Goal: Information Seeking & Learning: Learn about a topic

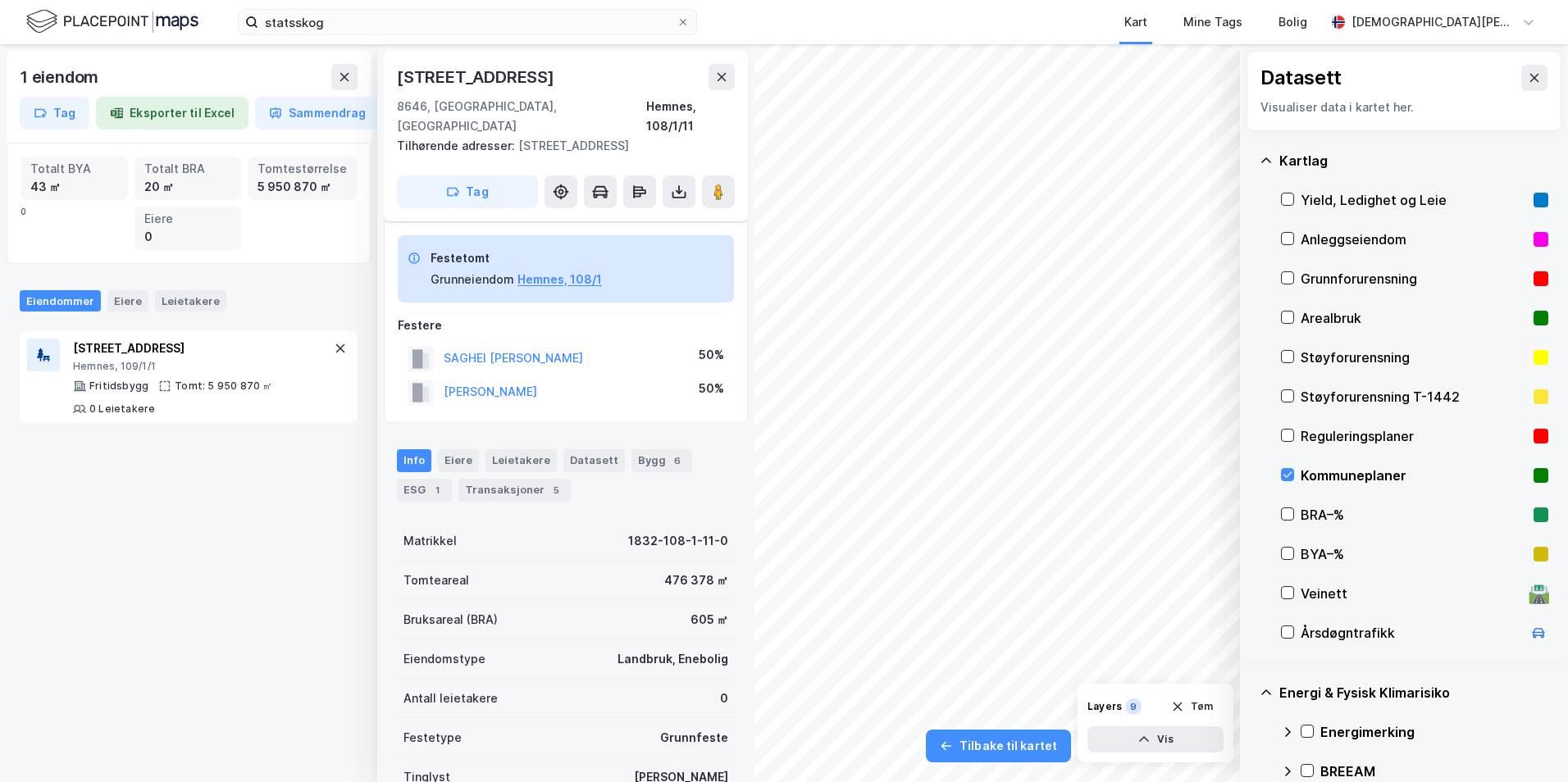
scroll to position [26, 0]
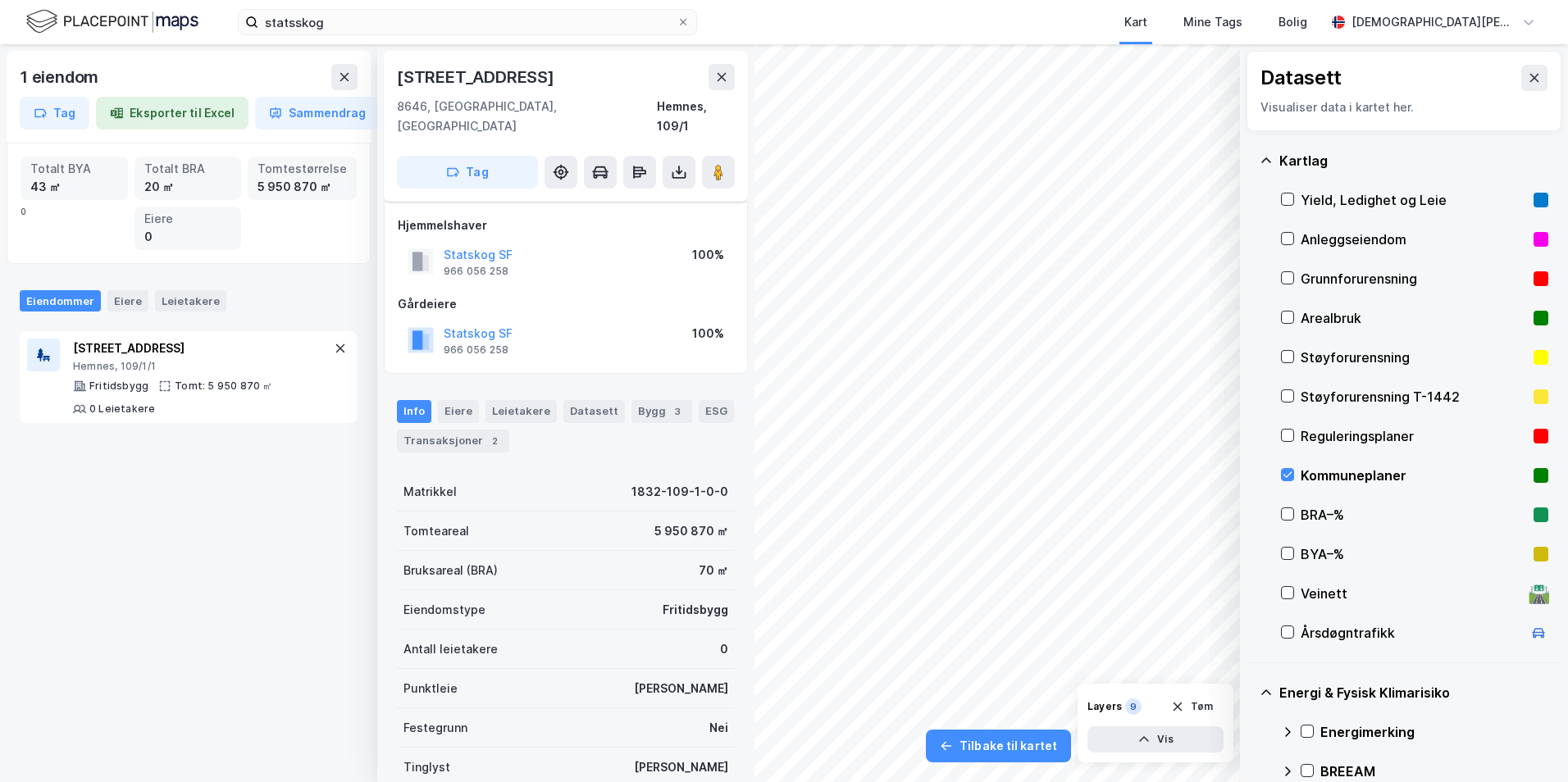
scroll to position [26, 0]
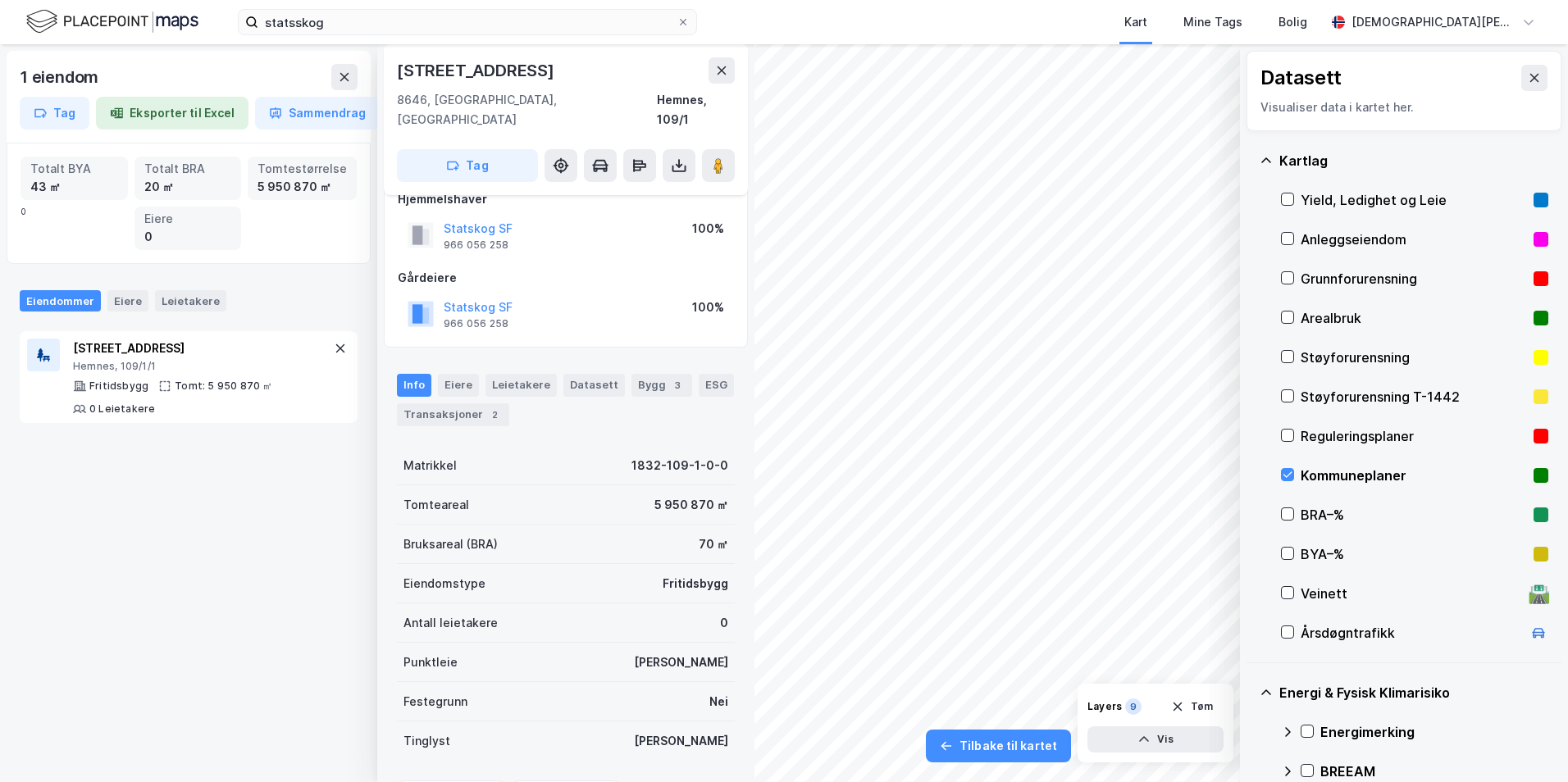
click at [720, 73] on icon at bounding box center [722, 70] width 9 height 8
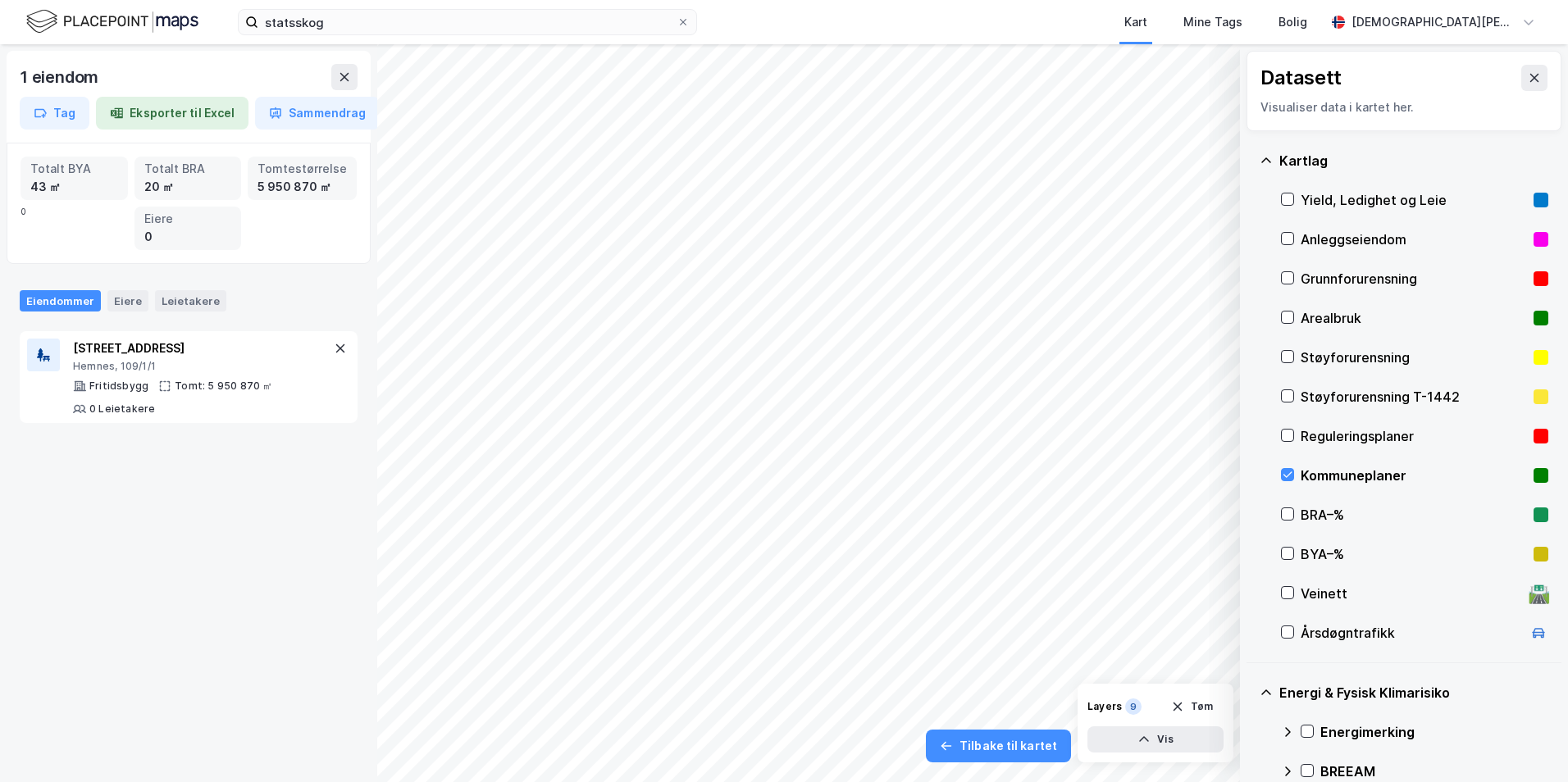
click at [346, 90] on div "1 eiendom" at bounding box center [188, 80] width 338 height 32
click at [346, 84] on button at bounding box center [344, 76] width 26 height 26
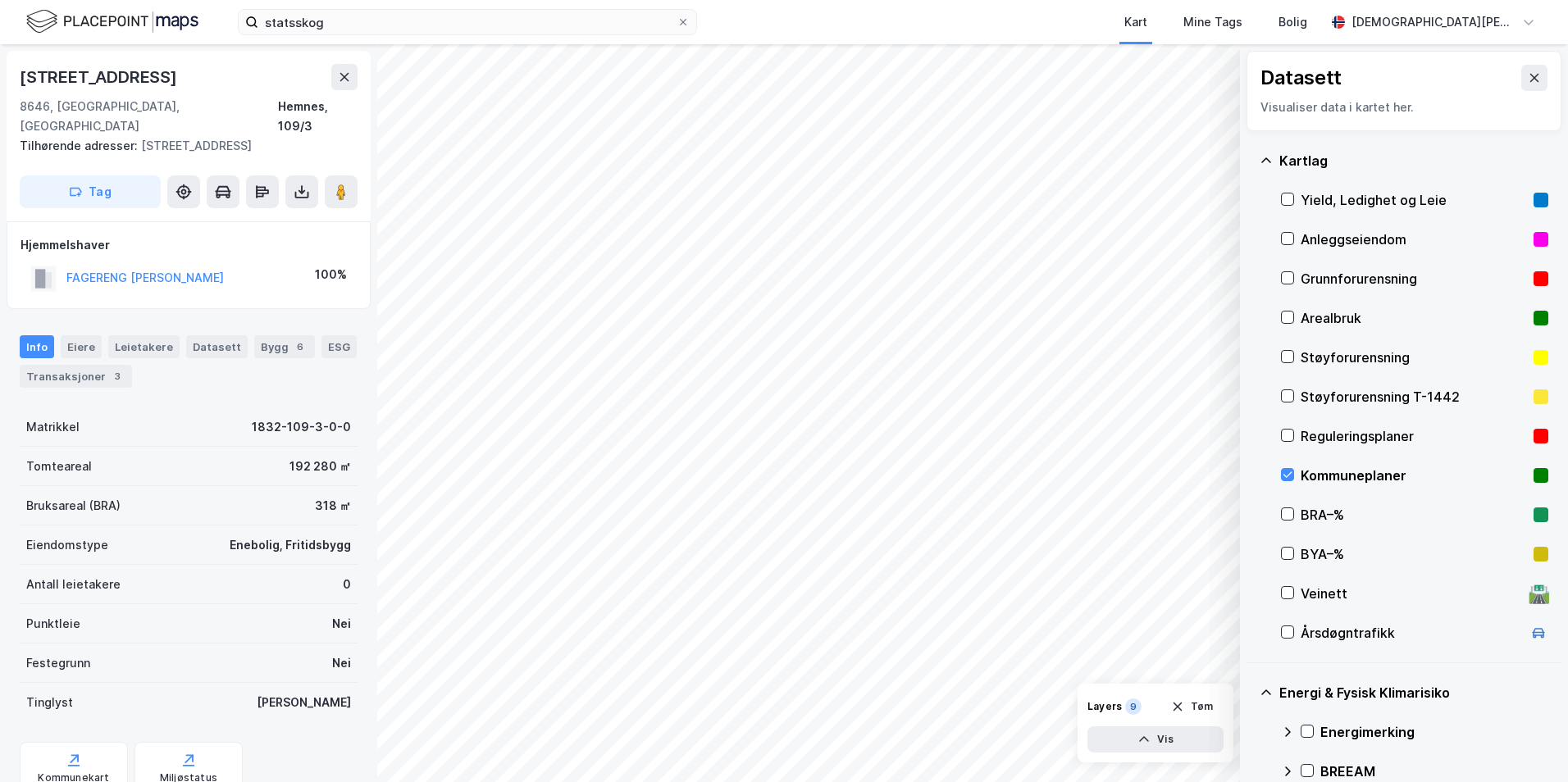
scroll to position [26, 0]
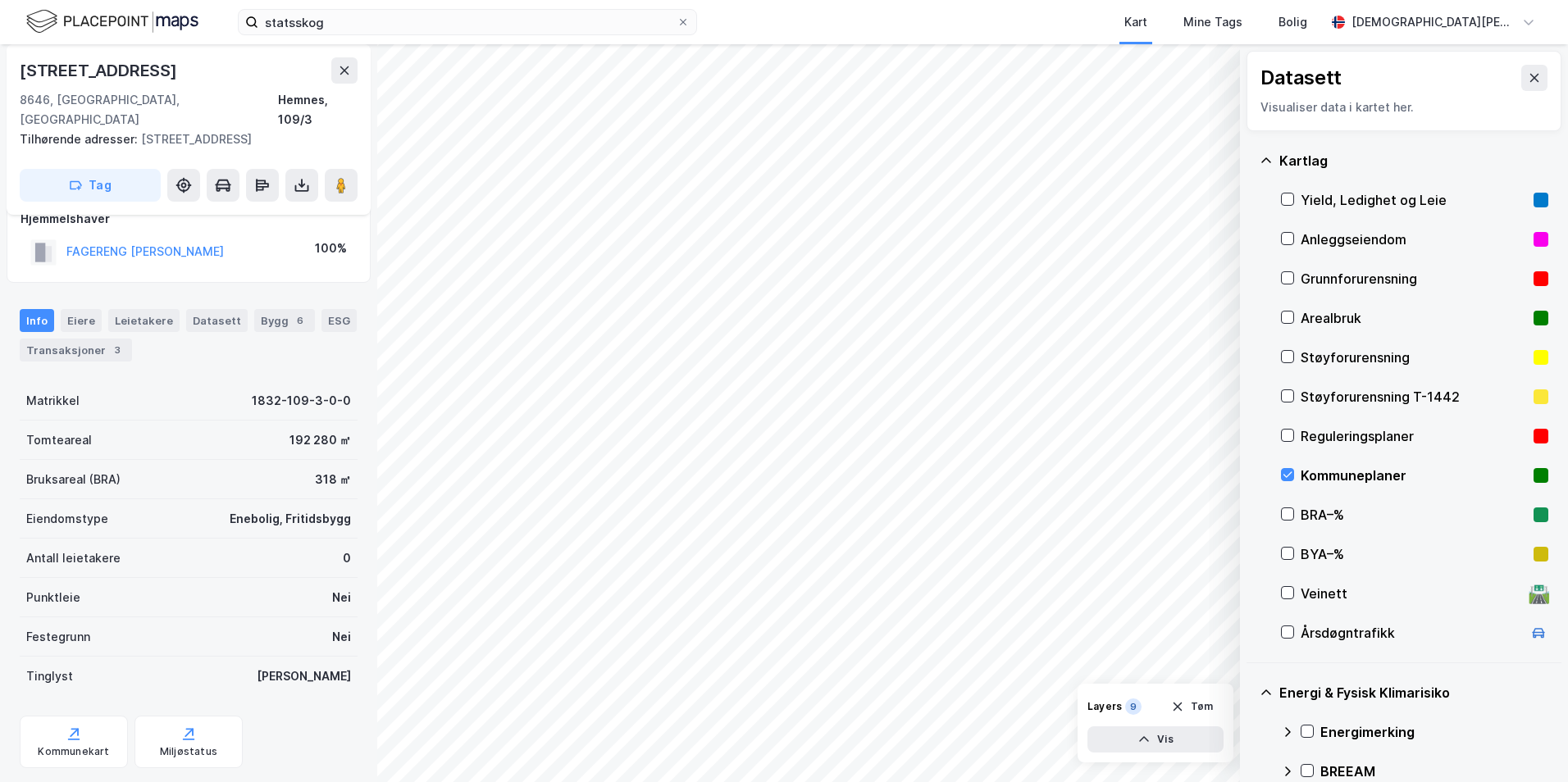
click at [1289, 471] on icon at bounding box center [1287, 474] width 12 height 12
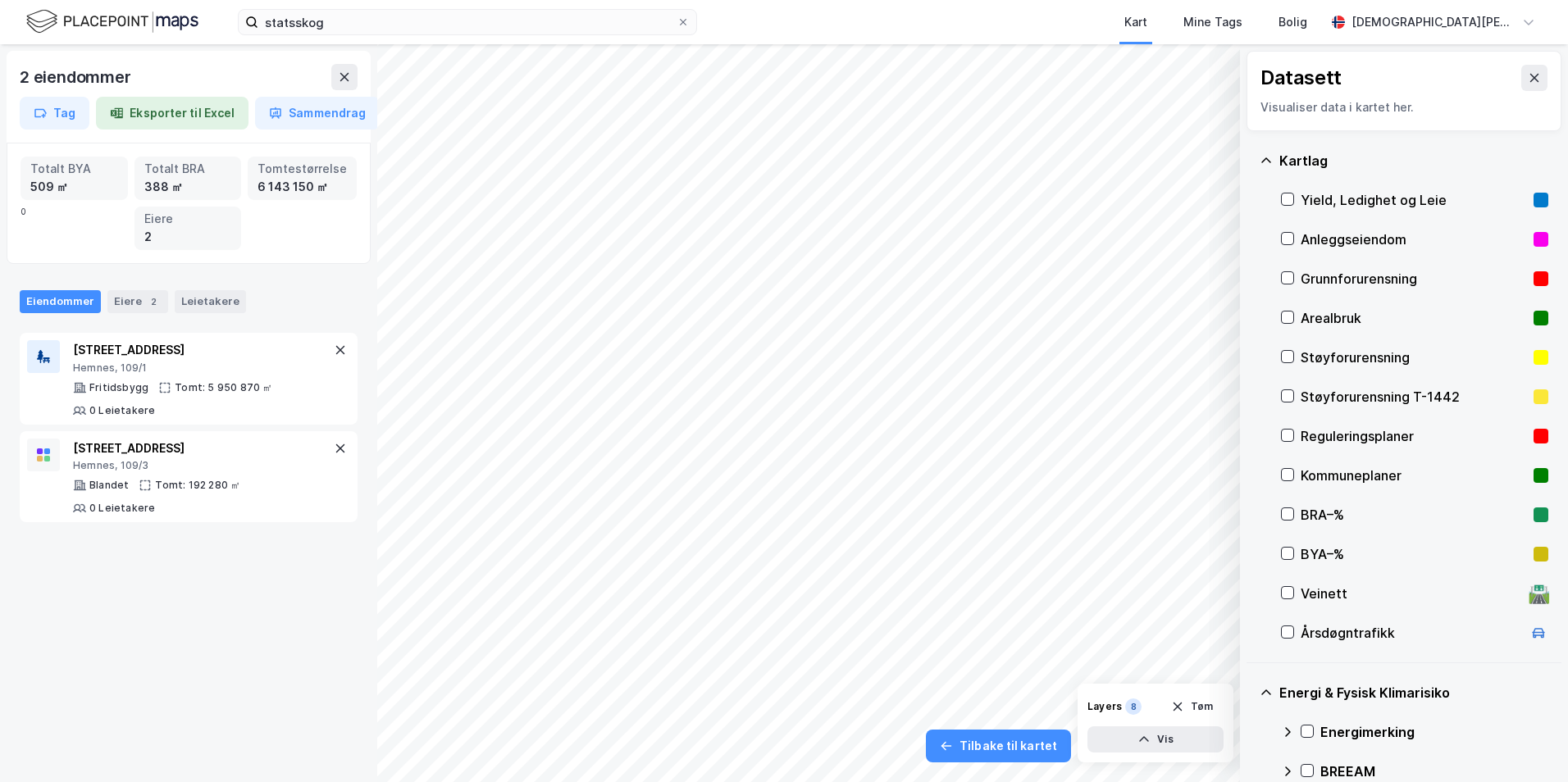
click at [44, 456] on rect at bounding box center [47, 458] width 5 height 5
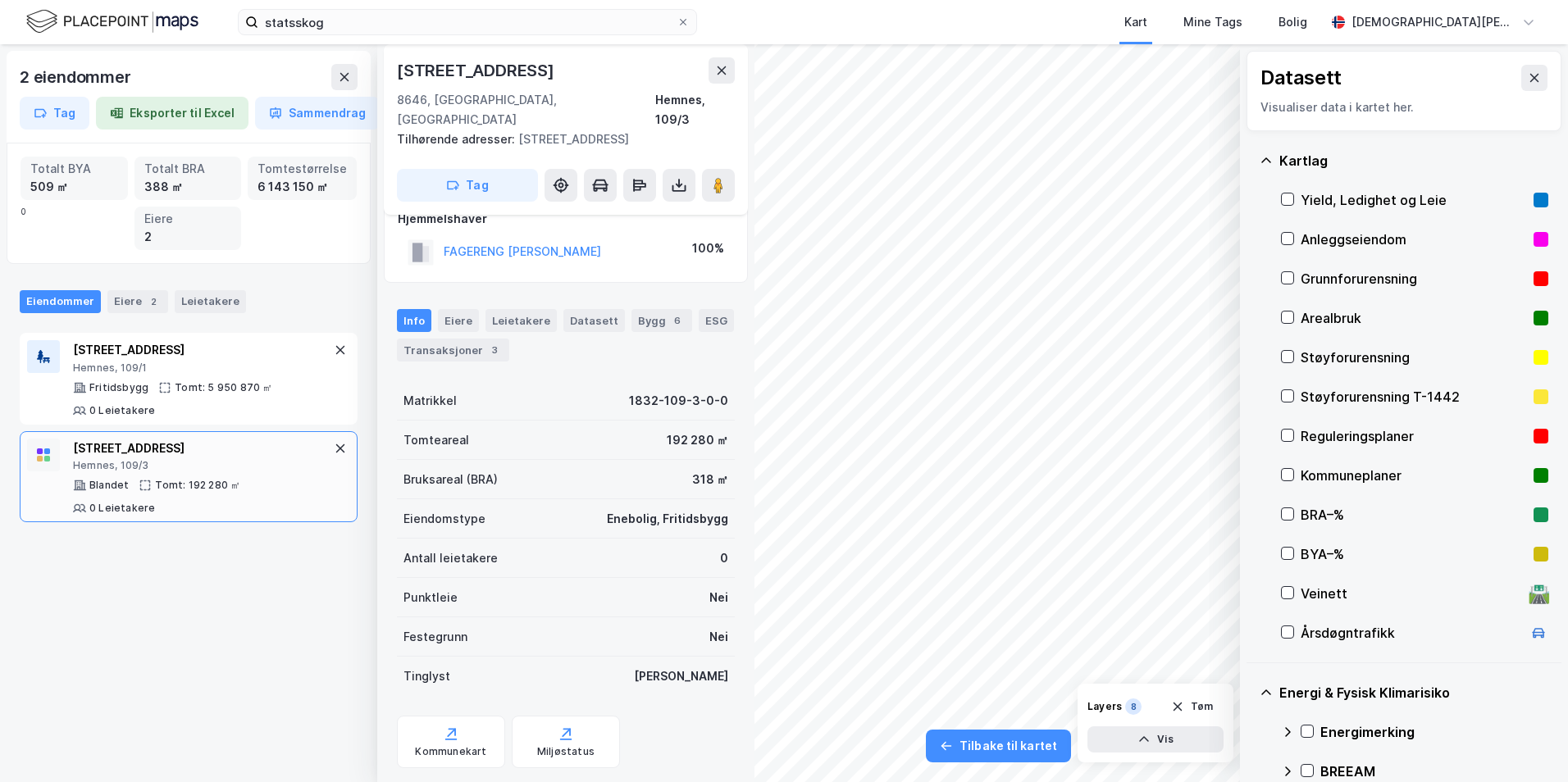
click at [26, 453] on div "[STREET_ADDRESS] Tomt: 192 280 ㎡ 0 Leietakere" at bounding box center [188, 477] width 338 height 92
click at [34, 454] on div at bounding box center [43, 454] width 32 height 32
click at [45, 456] on rect at bounding box center [47, 458] width 5 height 5
click at [46, 453] on rect at bounding box center [47, 451] width 5 height 5
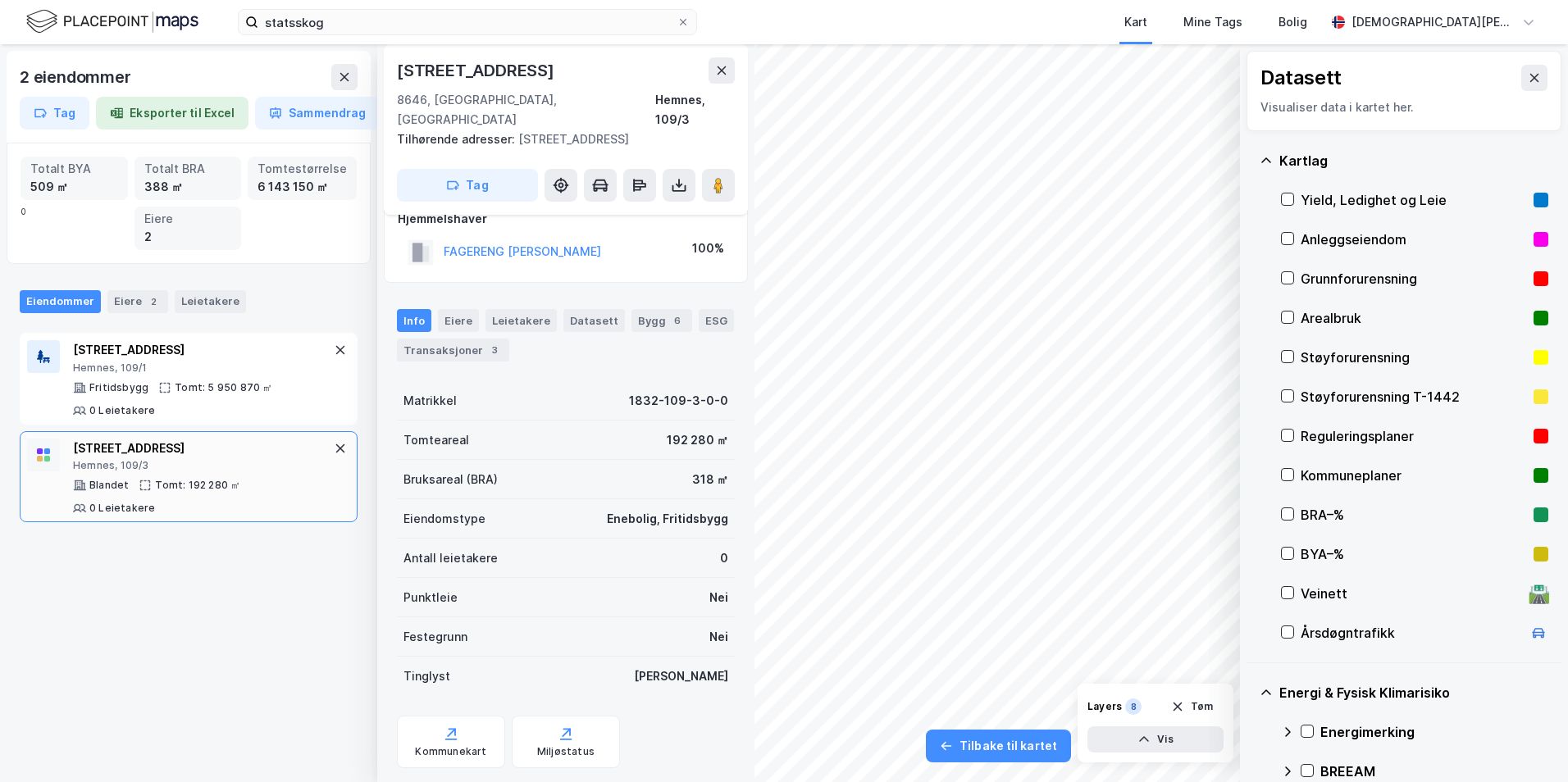
click at [47, 456] on rect at bounding box center [47, 458] width 5 height 5
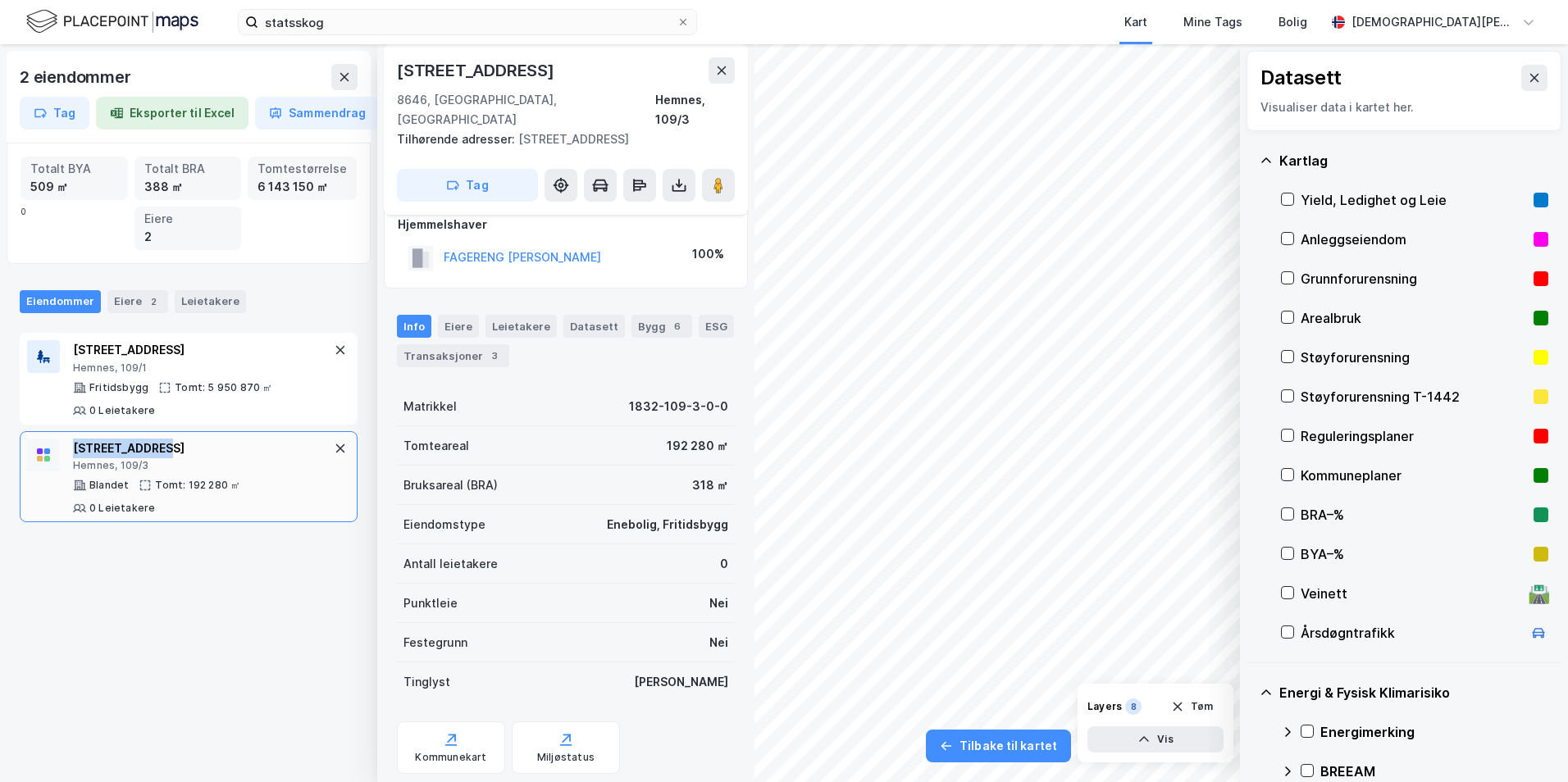
scroll to position [0, 0]
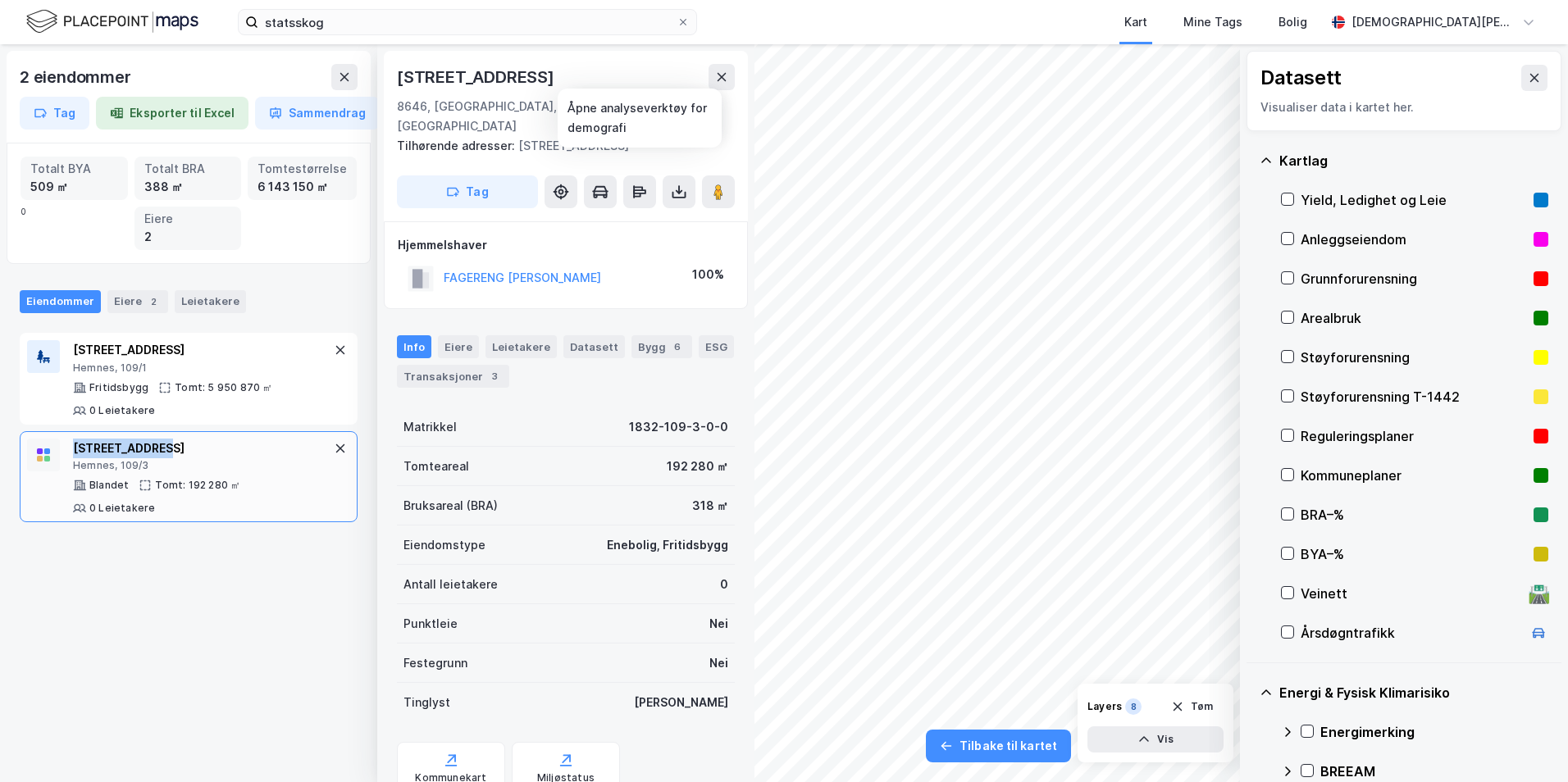
click at [454, 185] on icon "button" at bounding box center [453, 192] width 14 height 13
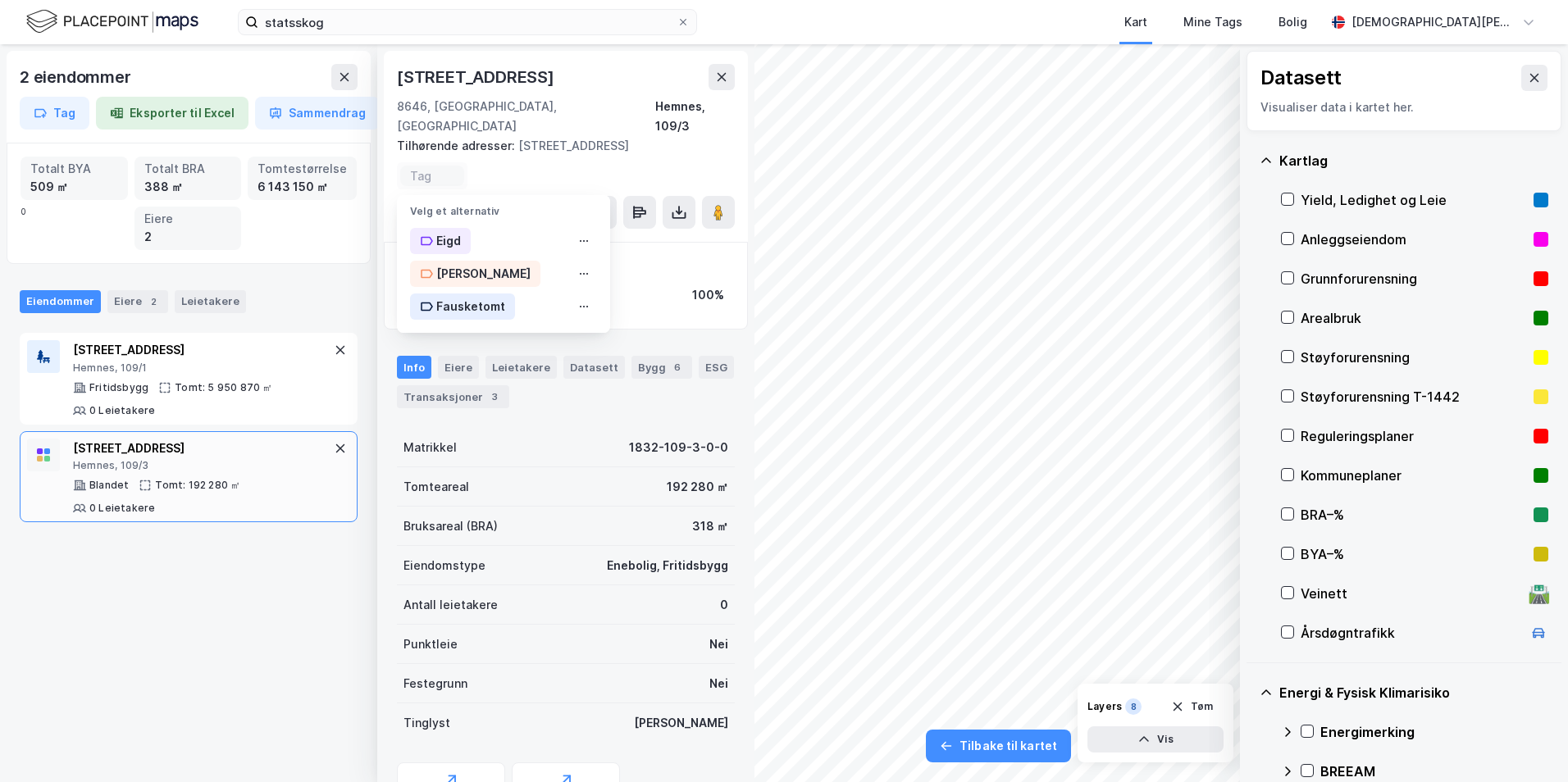
click at [437, 231] on div "Eigd" at bounding box center [448, 241] width 24 height 20
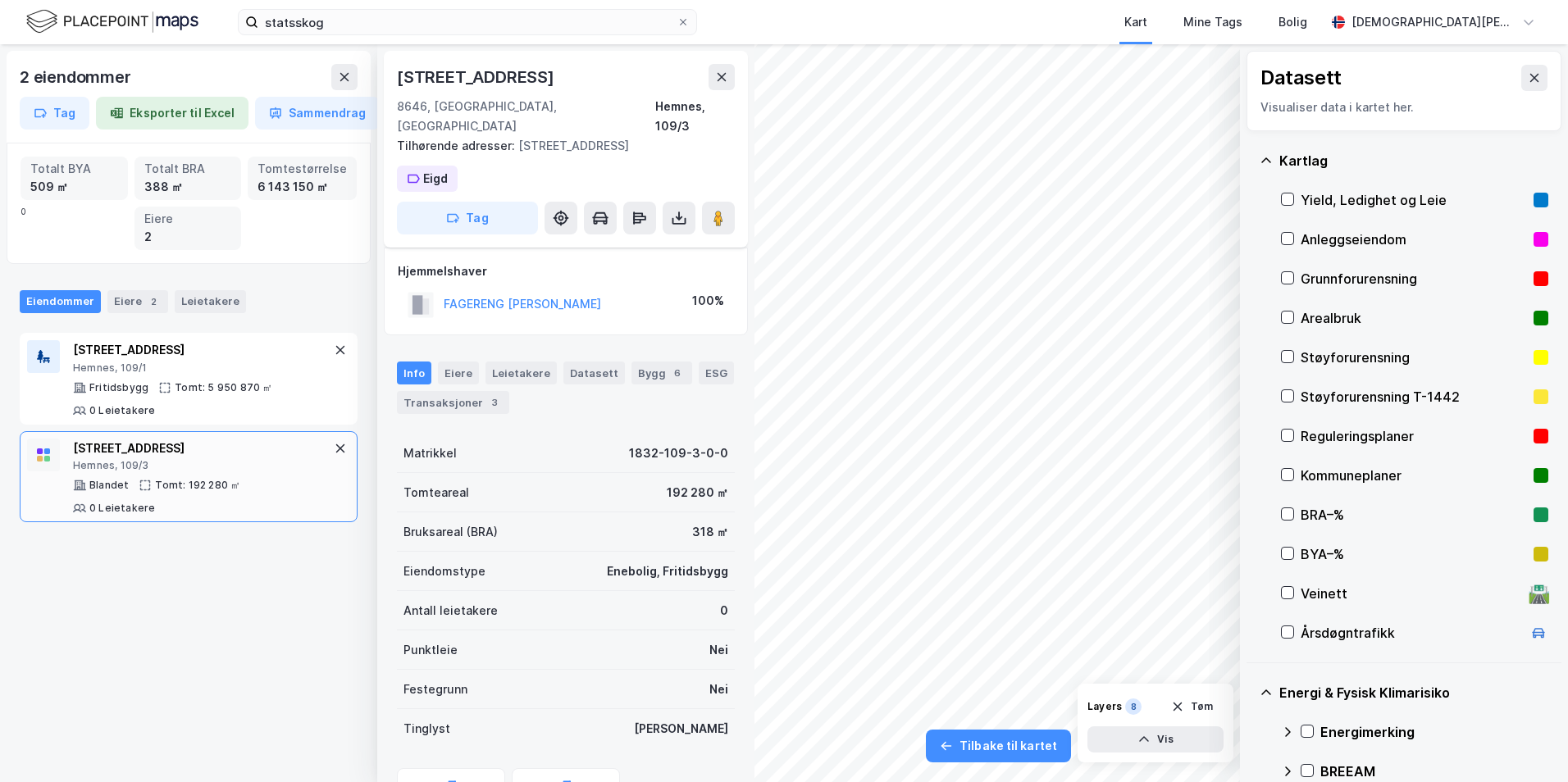
scroll to position [72, 0]
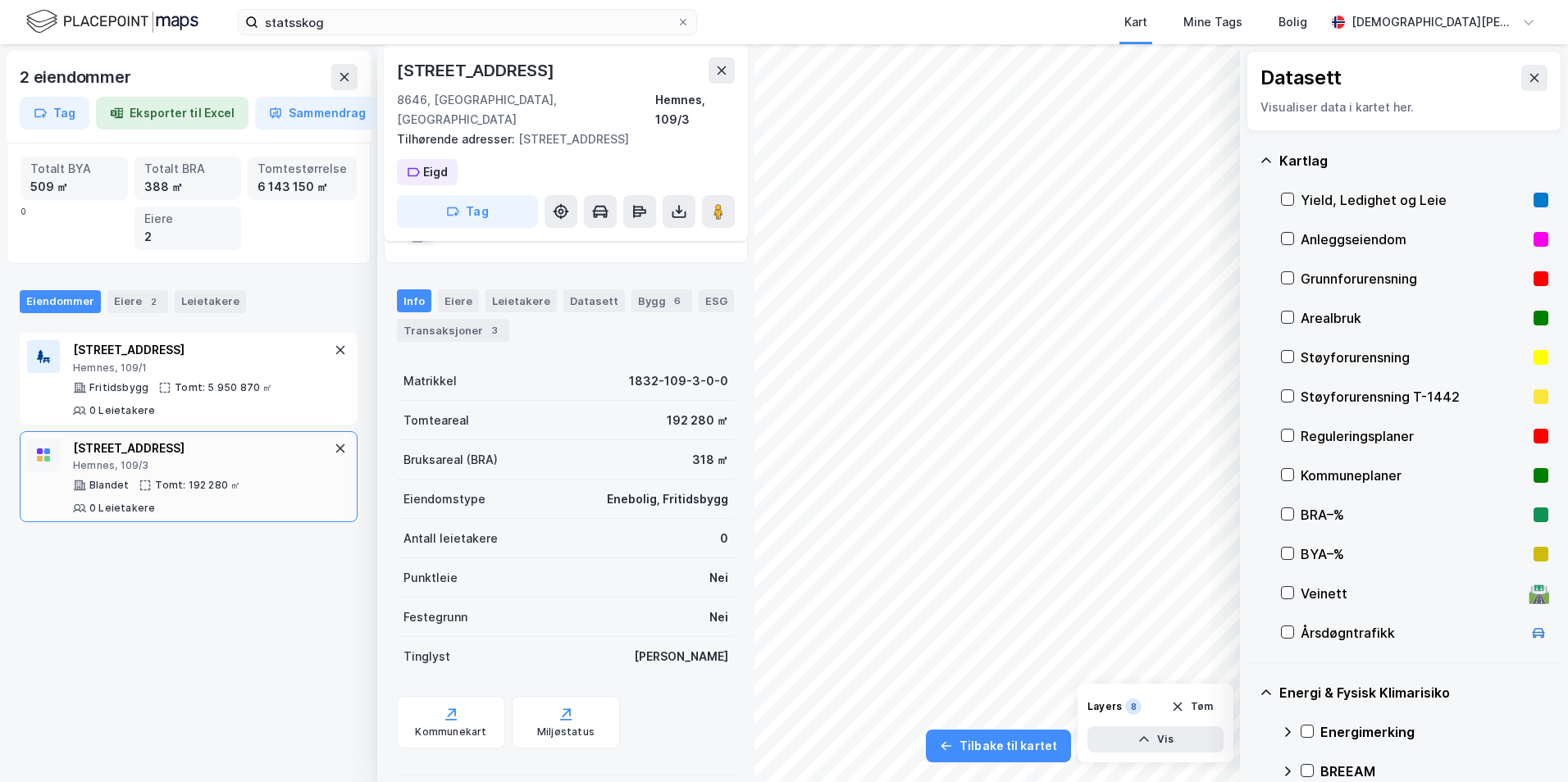
click at [1536, 82] on div "Datasett Visualiser data i kartet her." at bounding box center [1404, 90] width 315 height 80
click at [1531, 80] on button at bounding box center [1534, 77] width 26 height 26
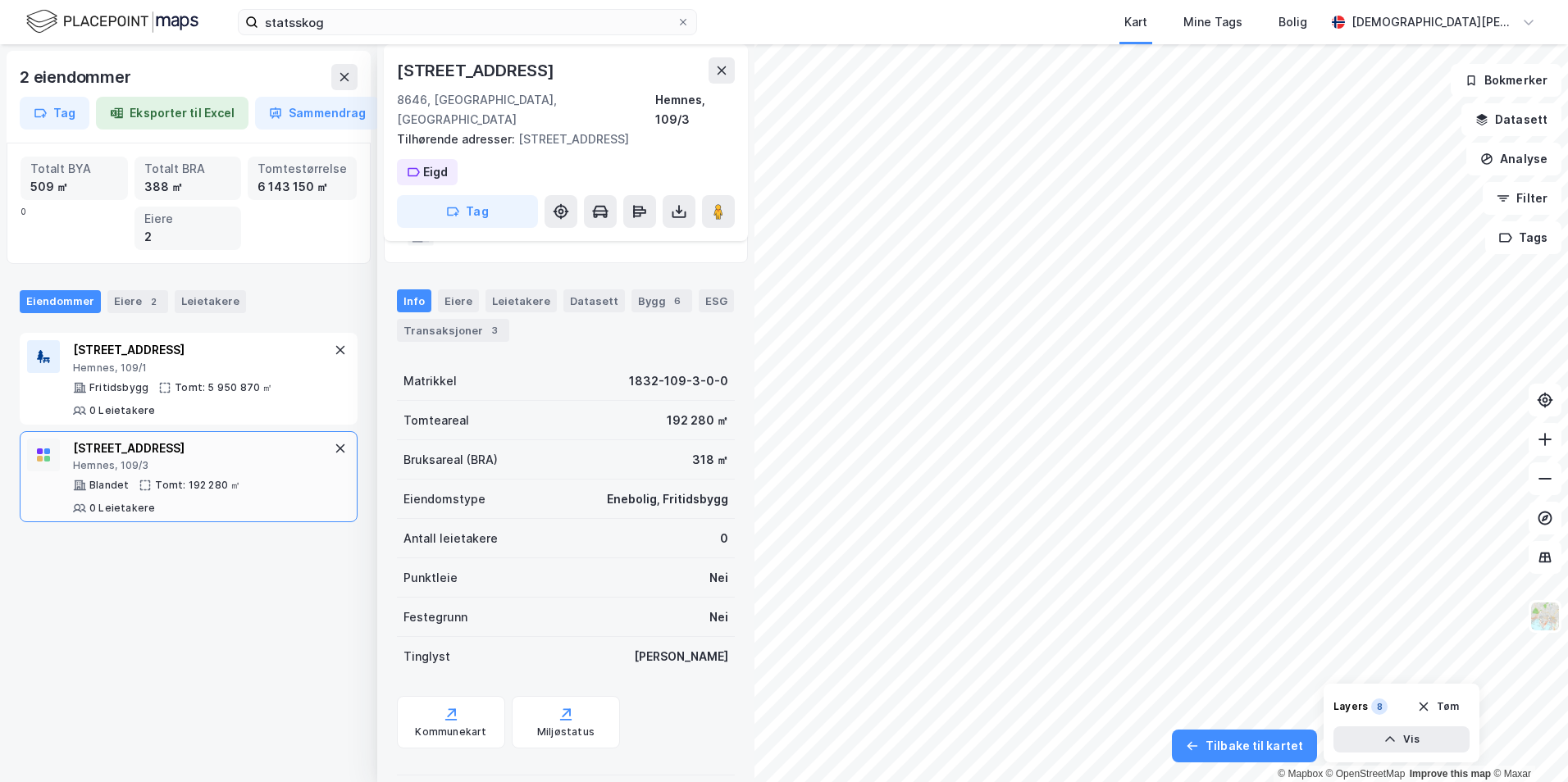
click at [1489, 125] on icon "button" at bounding box center [1482, 120] width 14 height 13
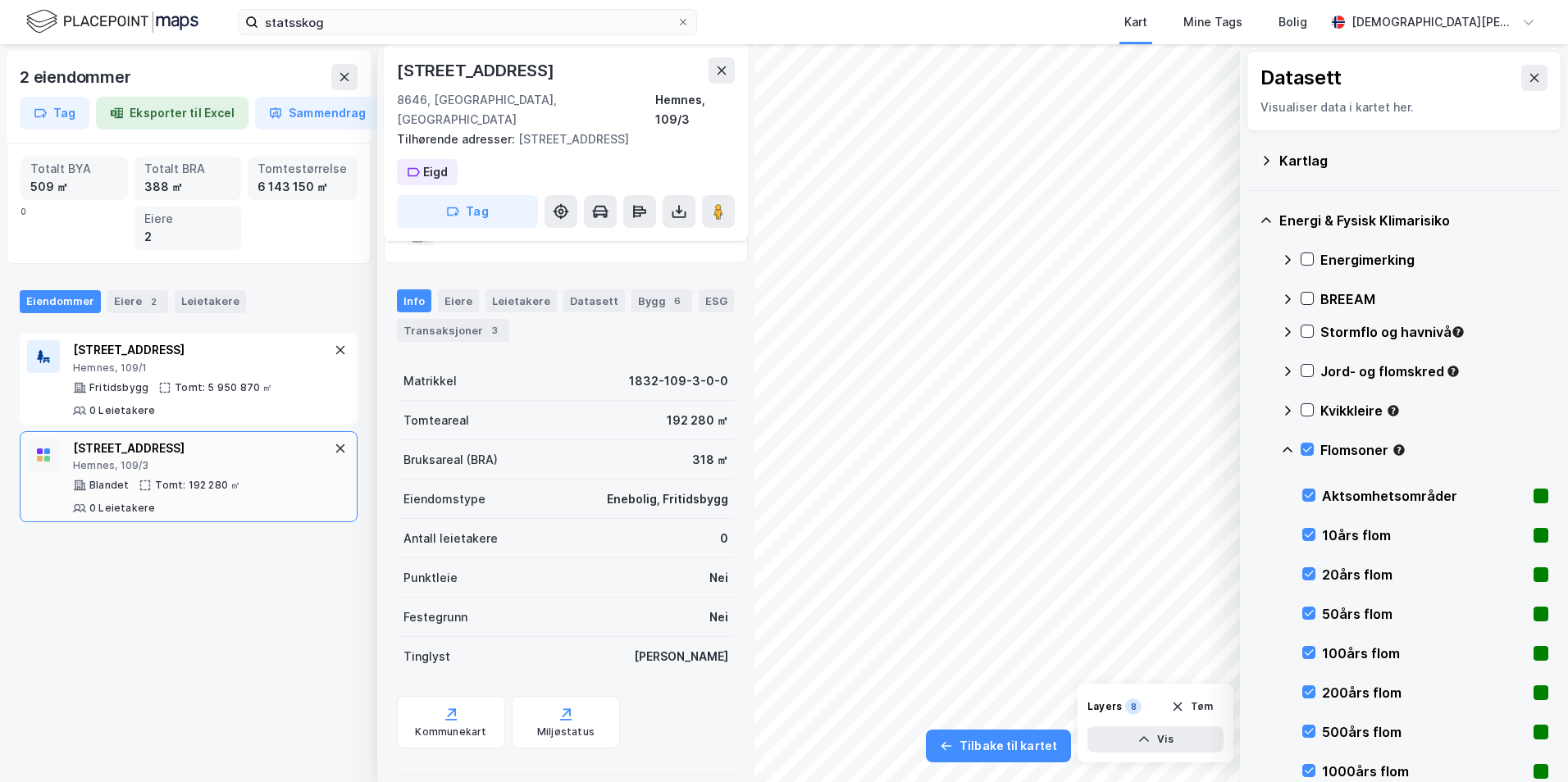
click at [1303, 451] on icon at bounding box center [1307, 449] width 12 height 12
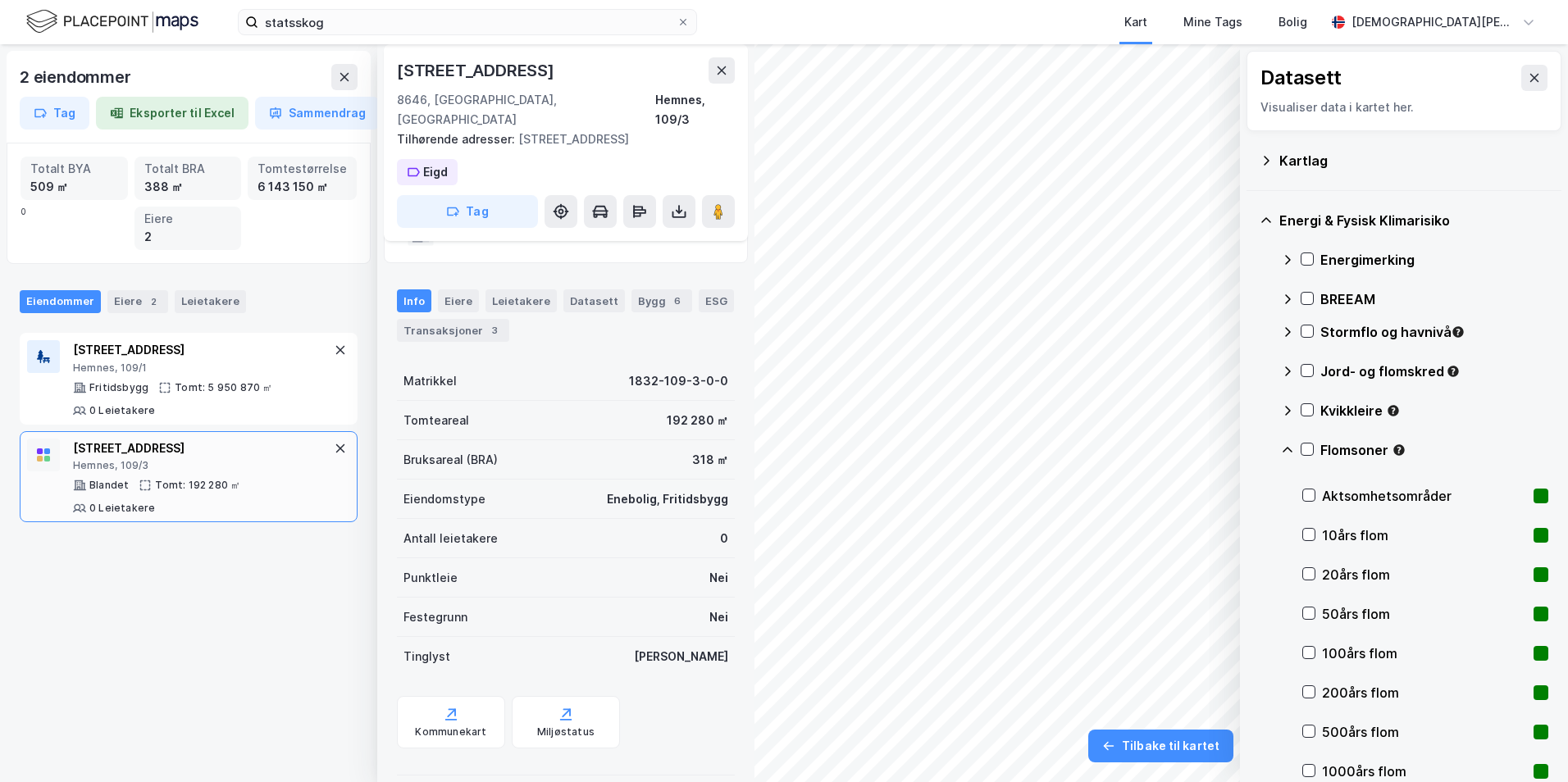
click at [1283, 447] on icon at bounding box center [1287, 450] width 14 height 13
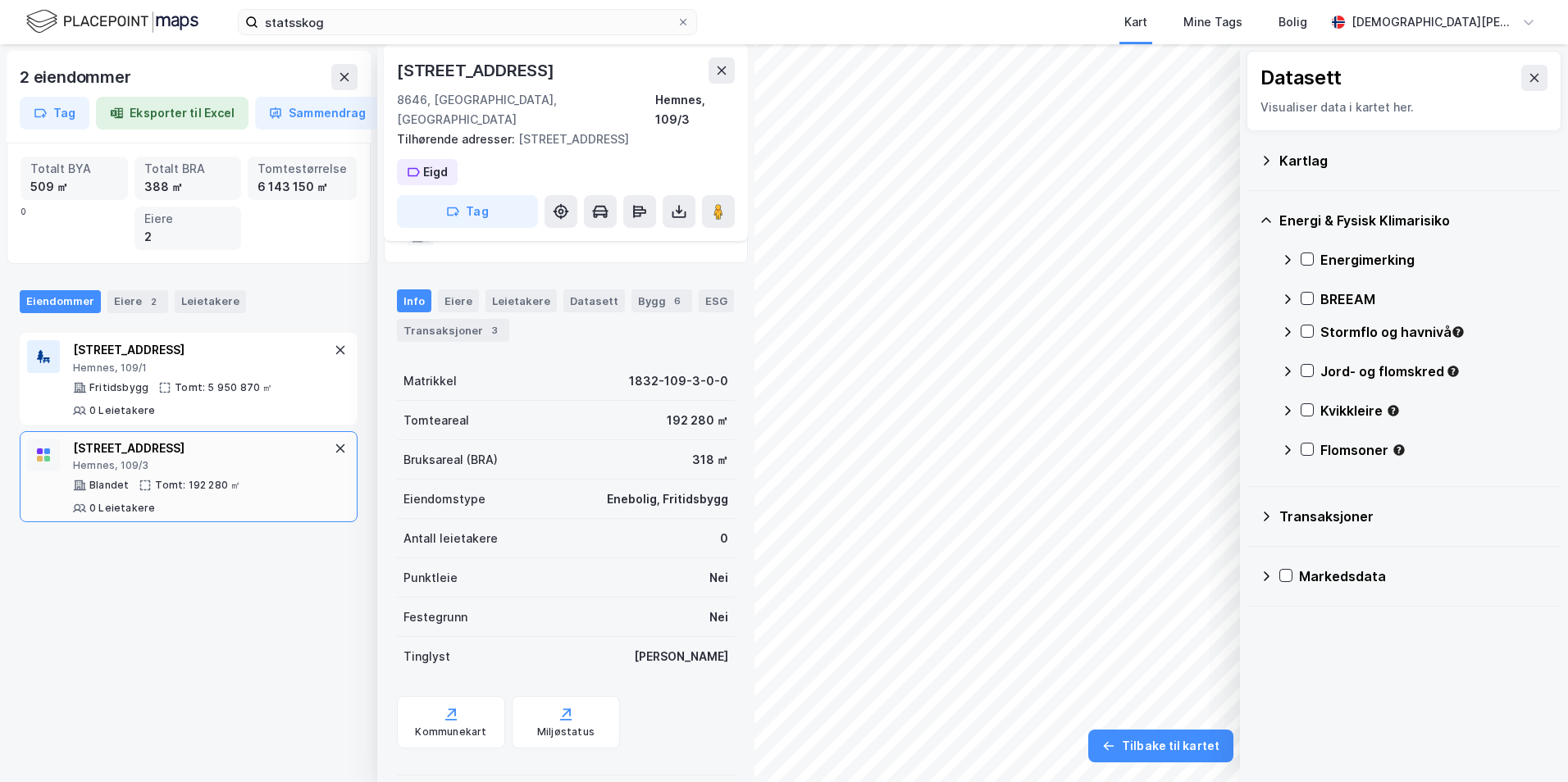
click at [1258, 523] on div "Transaksjoner" at bounding box center [1404, 517] width 315 height 60
click at [1266, 517] on icon at bounding box center [1266, 517] width 14 height 13
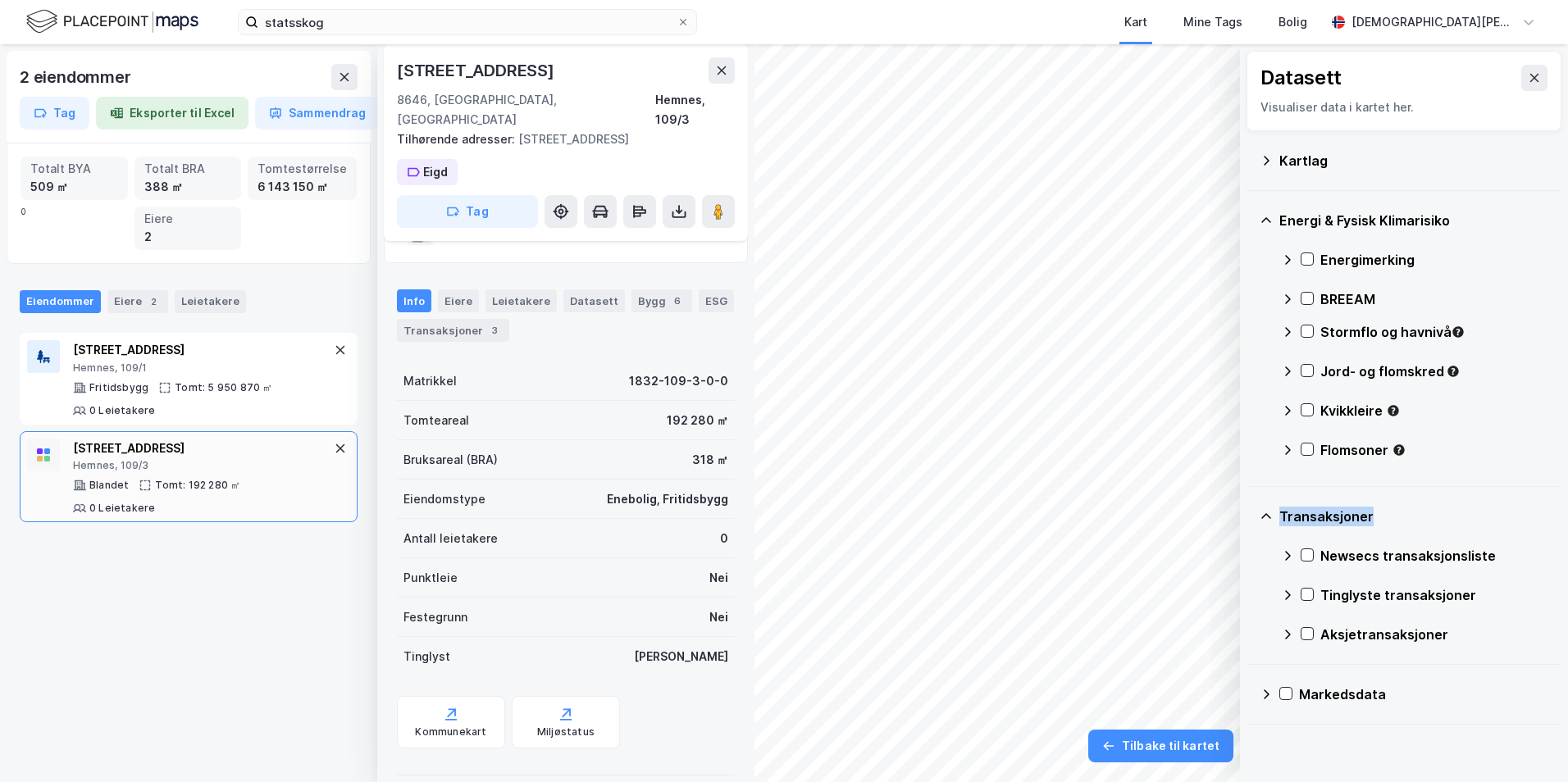
click at [1266, 517] on icon at bounding box center [1266, 517] width 14 height 13
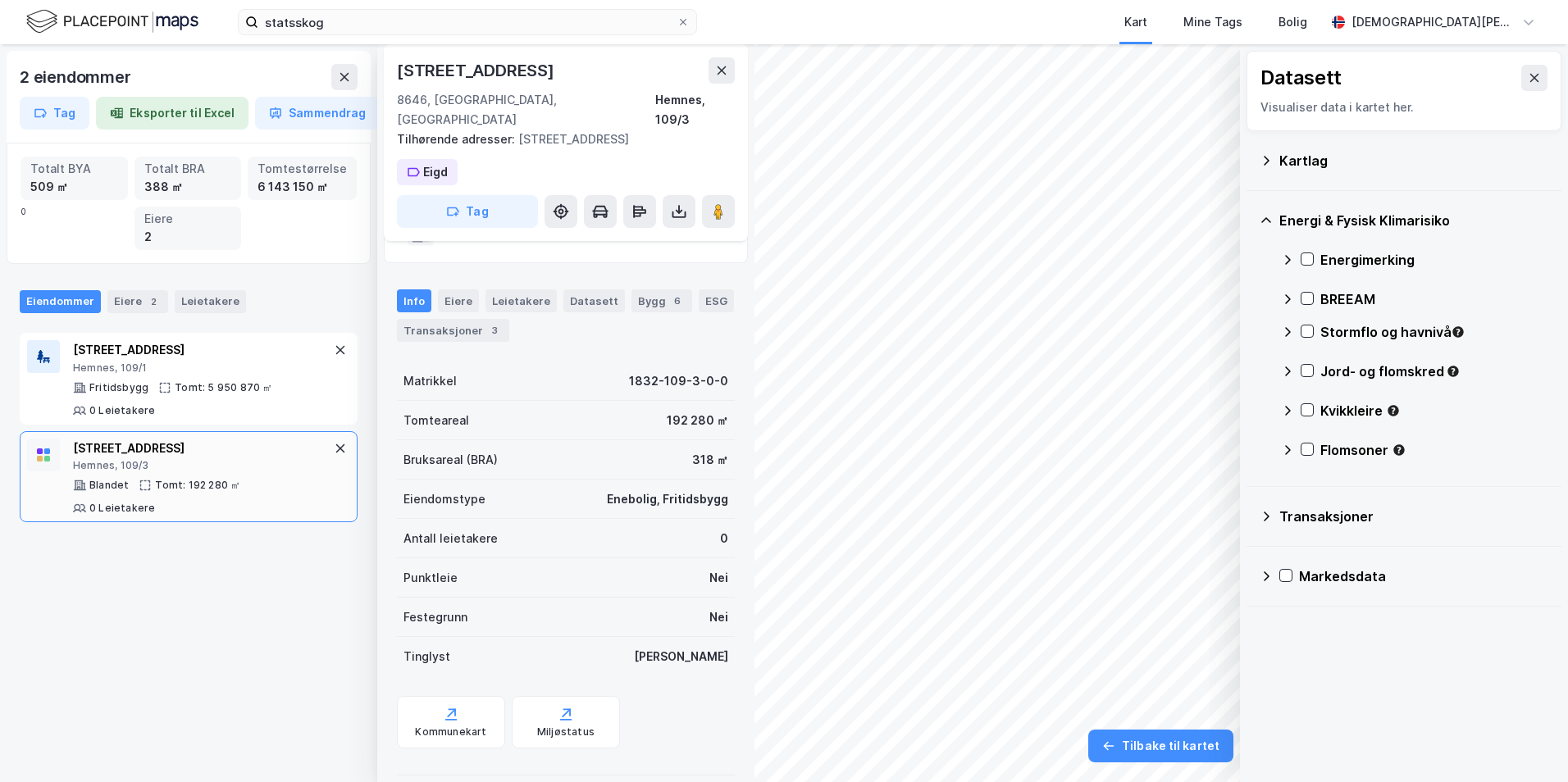
click at [1271, 220] on icon at bounding box center [1266, 220] width 14 height 13
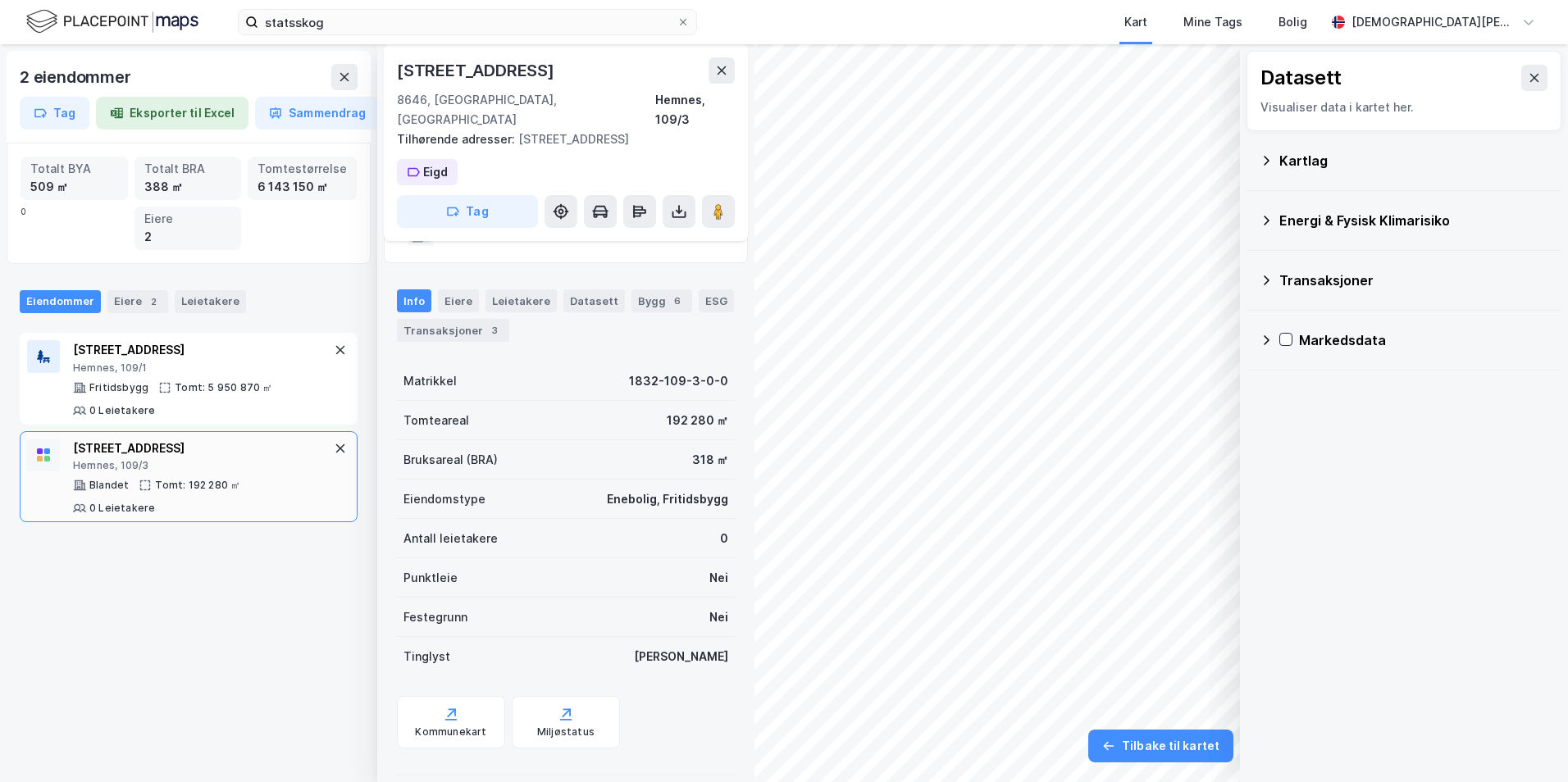
click at [1267, 162] on icon at bounding box center [1266, 160] width 5 height 9
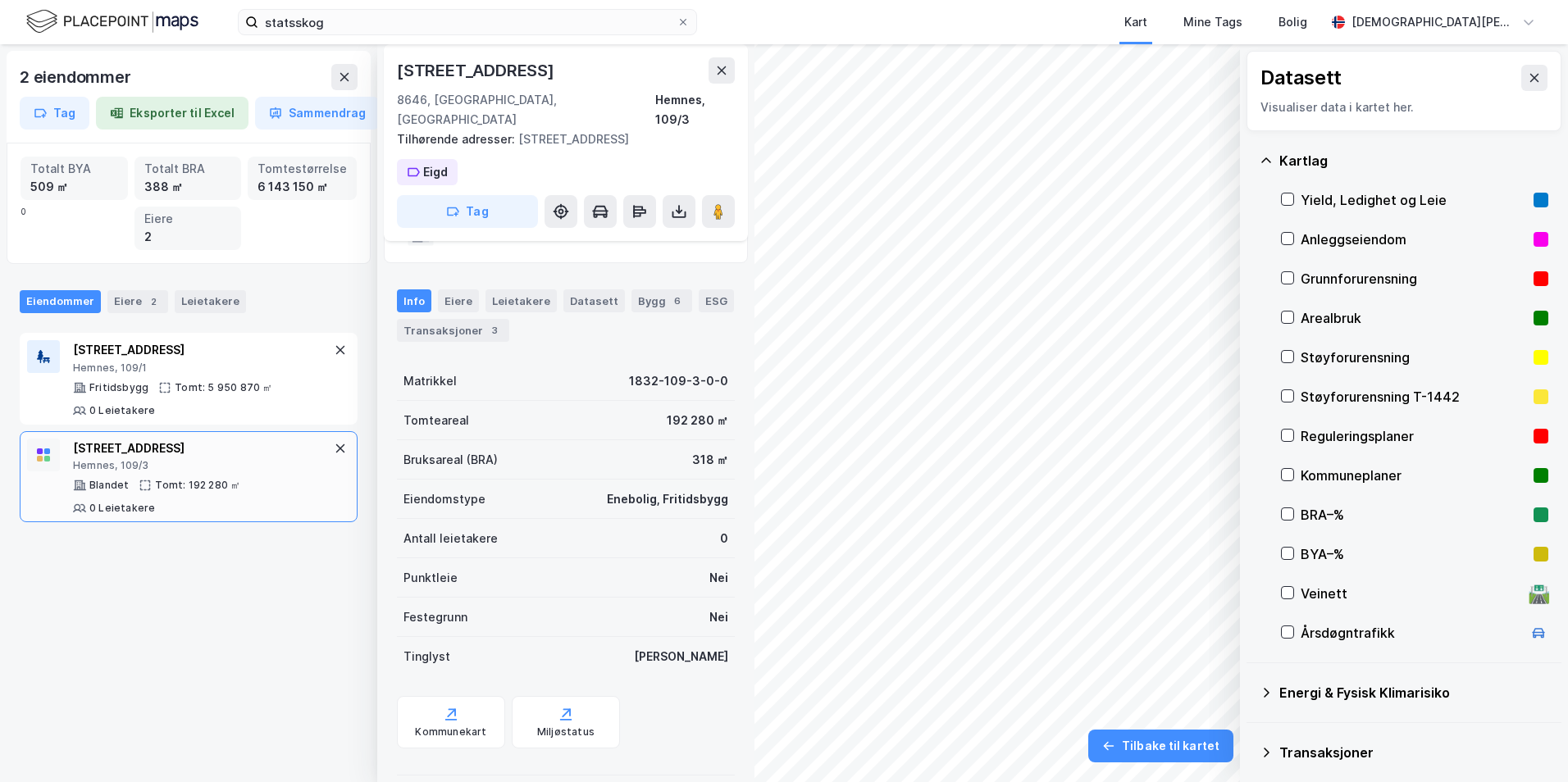
click at [1287, 238] on icon at bounding box center [1287, 238] width 12 height 12
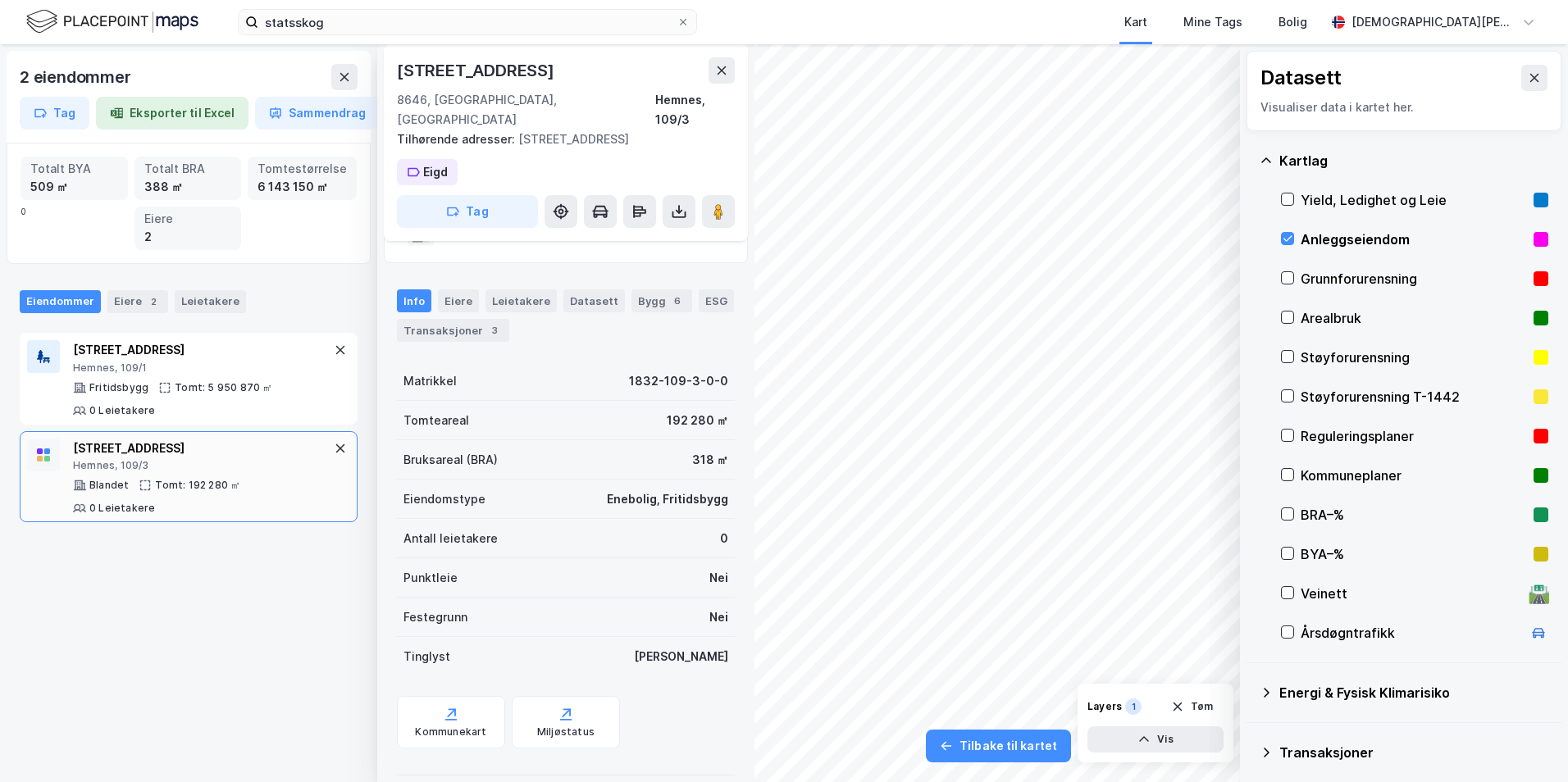
click at [1287, 238] on icon at bounding box center [1287, 238] width 12 height 12
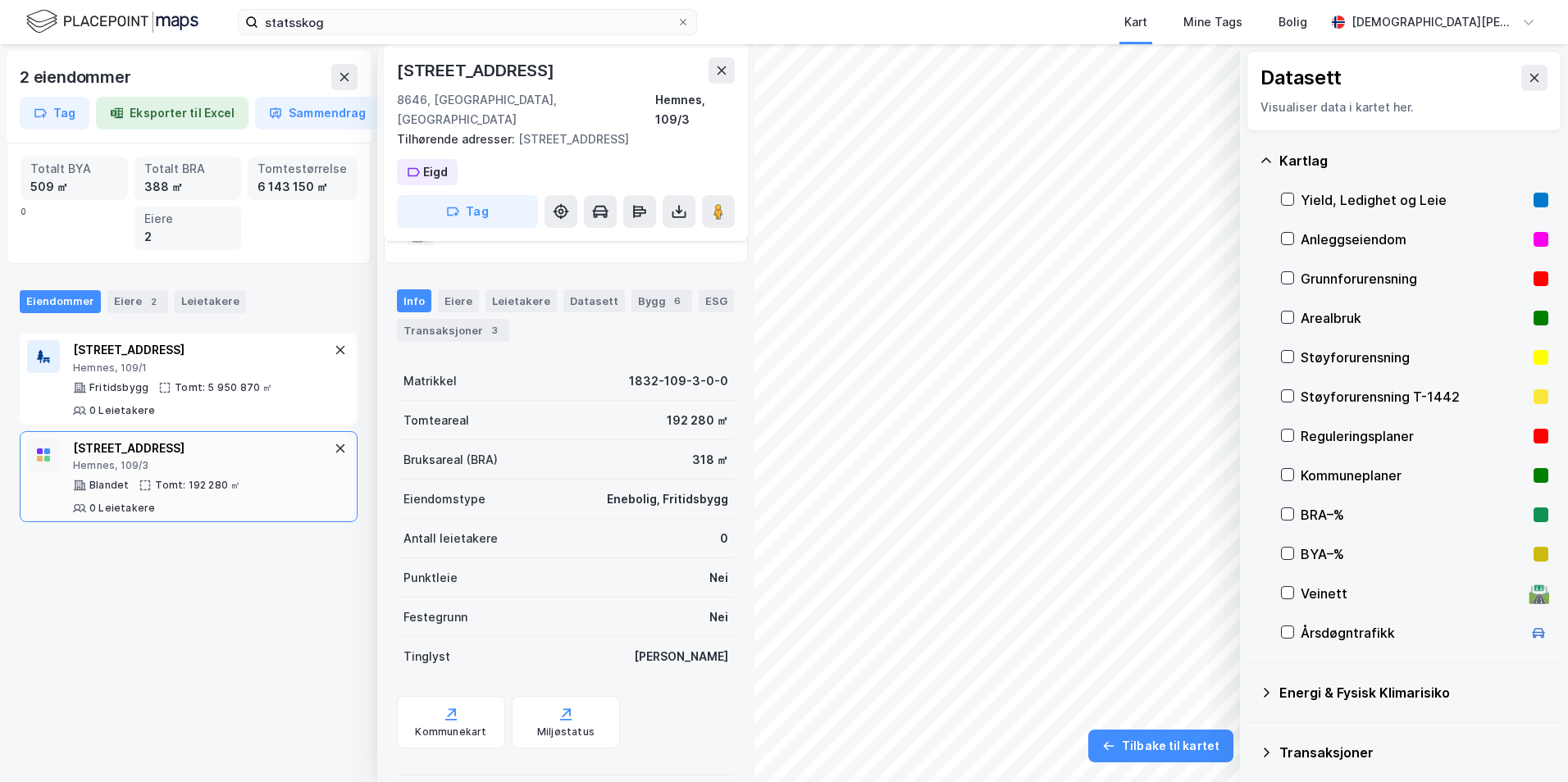
click at [1527, 72] on icon at bounding box center [1534, 77] width 14 height 13
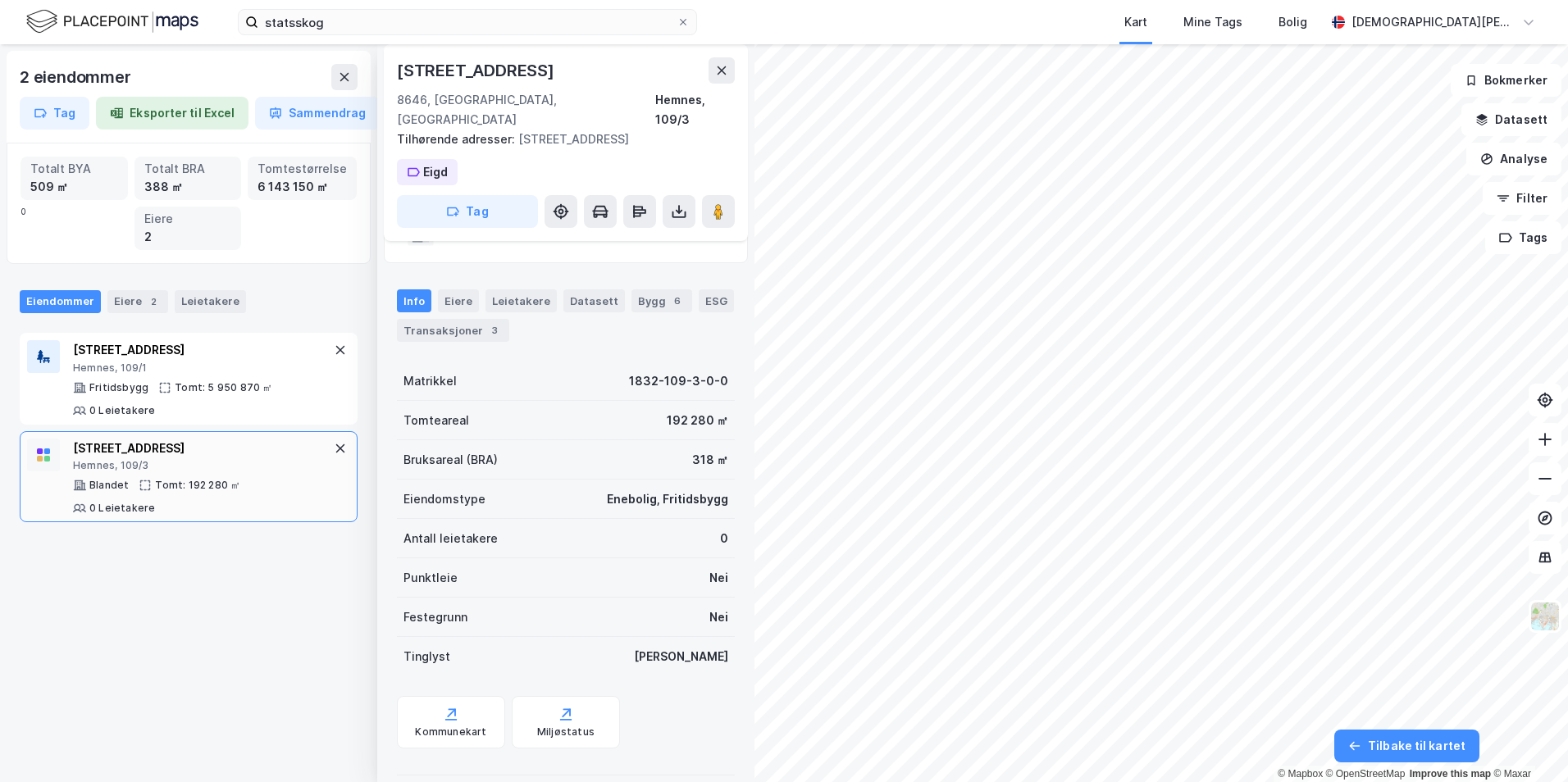
click at [1544, 514] on icon at bounding box center [1545, 518] width 16 height 16
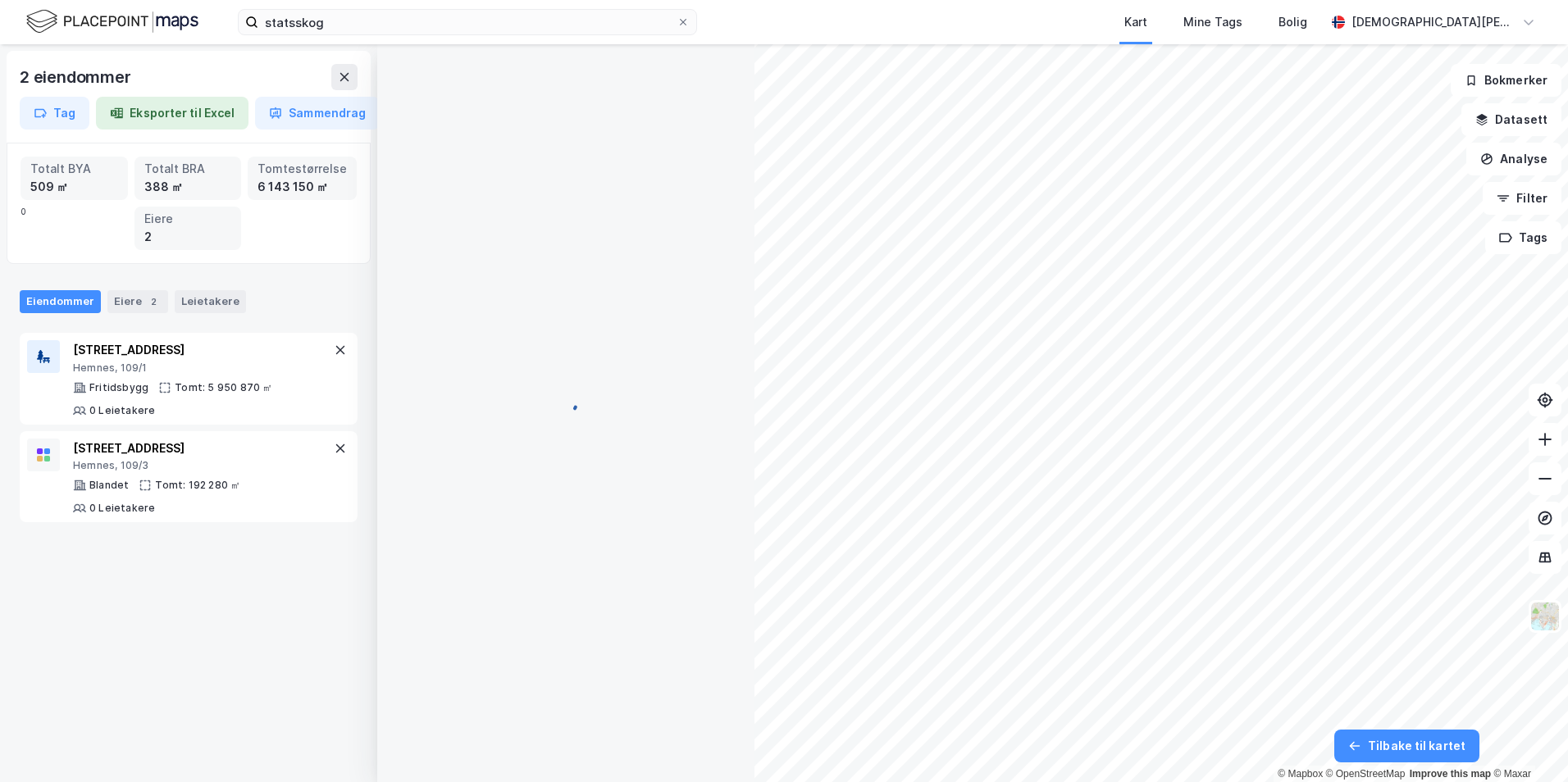
scroll to position [0, 0]
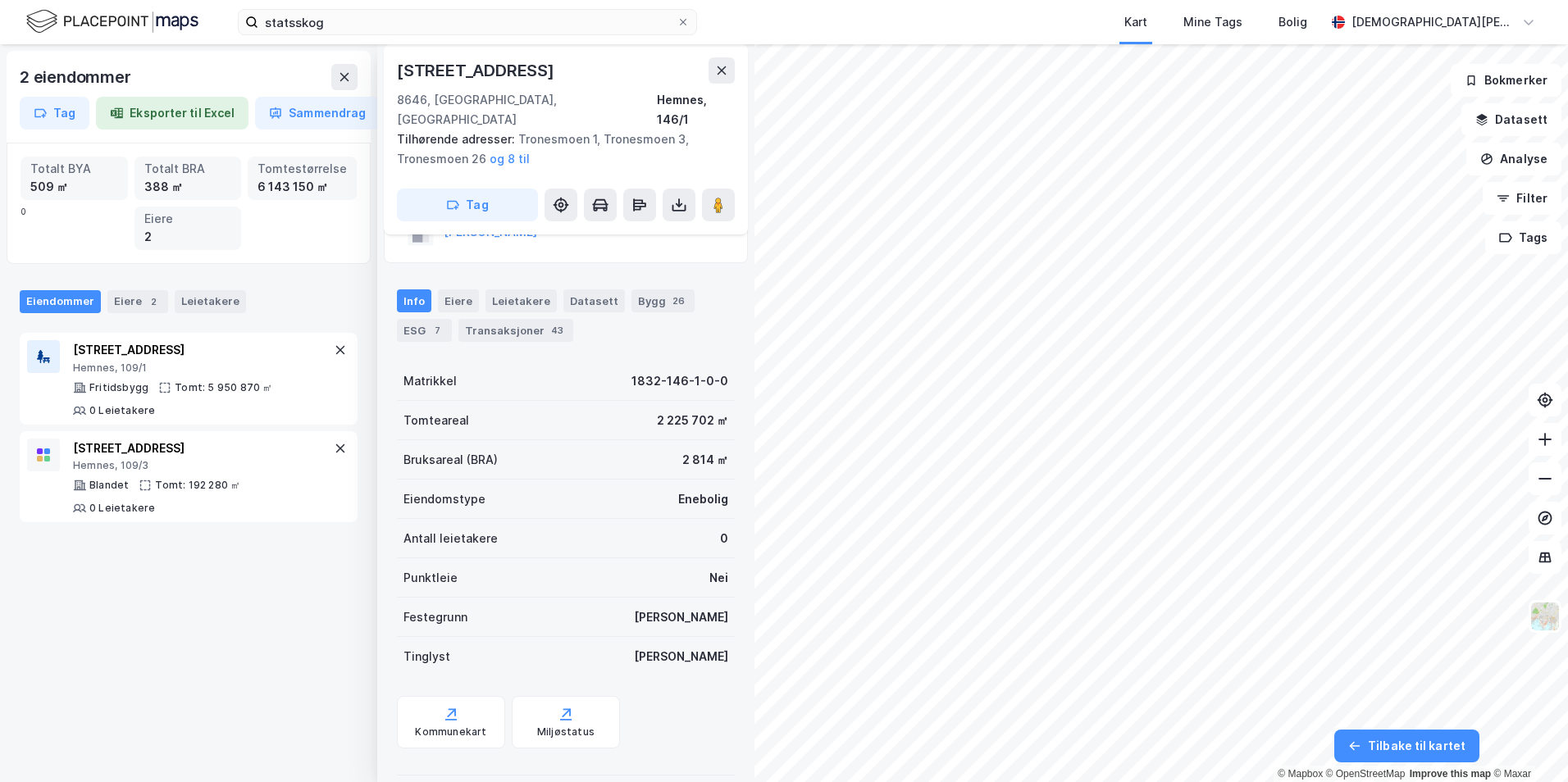
click at [1515, 156] on button "Analyse" at bounding box center [1514, 159] width 95 height 32
click at [1296, 193] on div "Tegn område" at bounding box center [1362, 193] width 189 height 27
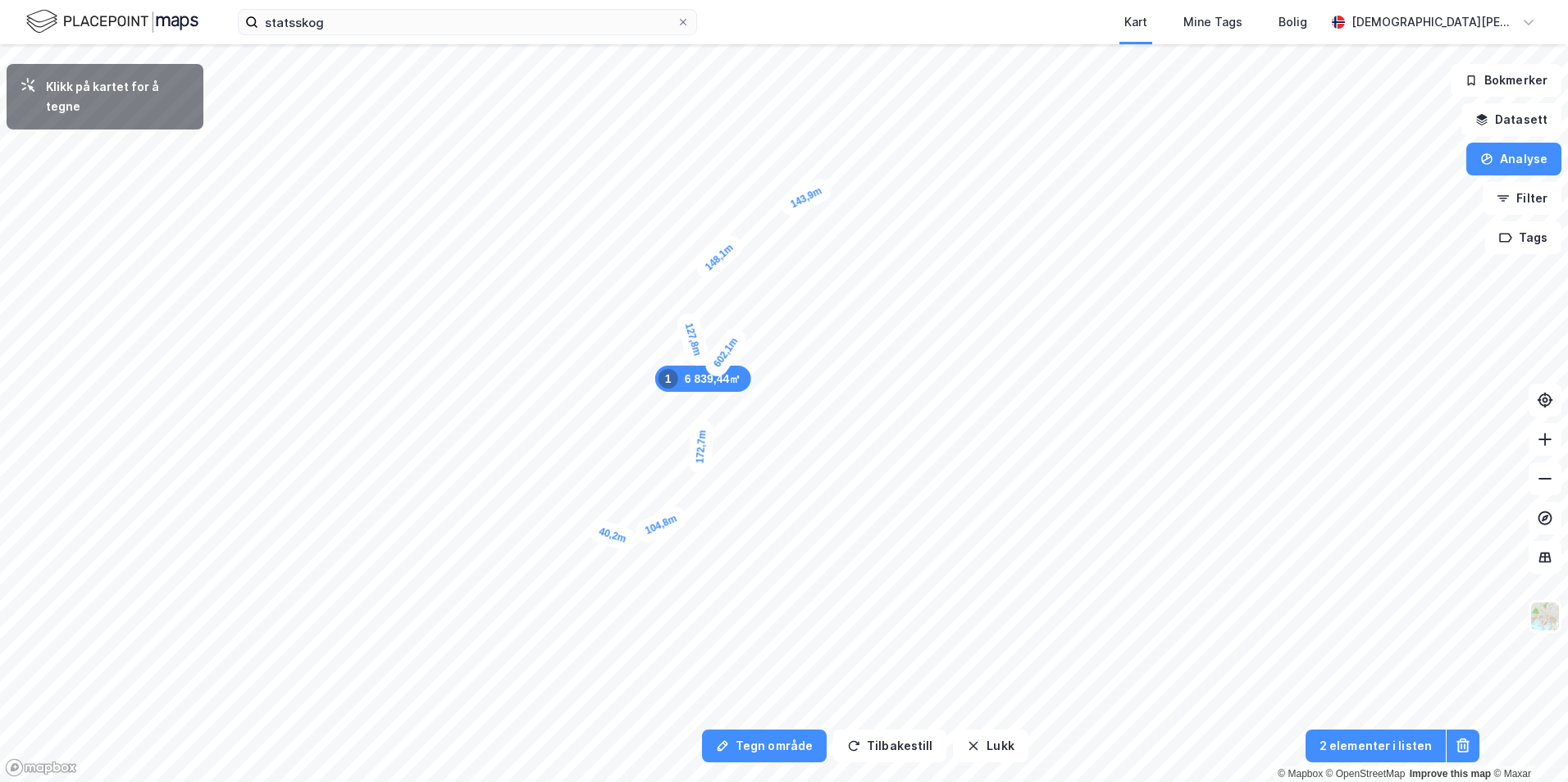
click at [598, 530] on div "40,2m" at bounding box center [612, 535] width 52 height 37
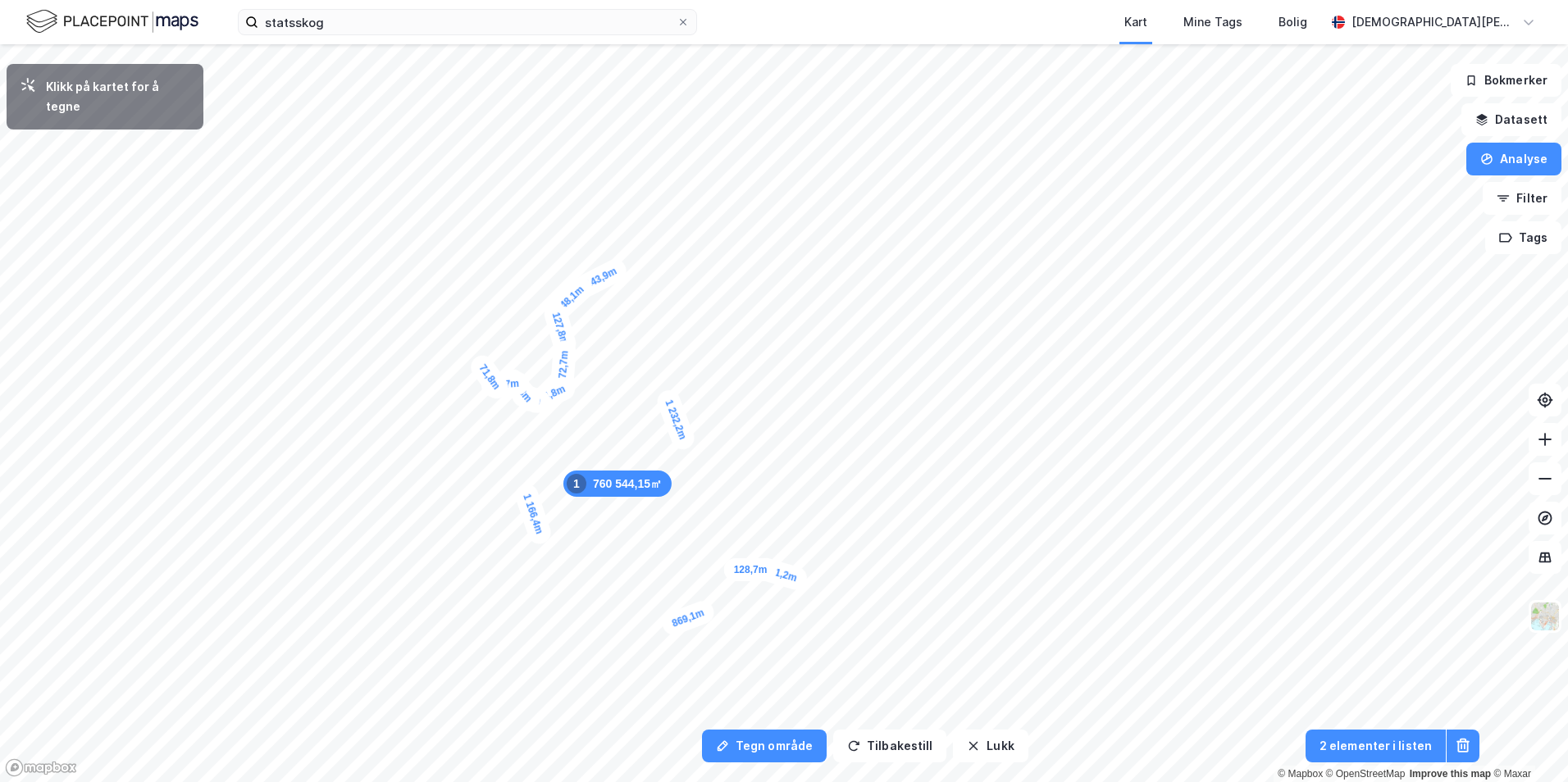
click at [735, 569] on div "128,7m" at bounding box center [750, 570] width 53 height 23
click at [687, 579] on div "191,4m" at bounding box center [711, 573] width 57 height 32
click at [634, 588] on div "206,9m" at bounding box center [659, 582] width 56 height 31
click at [611, 451] on div "78,5m" at bounding box center [611, 463] width 24 height 49
click at [611, 400] on div "191,4m" at bounding box center [610, 426] width 23 height 53
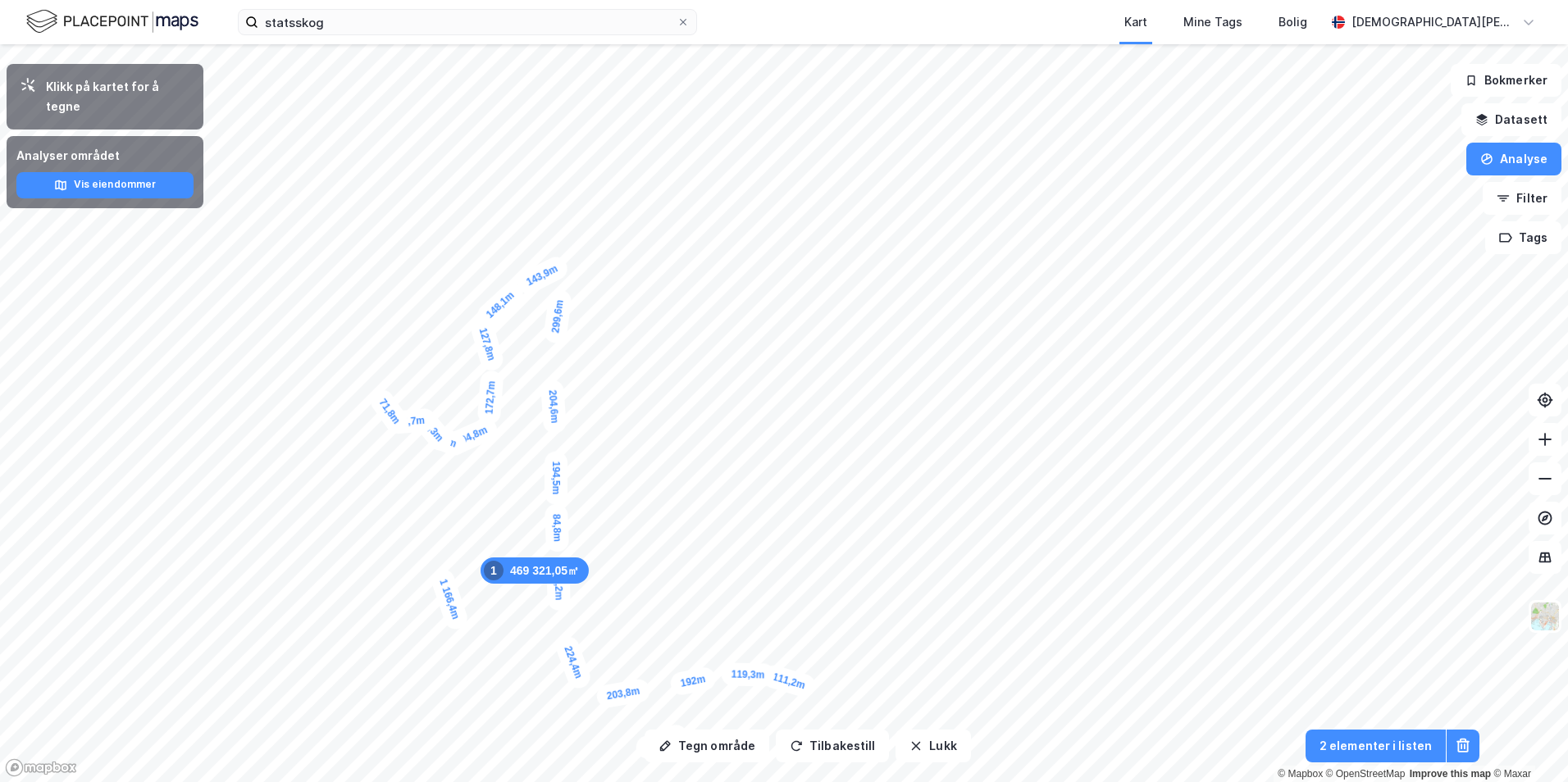
click at [699, 748] on button "Tegn område" at bounding box center [707, 746] width 124 height 32
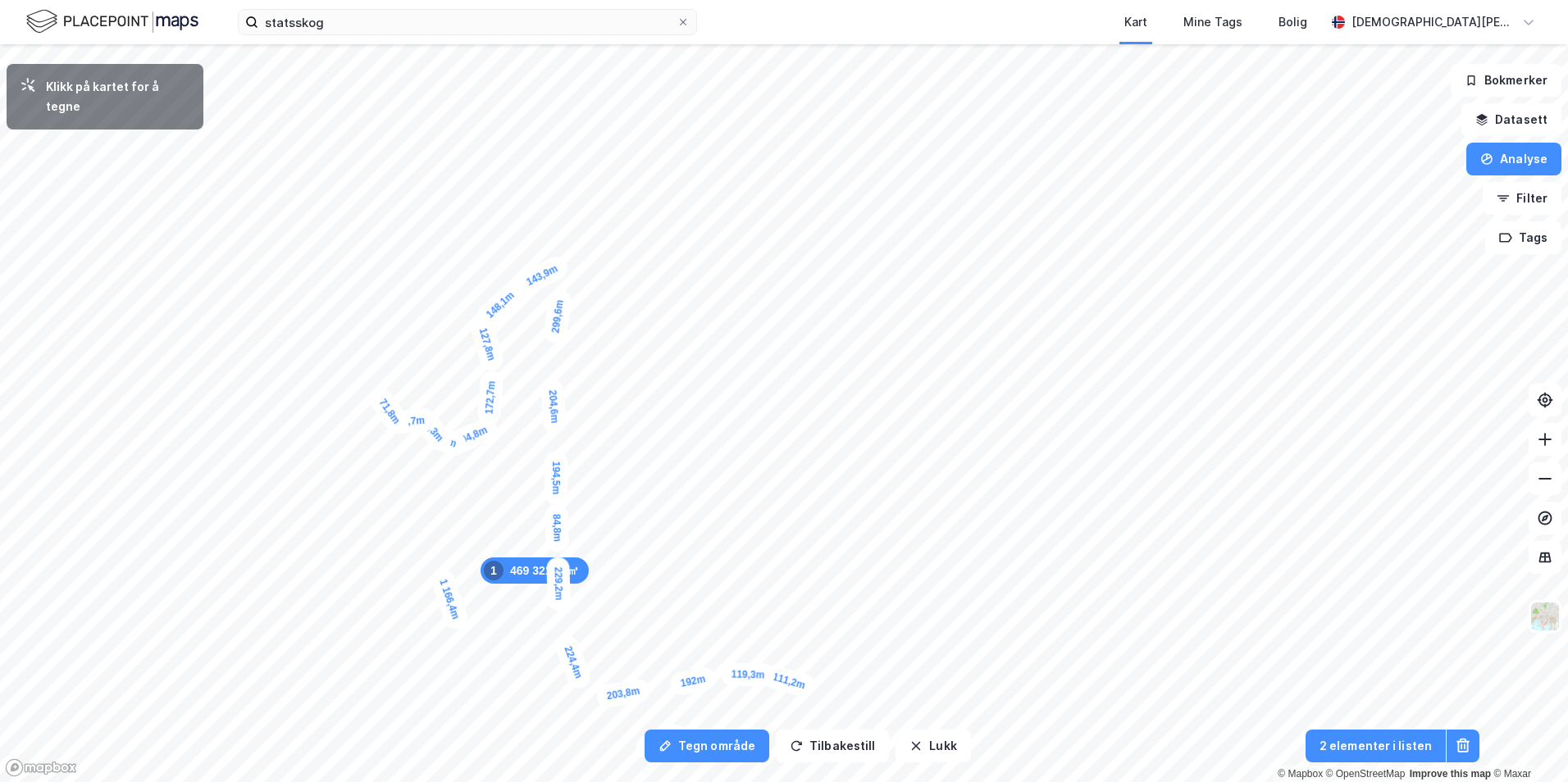
click at [1530, 163] on button "Analyse" at bounding box center [1514, 159] width 95 height 32
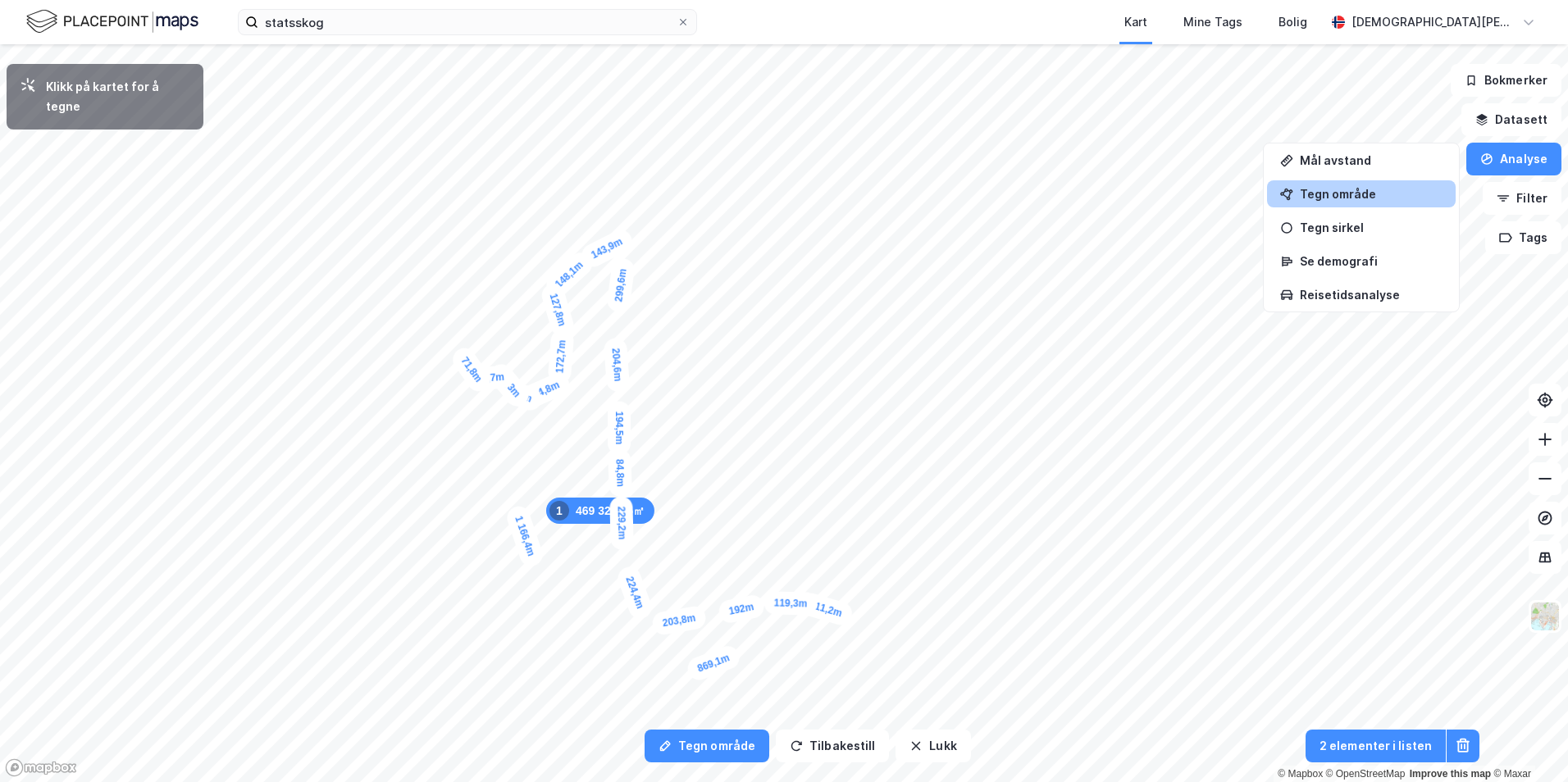
click at [834, 745] on button "Tilbakestill" at bounding box center [833, 746] width 113 height 32
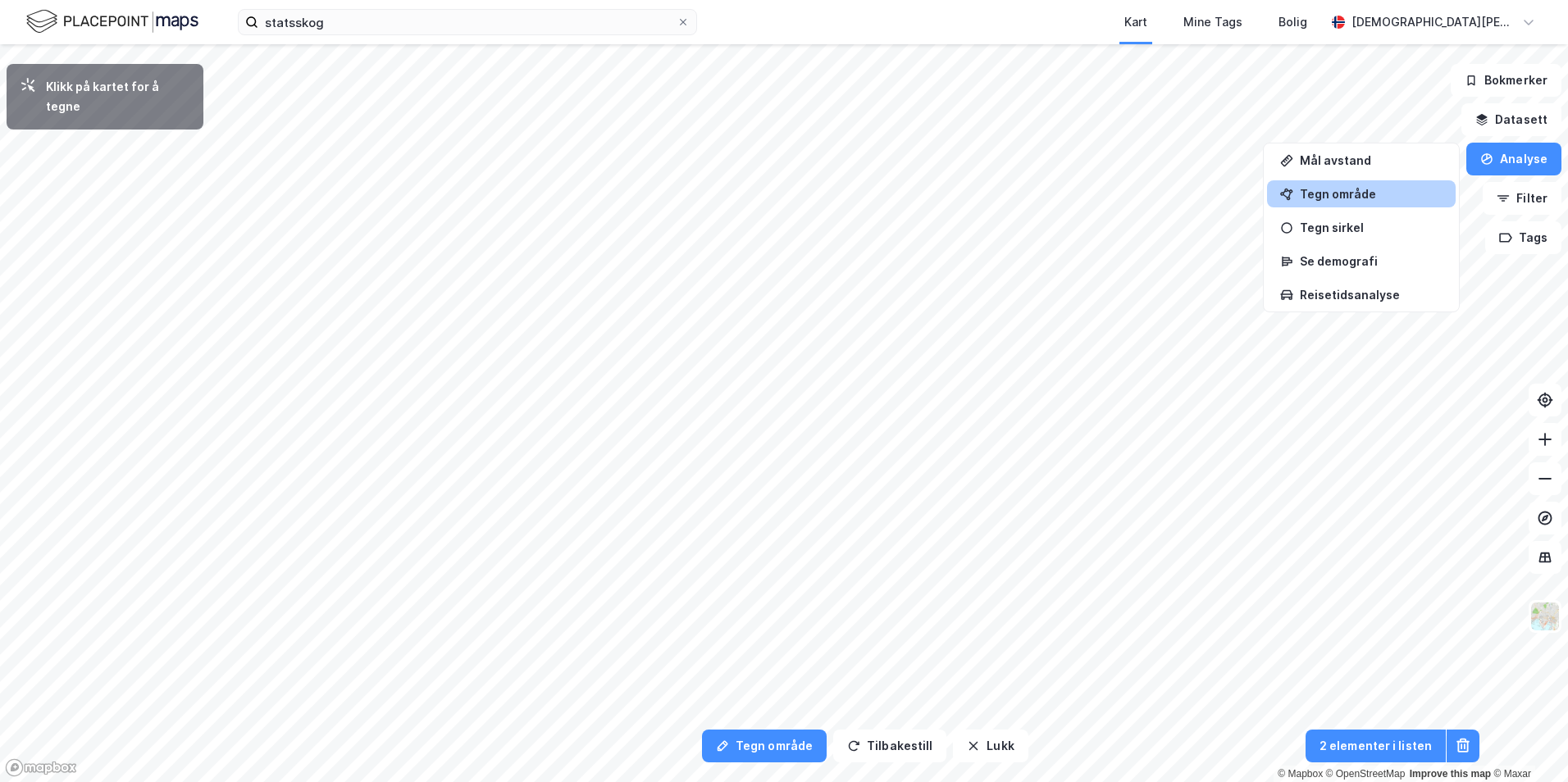
click at [1482, 122] on icon "button" at bounding box center [1482, 123] width 11 height 4
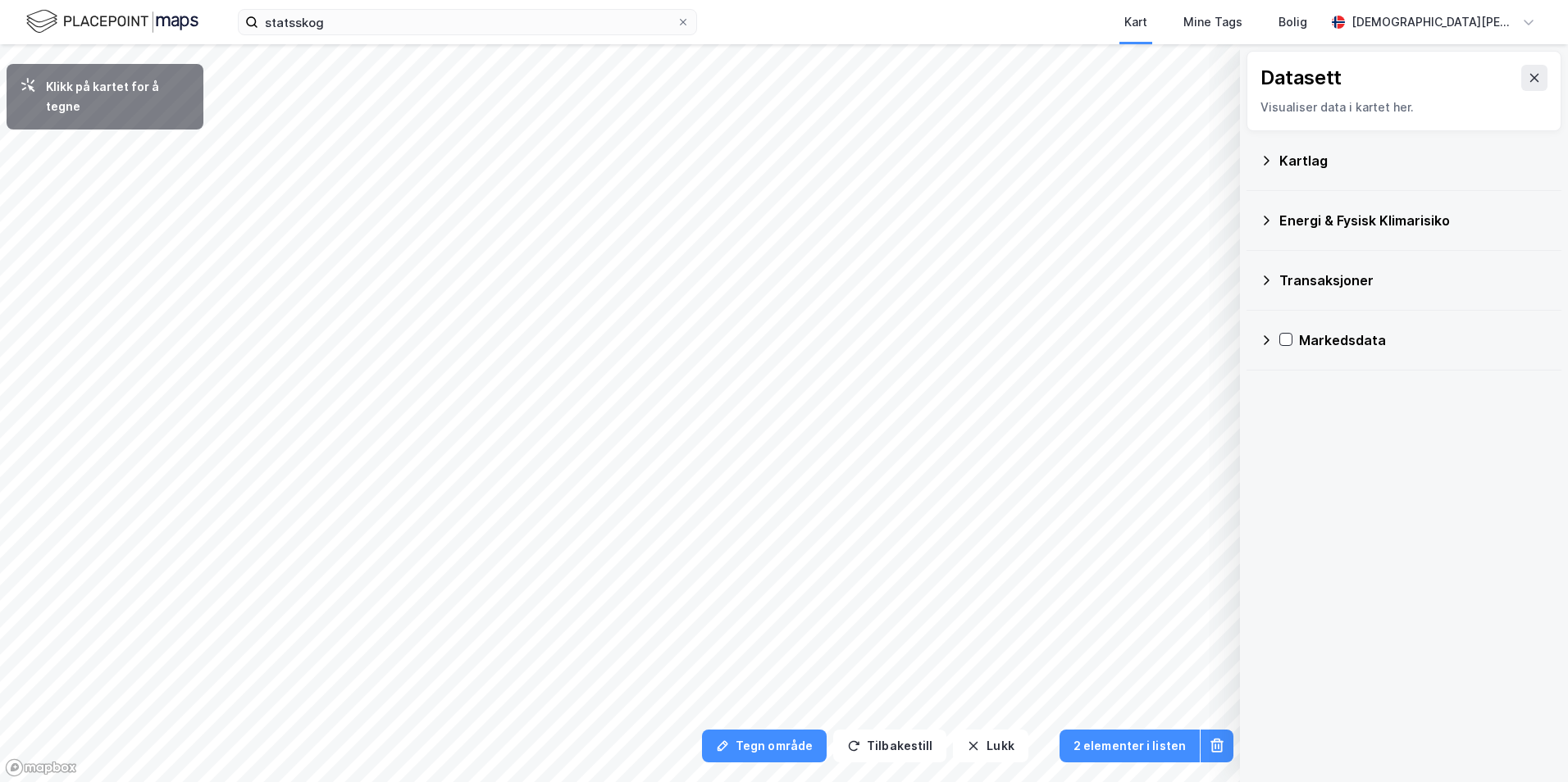
drag, startPoint x: 1528, startPoint y: 94, endPoint x: 1526, endPoint y: 77, distance: 17.1
click at [1528, 93] on div "Datasett Visualiser data i kartet her." at bounding box center [1404, 90] width 315 height 80
click at [1527, 72] on icon at bounding box center [1534, 77] width 14 height 13
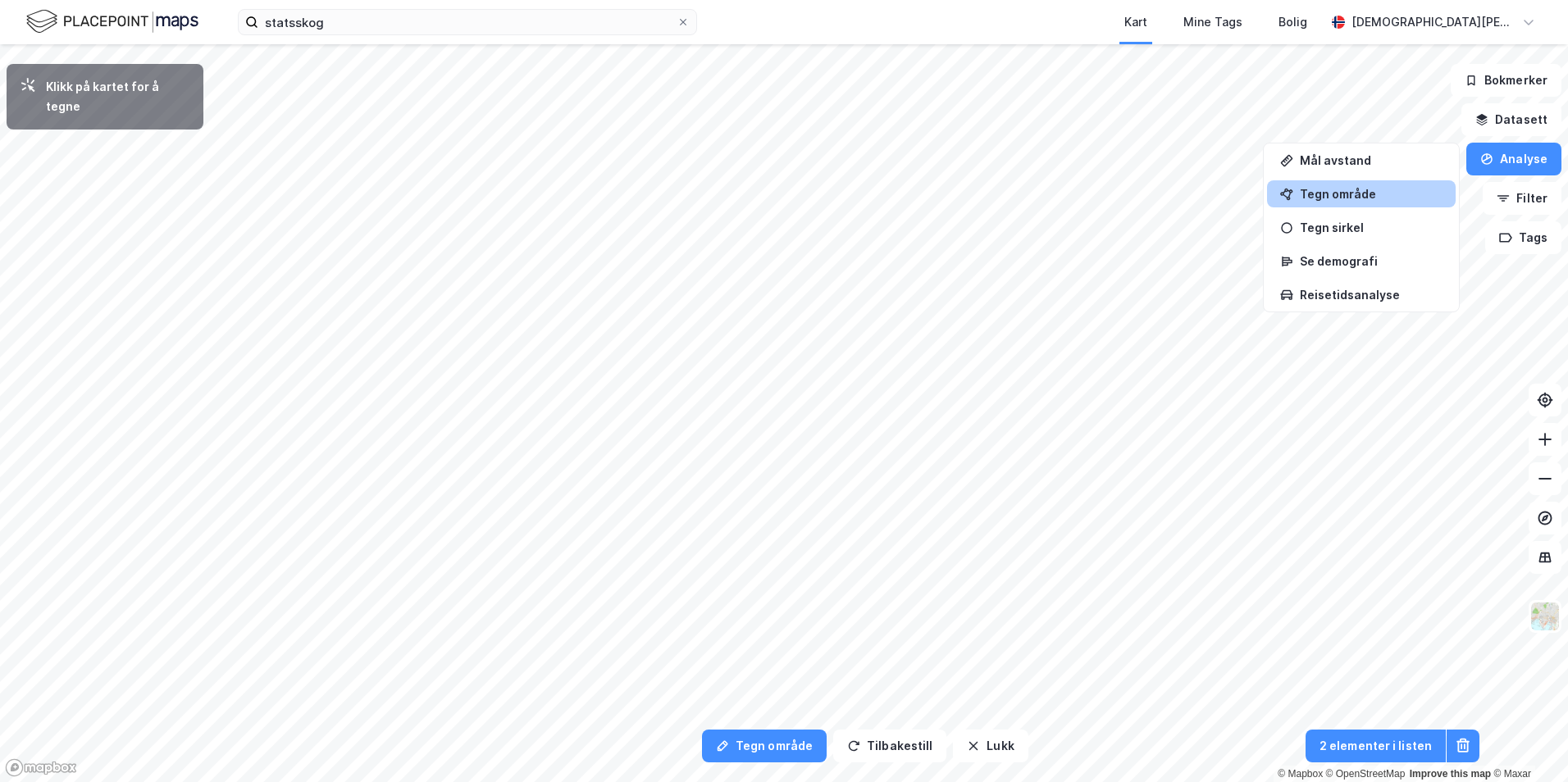
click at [967, 741] on icon "button" at bounding box center [973, 746] width 14 height 13
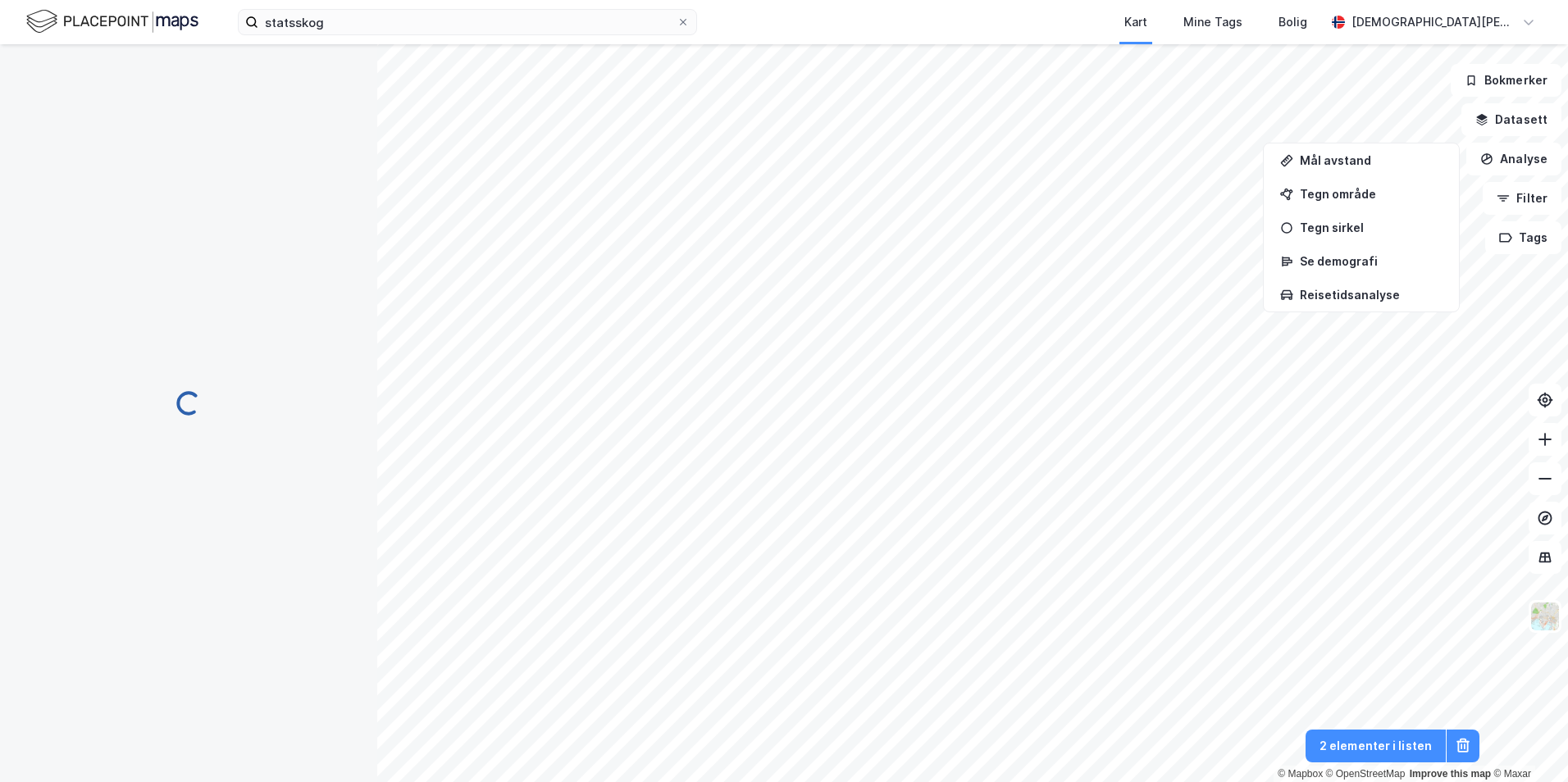
scroll to position [66, 0]
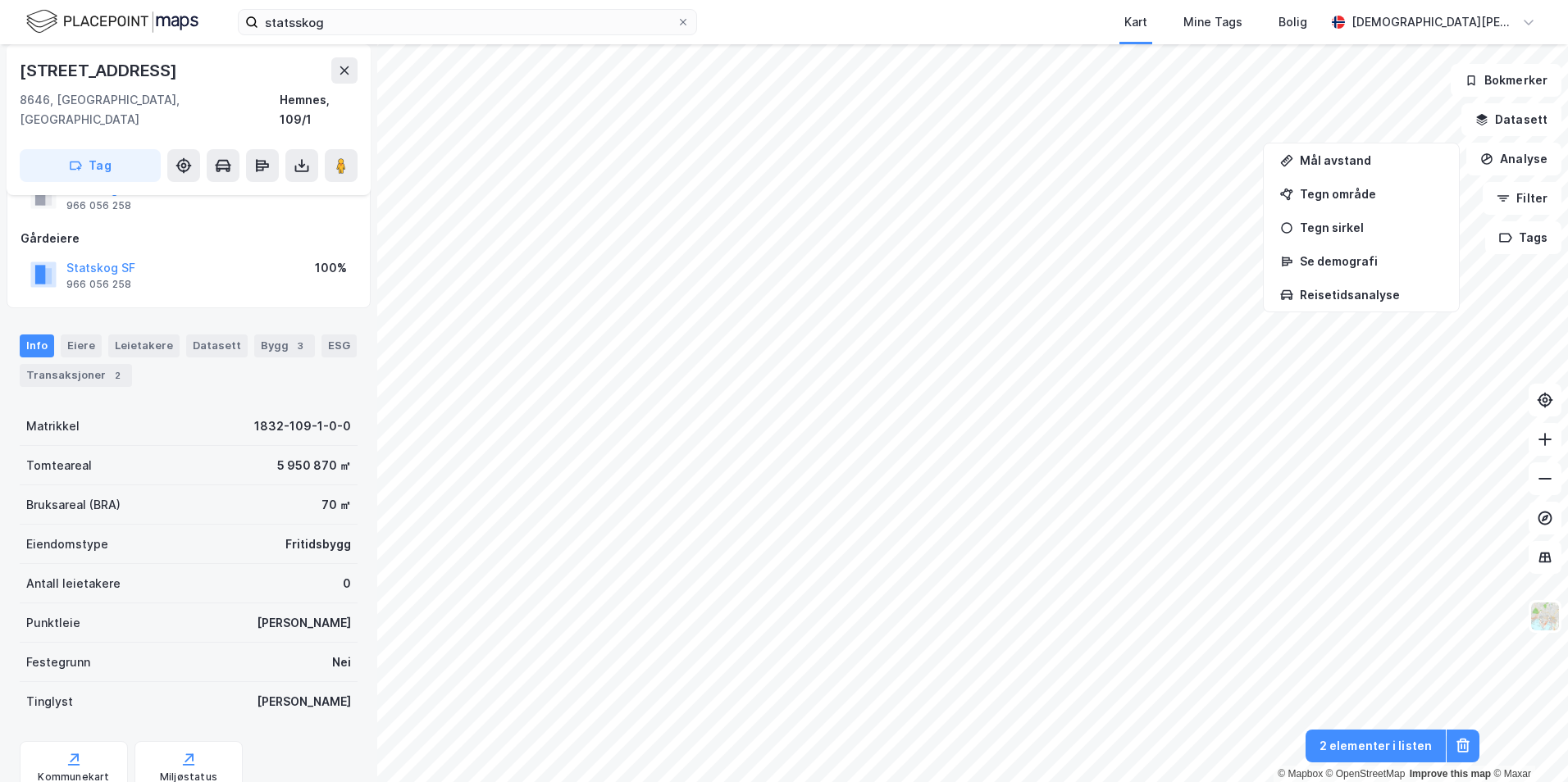
click at [337, 69] on button at bounding box center [344, 70] width 26 height 26
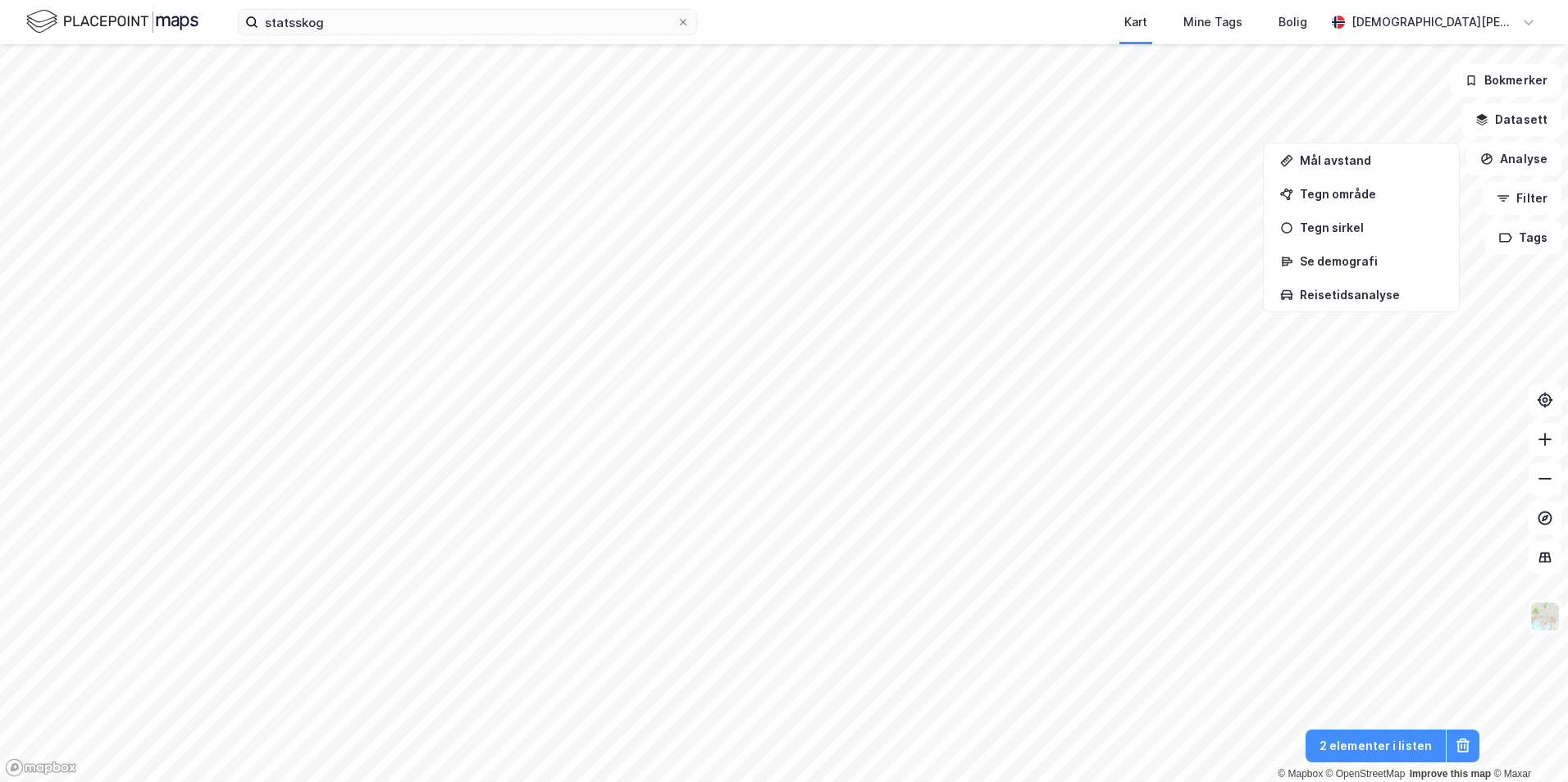
click at [1469, 746] on icon at bounding box center [1463, 746] width 16 height 16
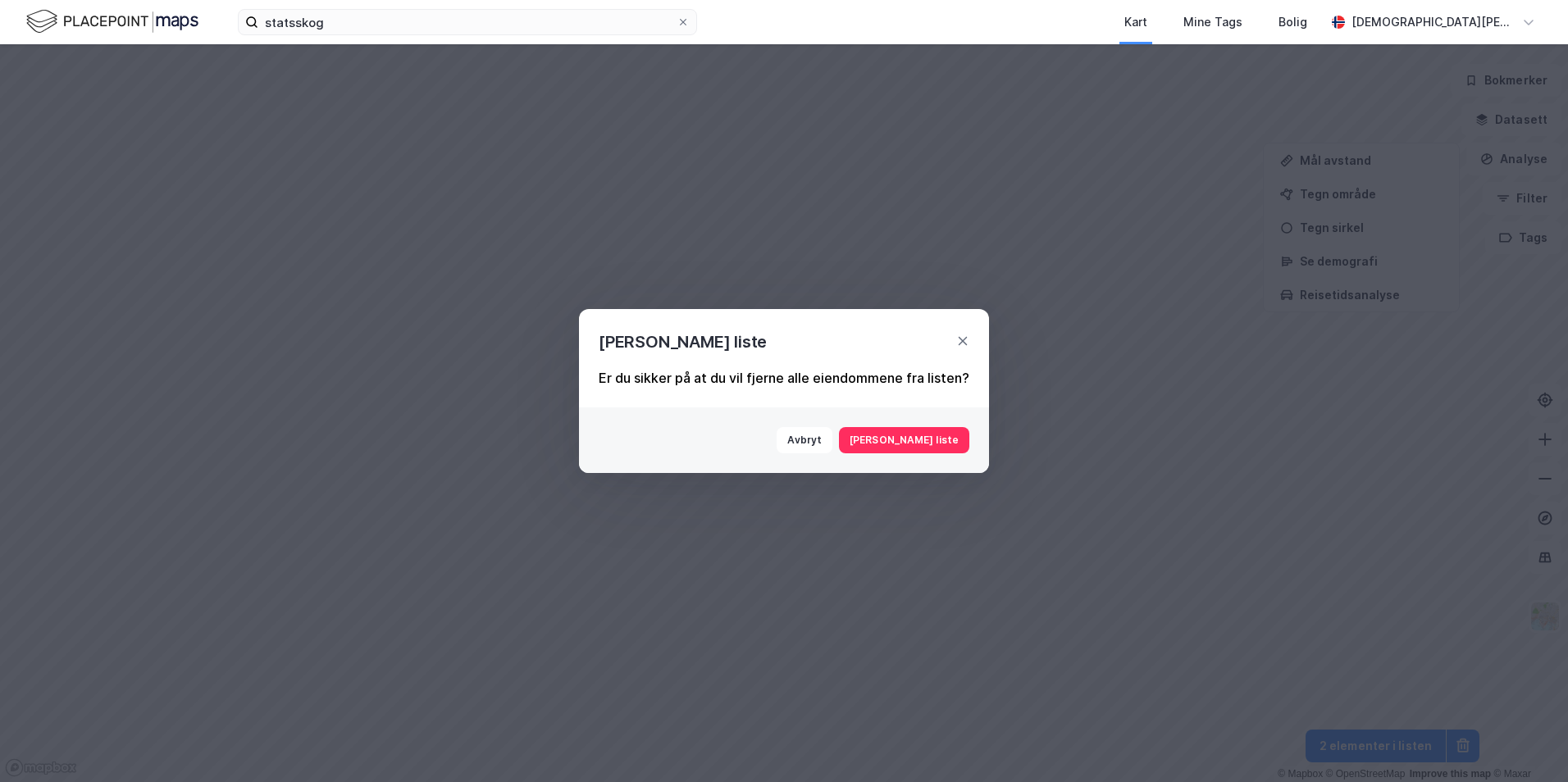
click at [941, 443] on button "[PERSON_NAME] liste" at bounding box center [904, 440] width 131 height 26
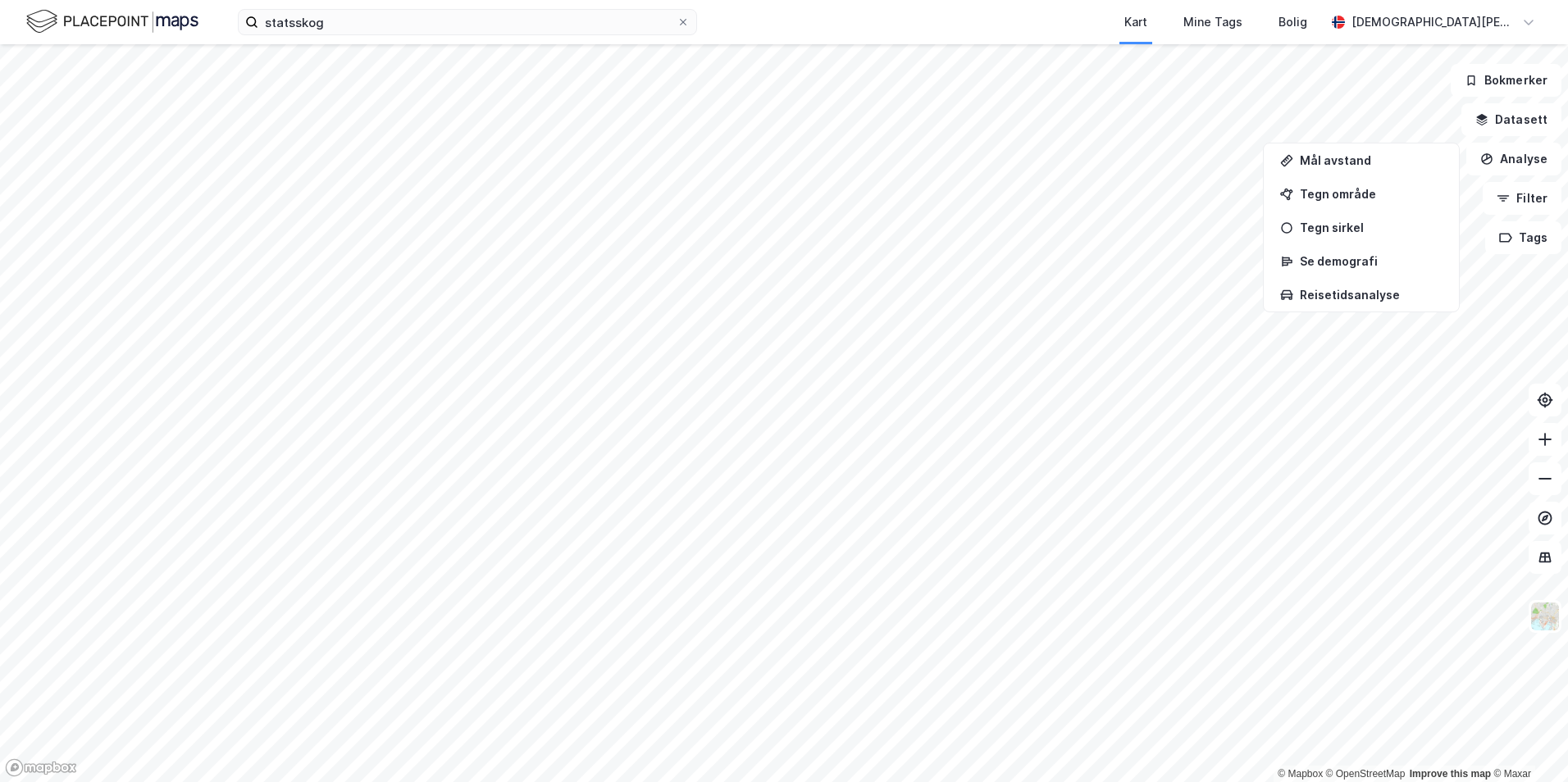
click at [1530, 116] on button "Datasett" at bounding box center [1510, 120] width 100 height 32
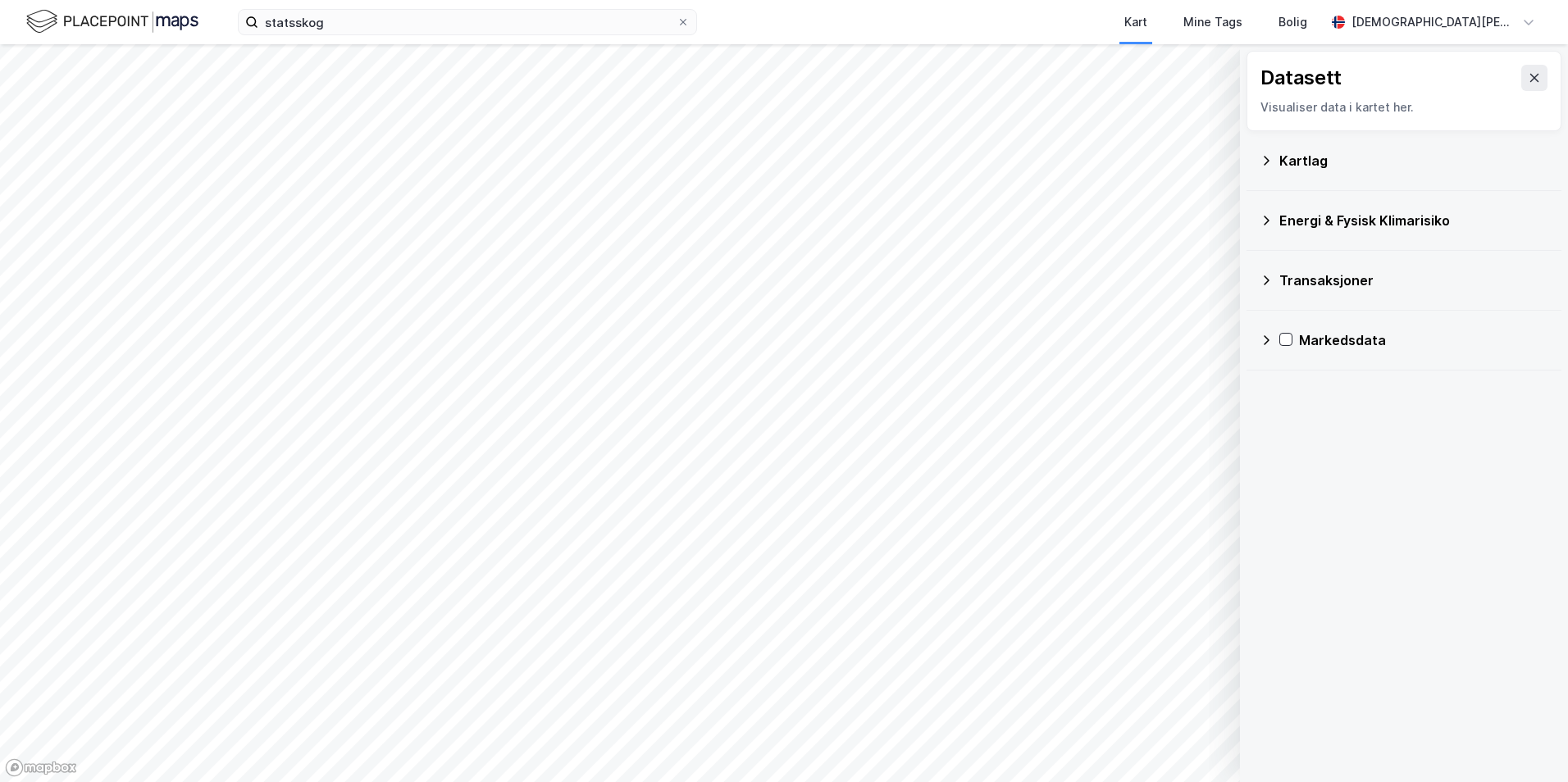
click at [1256, 161] on div "Kartlag" at bounding box center [1404, 161] width 315 height 60
click at [1267, 158] on icon at bounding box center [1266, 160] width 5 height 9
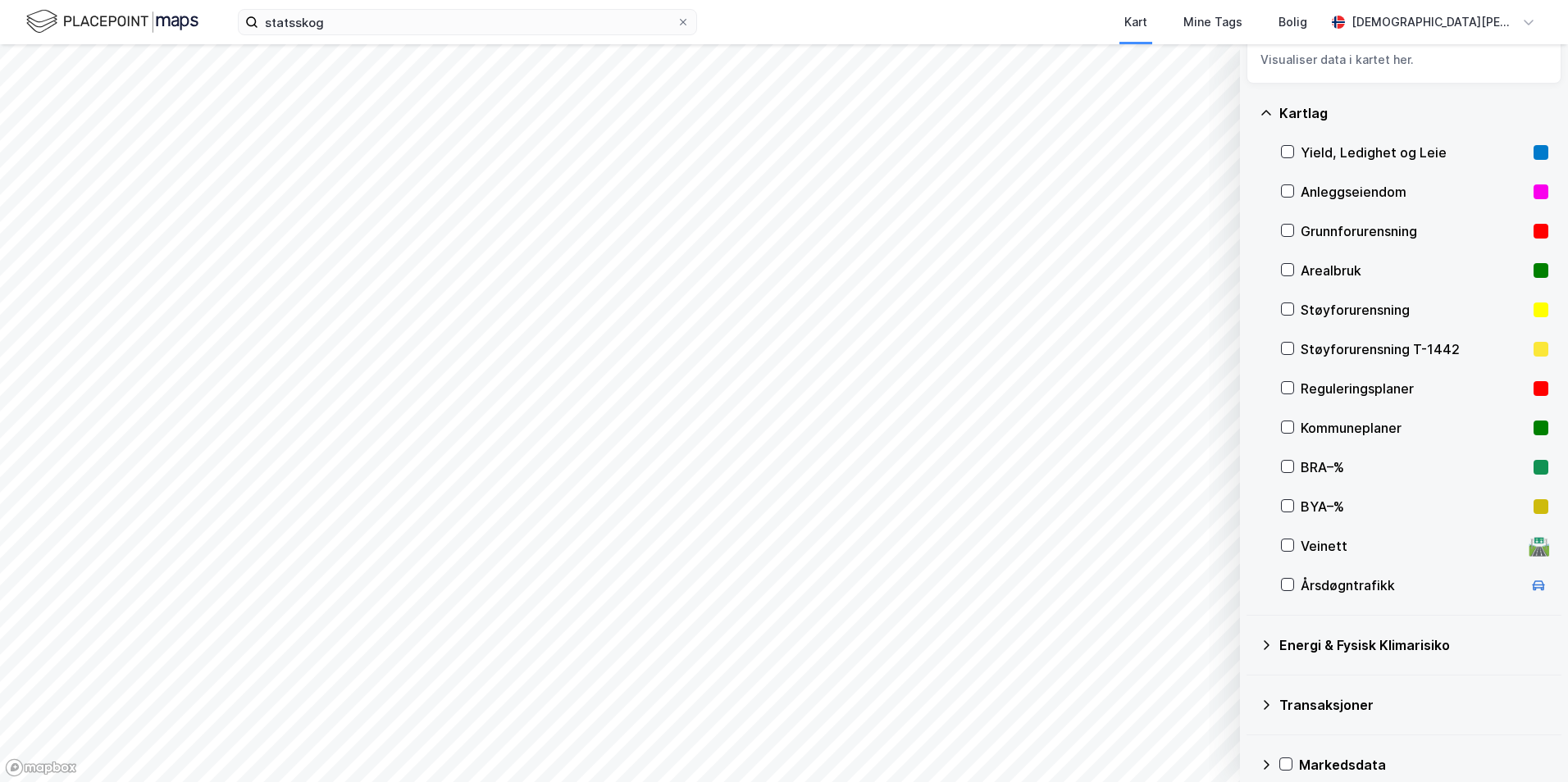
scroll to position [67, 0]
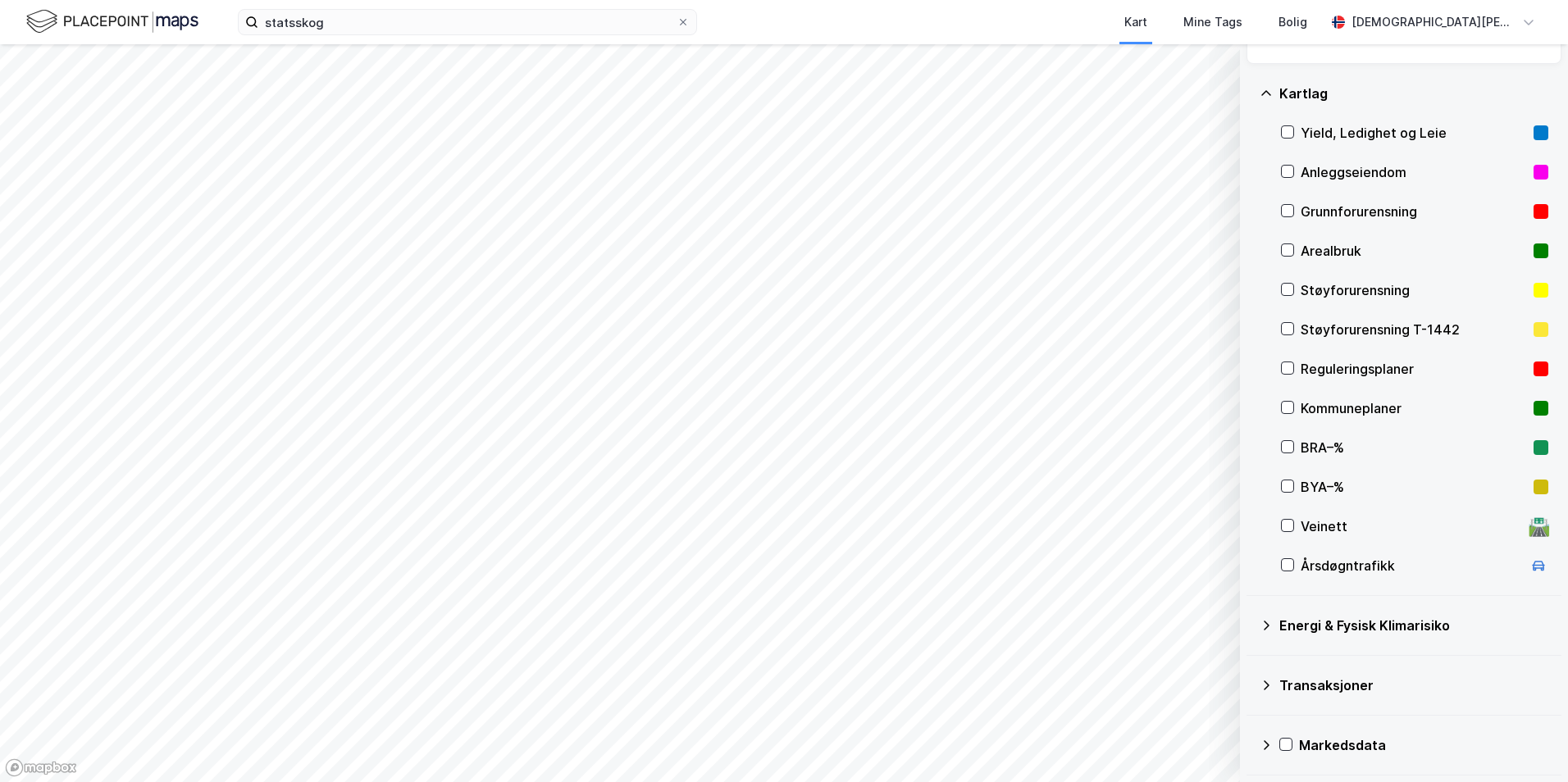
click at [1271, 619] on icon at bounding box center [1266, 625] width 14 height 13
click at [1271, 622] on icon at bounding box center [1266, 625] width 14 height 13
click at [1271, 659] on div "Transaksjoner" at bounding box center [1404, 686] width 315 height 60
click at [1275, 683] on div "Transaksjoner" at bounding box center [1403, 686] width 289 height 40
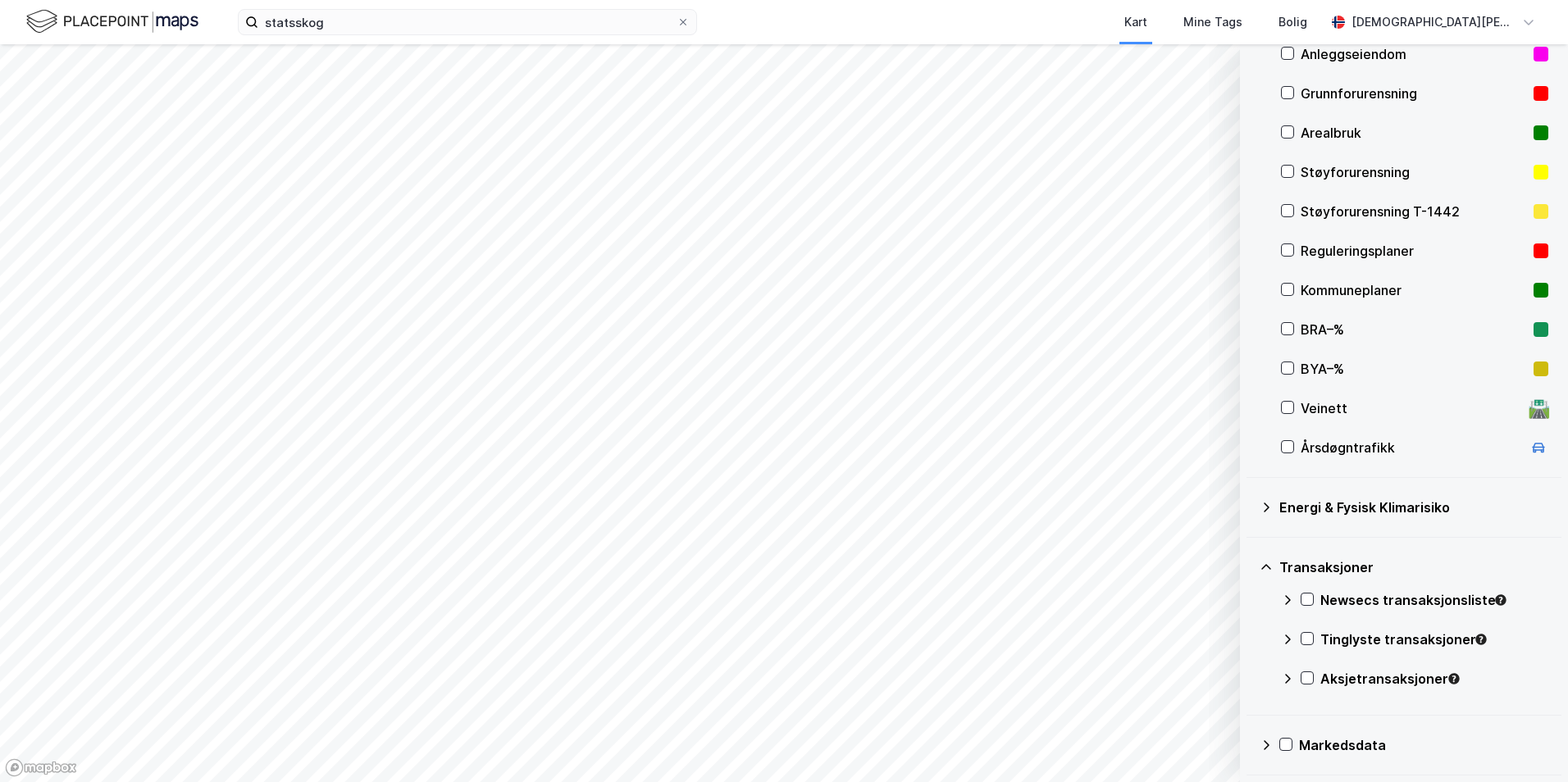
click at [1282, 739] on icon at bounding box center [1285, 744] width 12 height 12
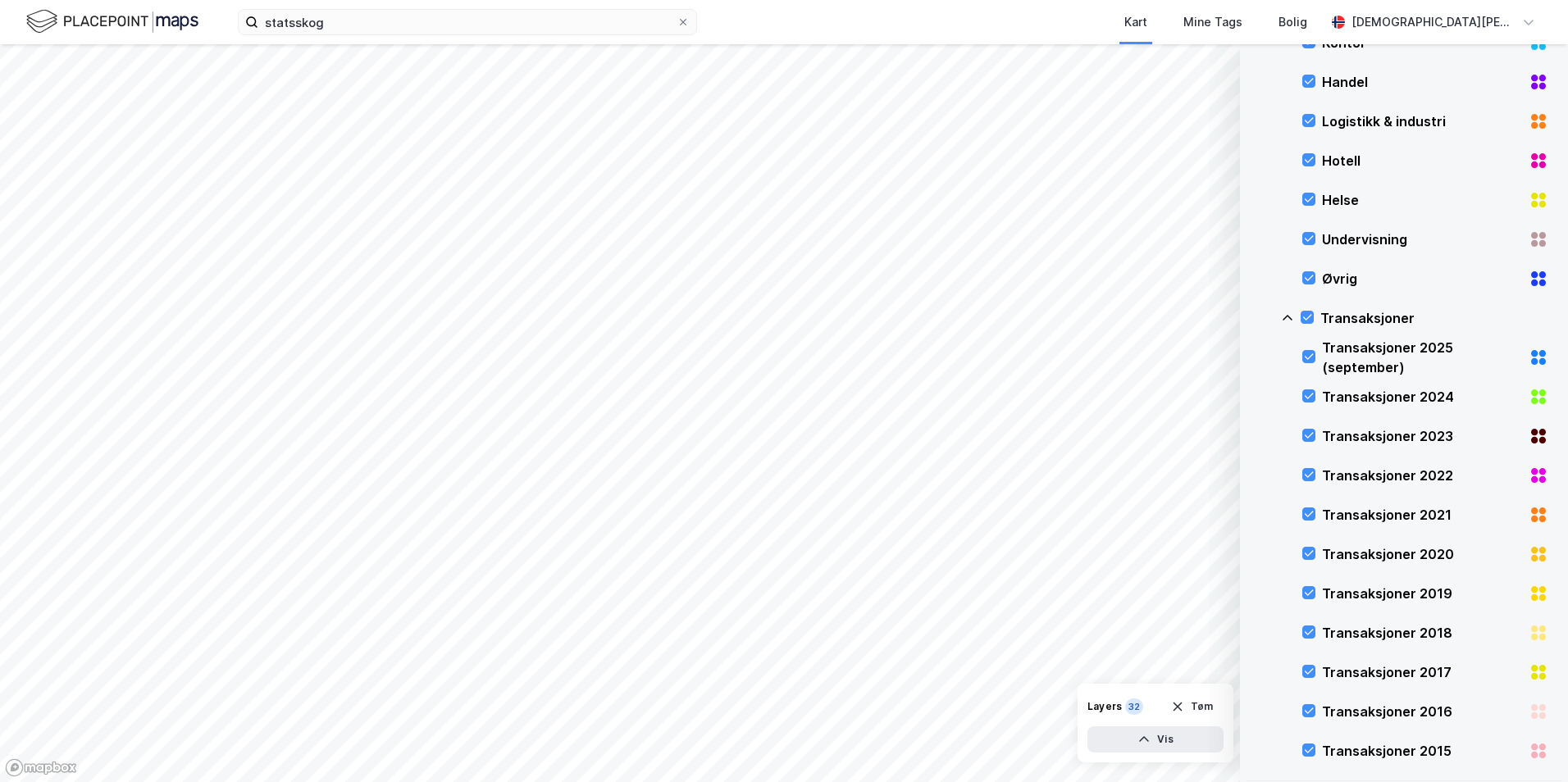
scroll to position [1602, 0]
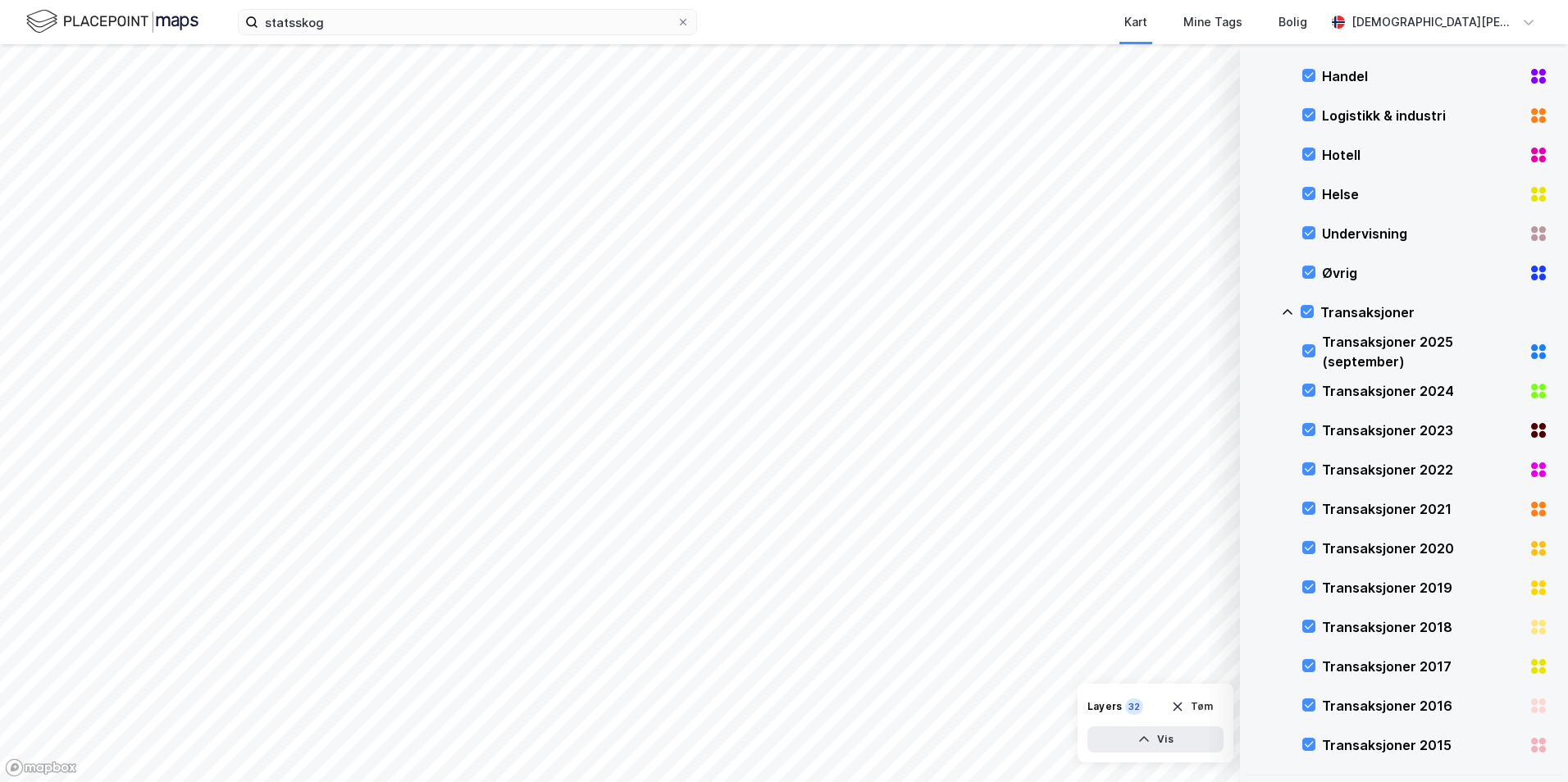
click at [1184, 709] on icon "button" at bounding box center [1177, 706] width 14 height 13
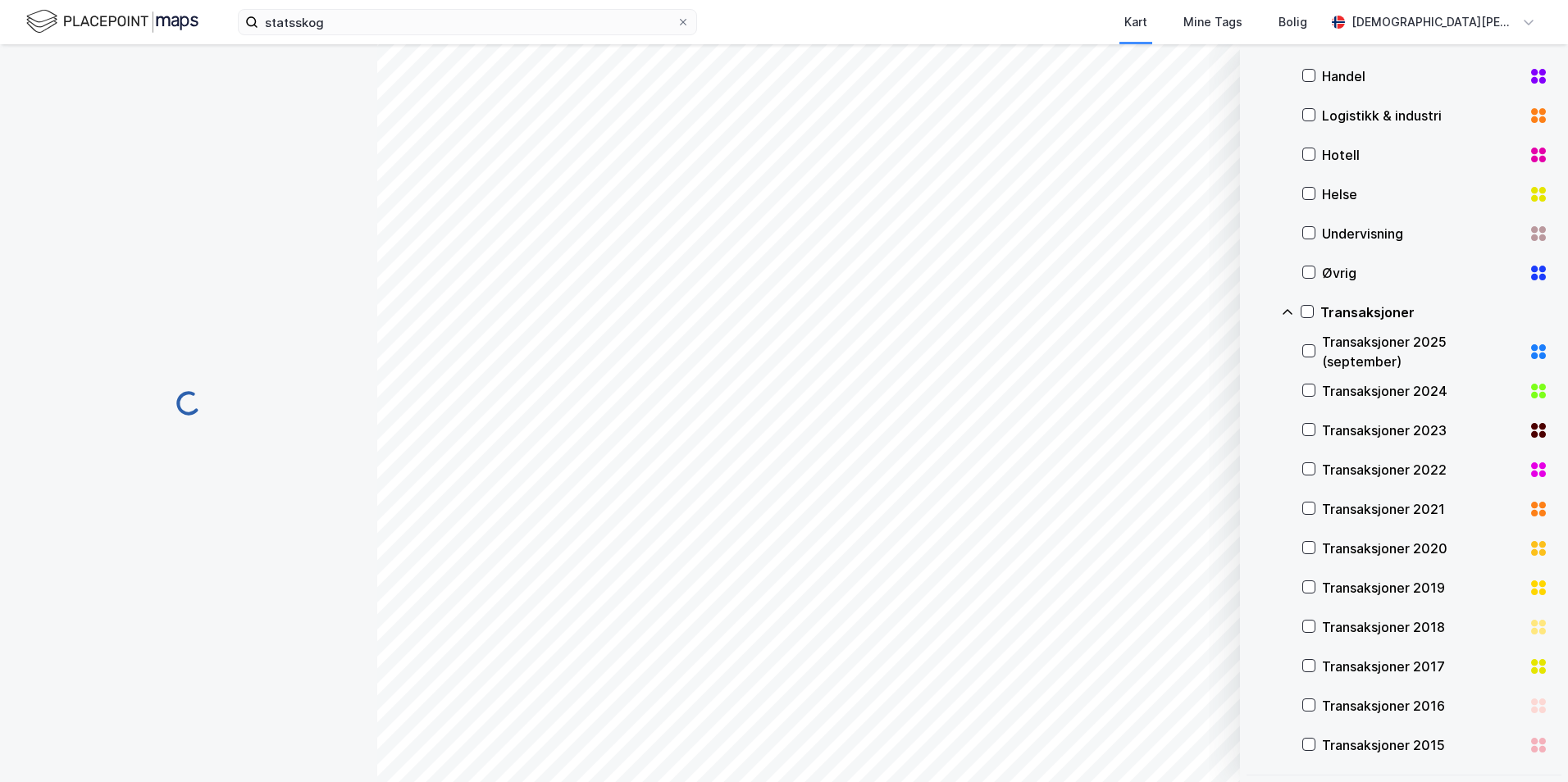
scroll to position [66, 0]
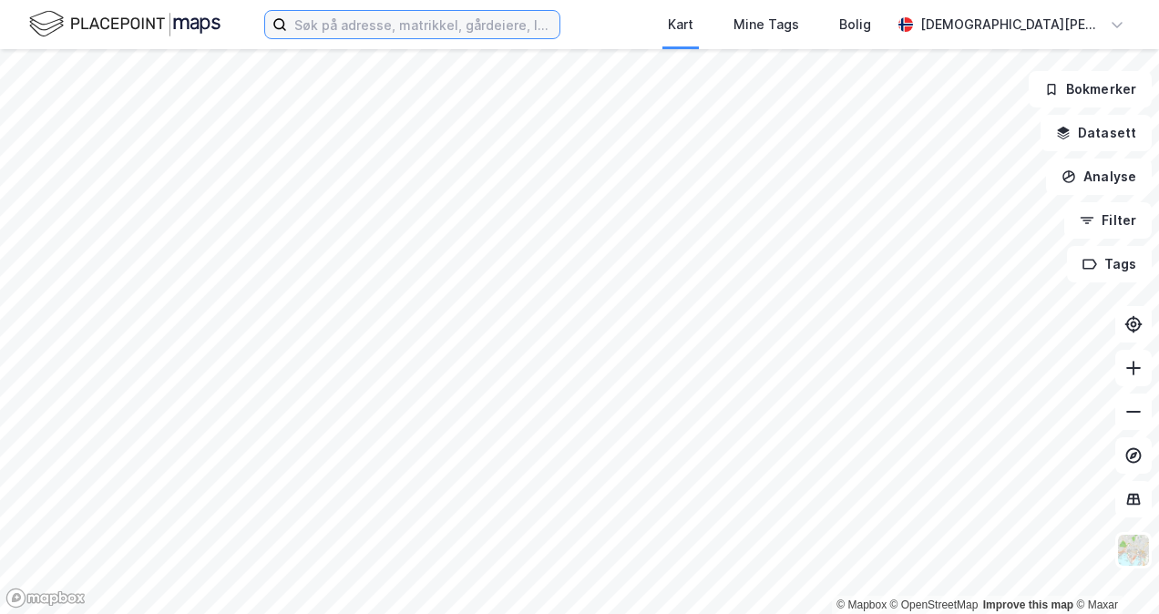
click at [372, 30] on input at bounding box center [423, 24] width 272 height 27
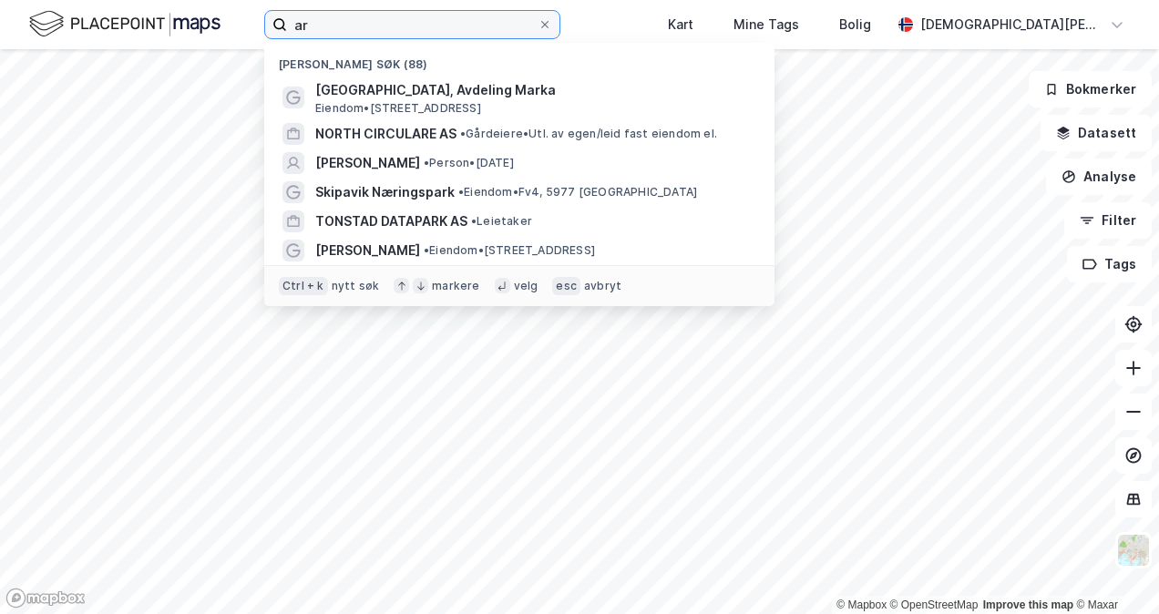
type input "a"
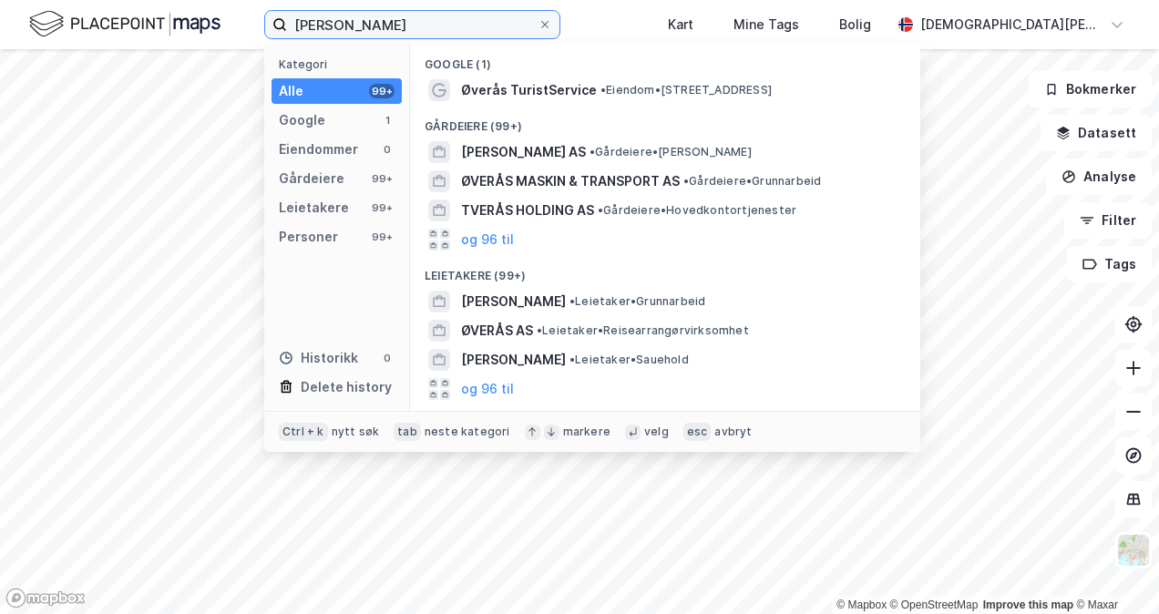
type input "øverås arve"
click at [536, 306] on span "ARVE ØVERÅS" at bounding box center [513, 302] width 105 height 22
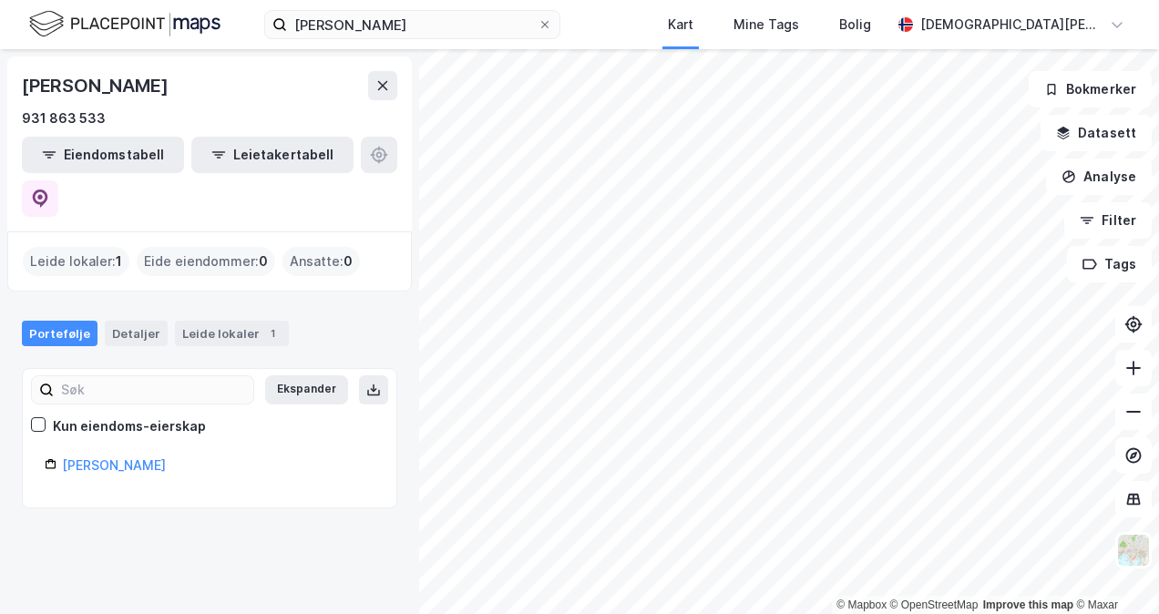
click at [108, 169] on button "Eiendomstabell" at bounding box center [103, 155] width 162 height 36
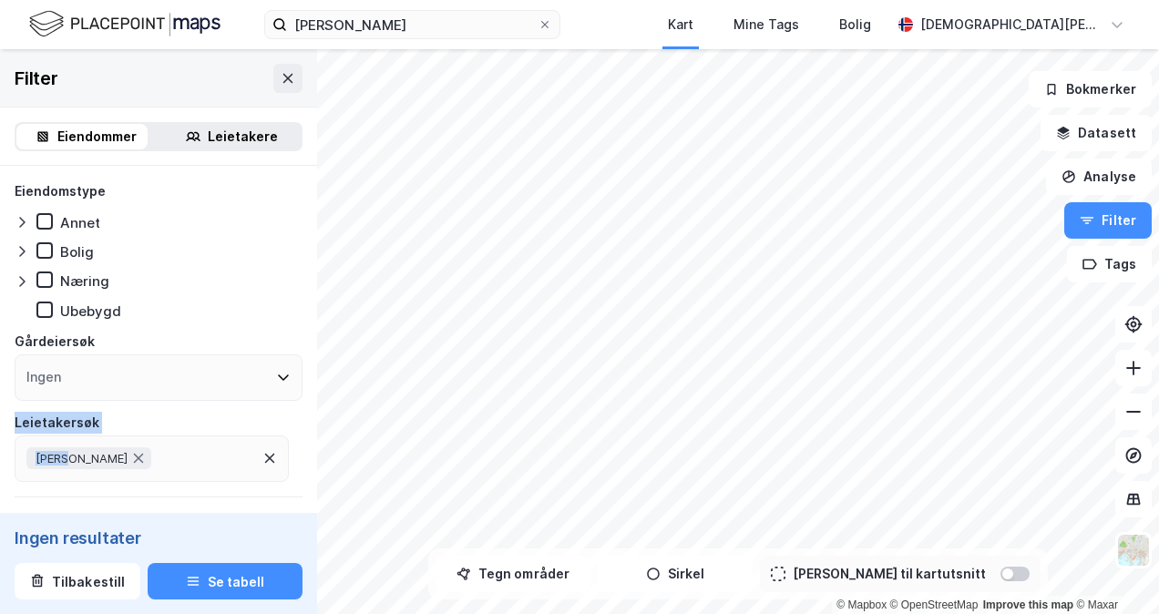
drag, startPoint x: 69, startPoint y: 459, endPoint x: 100, endPoint y: 395, distance: 70.9
click at [97, 382] on div "Eiendomstype Annet Bolig Næring Ubebygd Gårdeiersøk Ingen Leietakersøk ARVE ØVE…" at bounding box center [159, 331] width 288 height 302
click at [115, 381] on div "Ingen" at bounding box center [159, 377] width 288 height 46
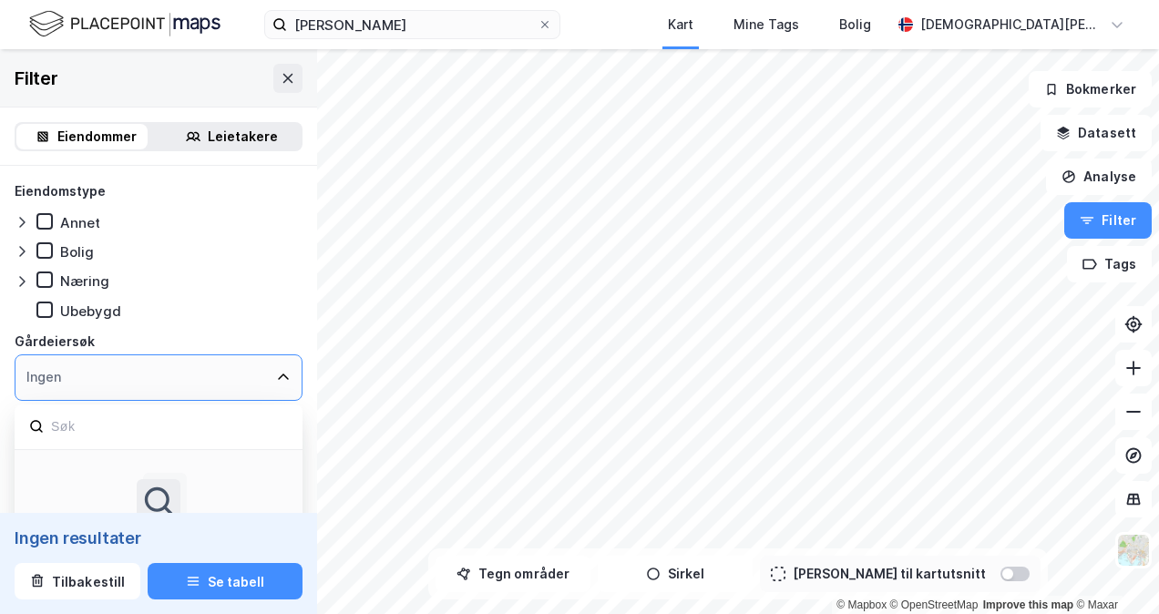
click at [105, 394] on div "Ingen" at bounding box center [159, 377] width 288 height 46
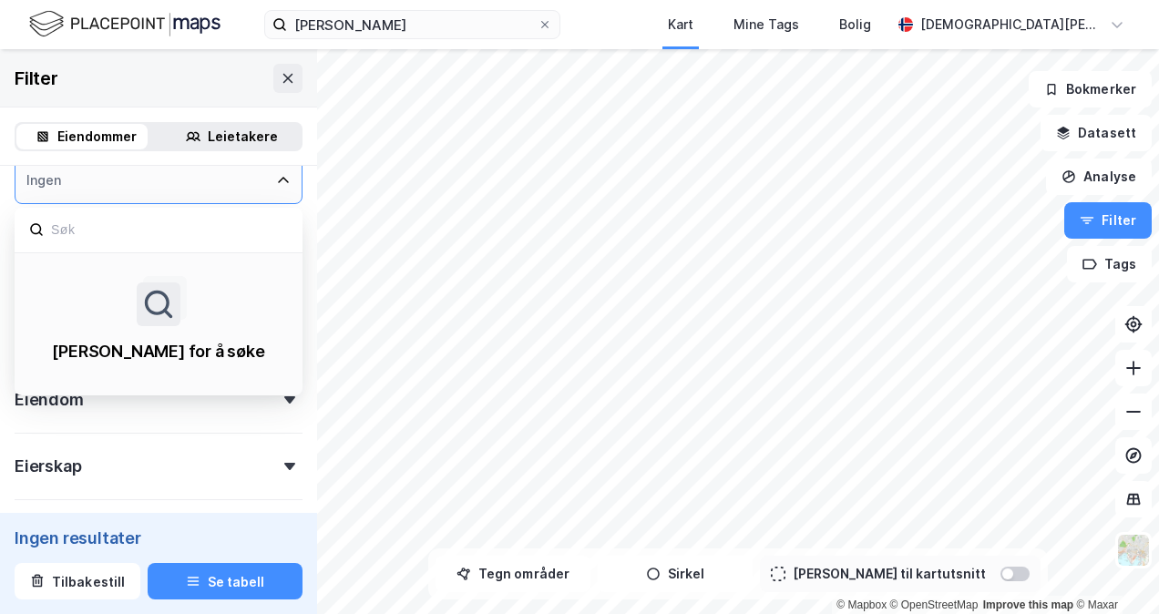
scroll to position [134, 0]
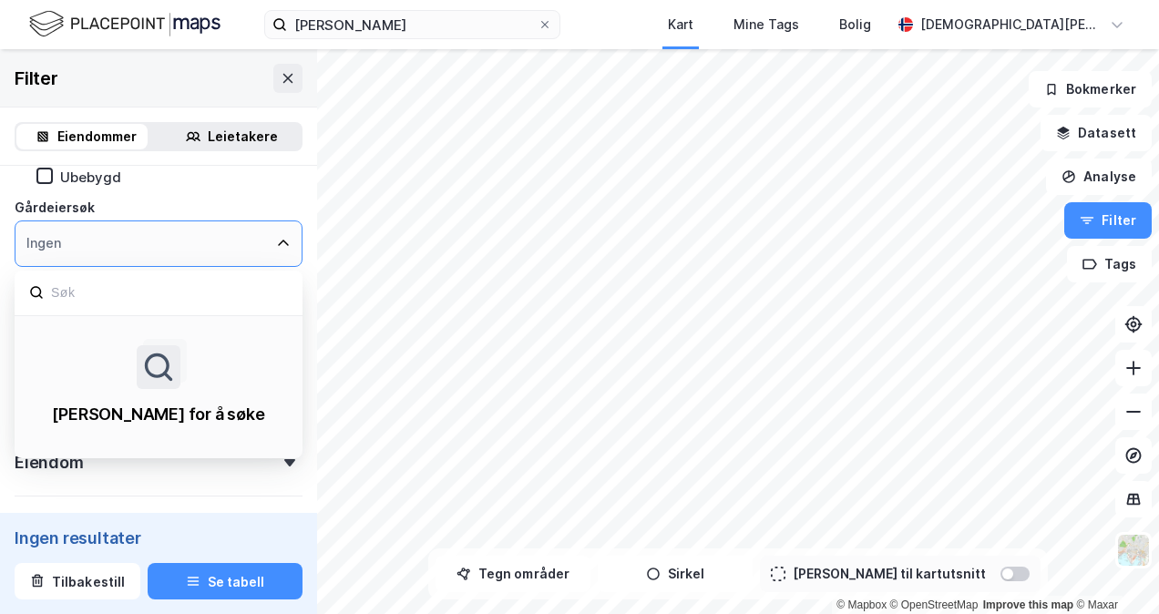
click at [56, 249] on div "Ingen" at bounding box center [43, 243] width 35 height 22
click at [58, 299] on input at bounding box center [168, 293] width 239 height 25
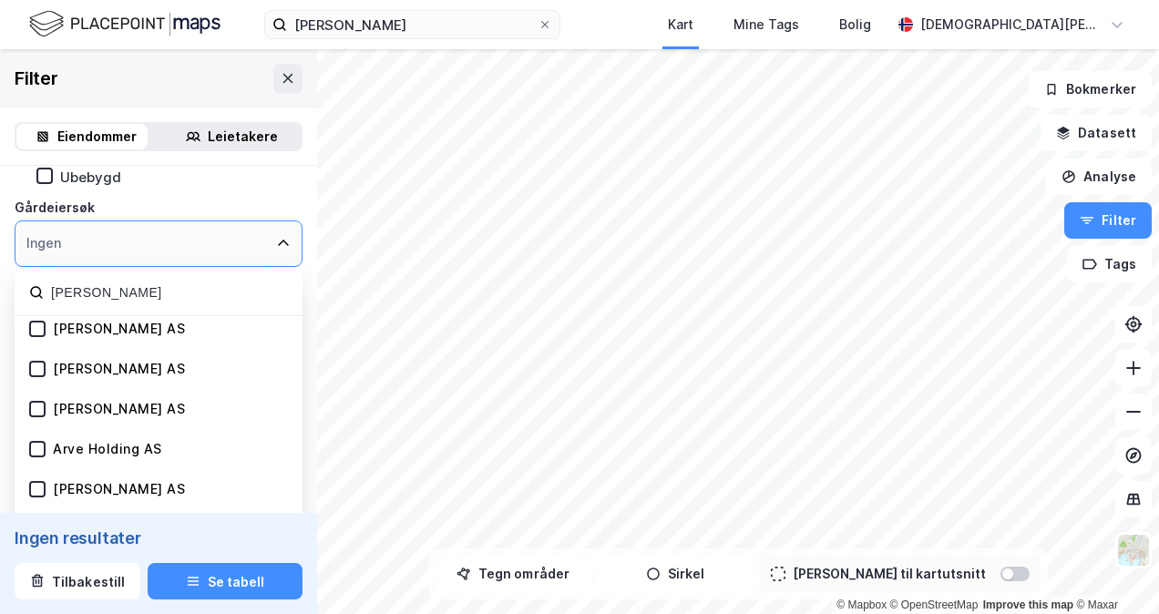
scroll to position [729, 0]
type input "arve øverås"
click at [281, 239] on div "Ingen" at bounding box center [159, 243] width 288 height 46
drag, startPoint x: 115, startPoint y: 242, endPoint x: 92, endPoint y: 243, distance: 22.8
click at [101, 242] on div "Ingen" at bounding box center [159, 243] width 288 height 46
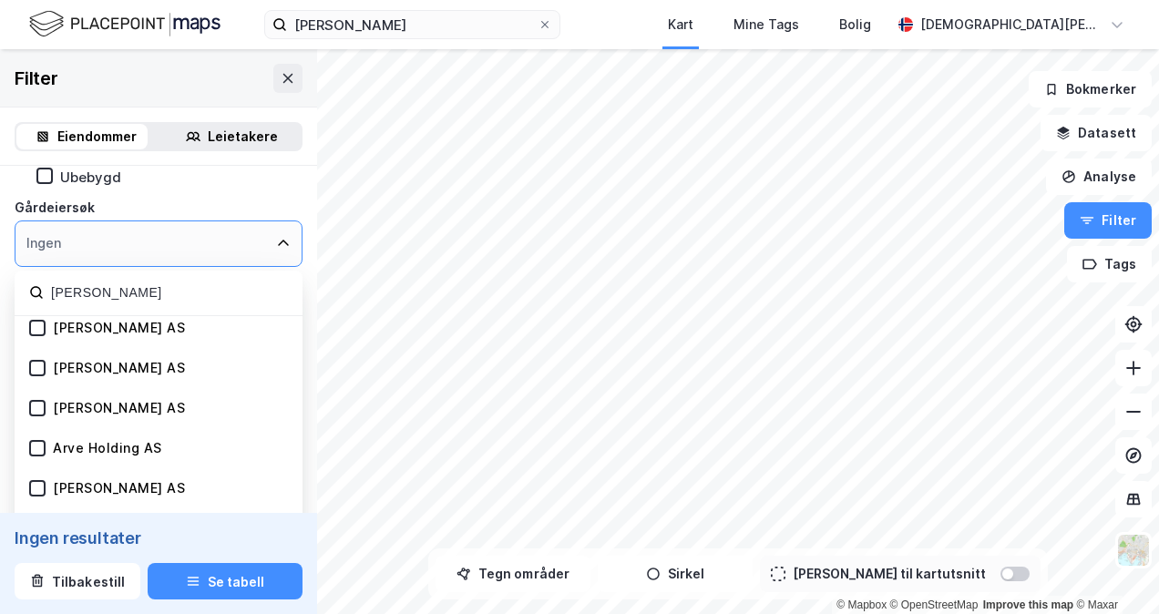
click at [190, 200] on div "Gårdeiersøk" at bounding box center [159, 208] width 288 height 22
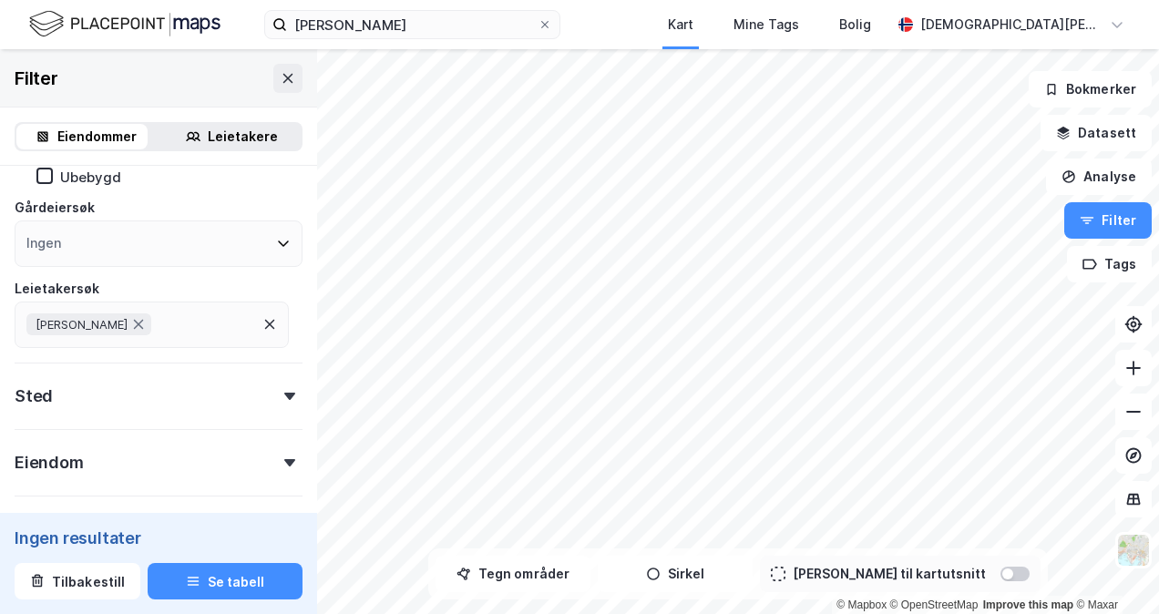
click at [134, 326] on icon at bounding box center [138, 324] width 15 height 15
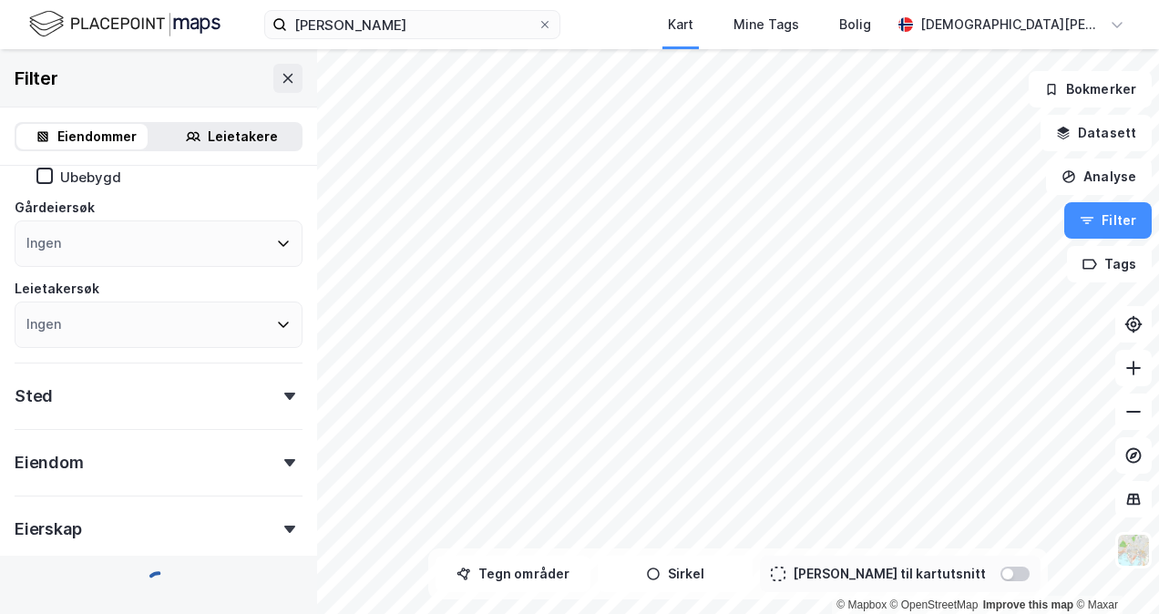
click at [108, 234] on div "Ingen" at bounding box center [159, 243] width 288 height 46
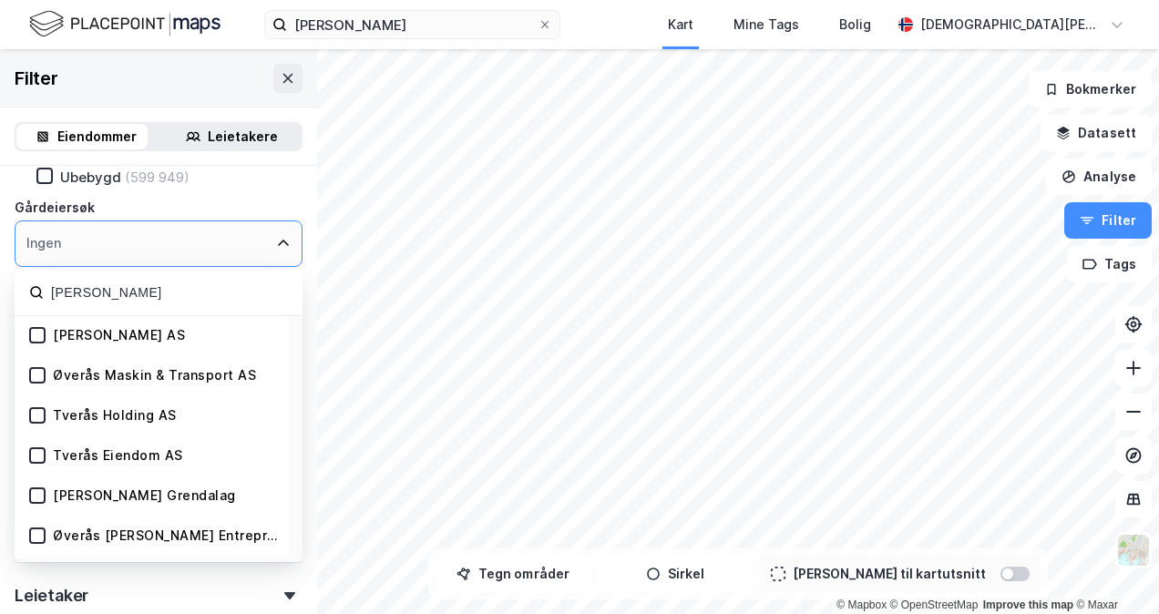
type input "arve øverås"
click at [276, 241] on icon at bounding box center [283, 243] width 15 height 15
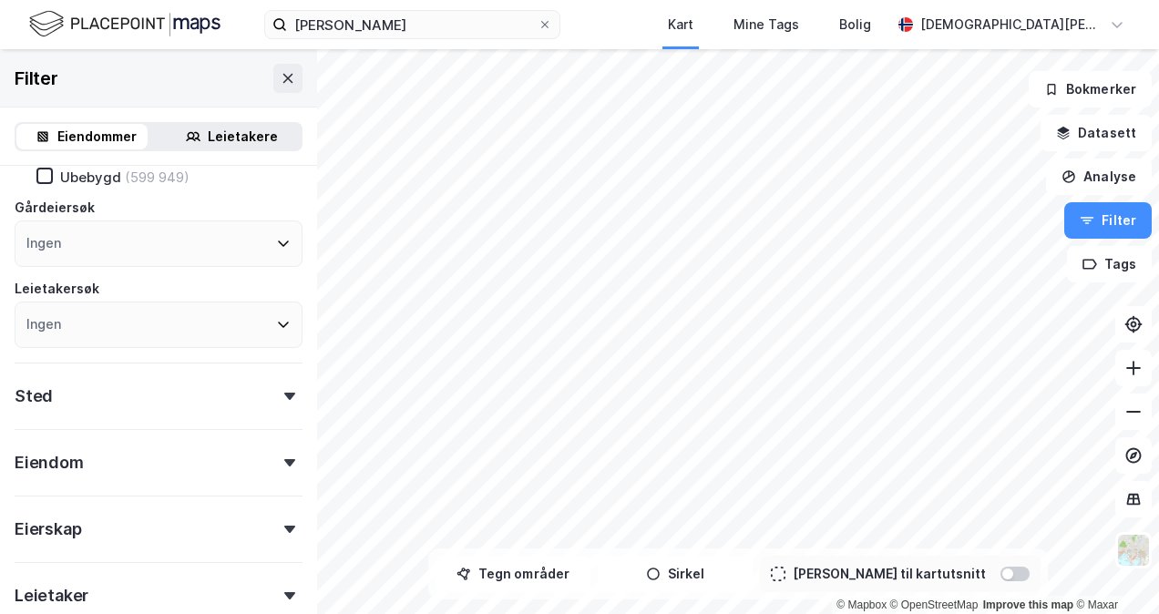
click at [441, 42] on div "øverås arve Kart Mine Tags Bolig Kristian Moldvær" at bounding box center [579, 24] width 1159 height 49
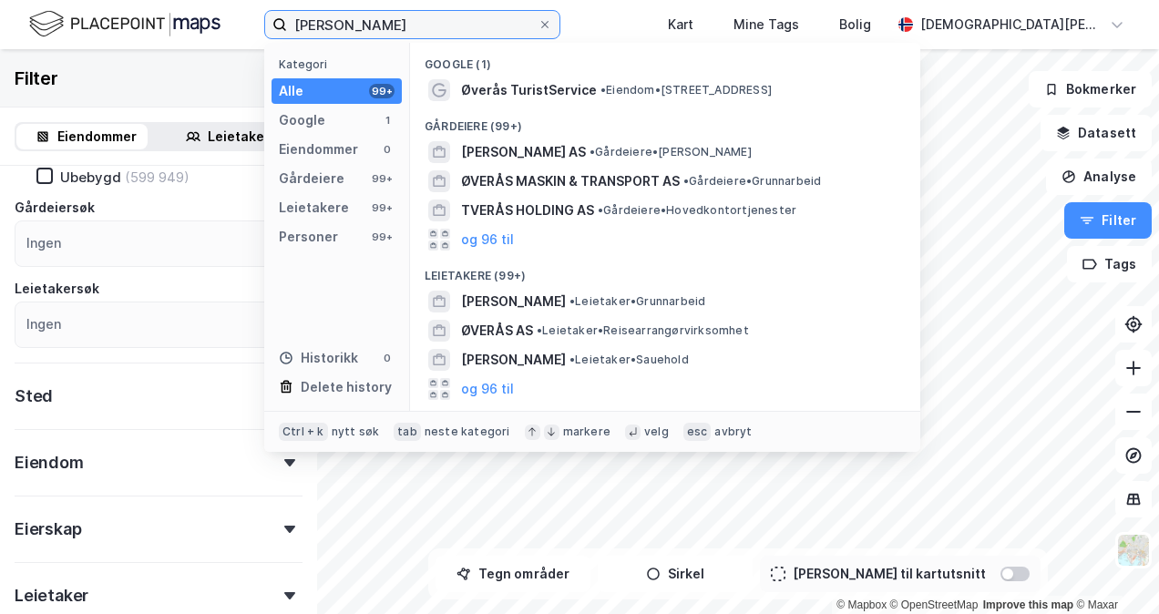
click at [428, 21] on input "øverås arve" at bounding box center [412, 24] width 251 height 27
click at [336, 143] on div "Eiendommer" at bounding box center [318, 149] width 79 height 22
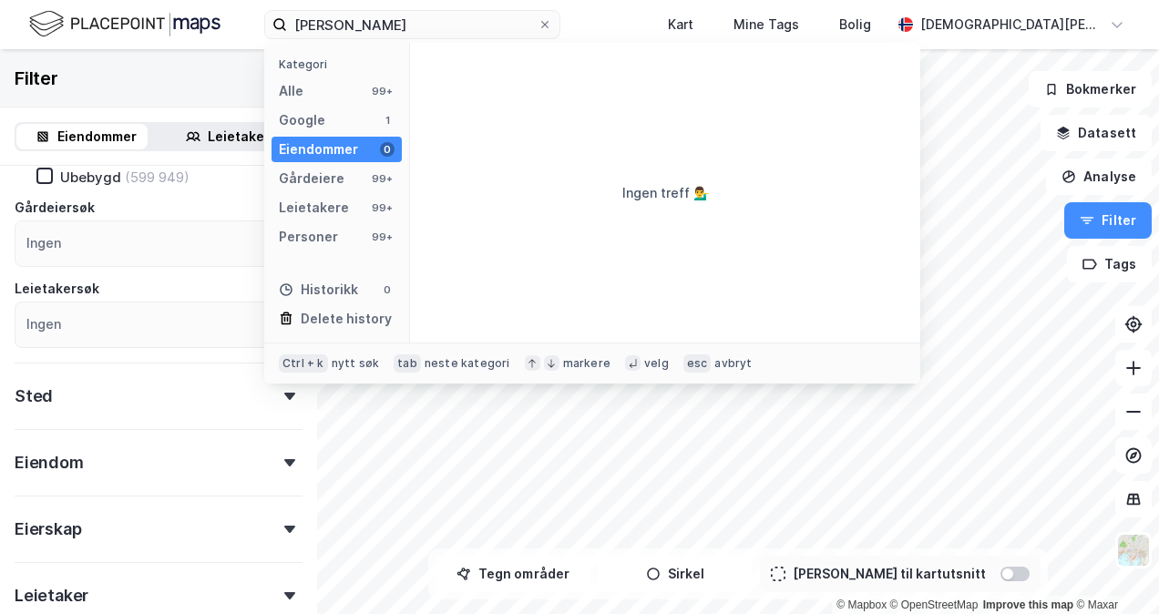
click at [346, 44] on div "Kategori Alle 99+ Google 1 Eiendommer 0 Gårdeiere 99+ Leietakere 99+ Personer 9…" at bounding box center [337, 193] width 146 height 300
click at [343, 17] on input "øverås arve" at bounding box center [412, 24] width 251 height 27
type input "vestnes"
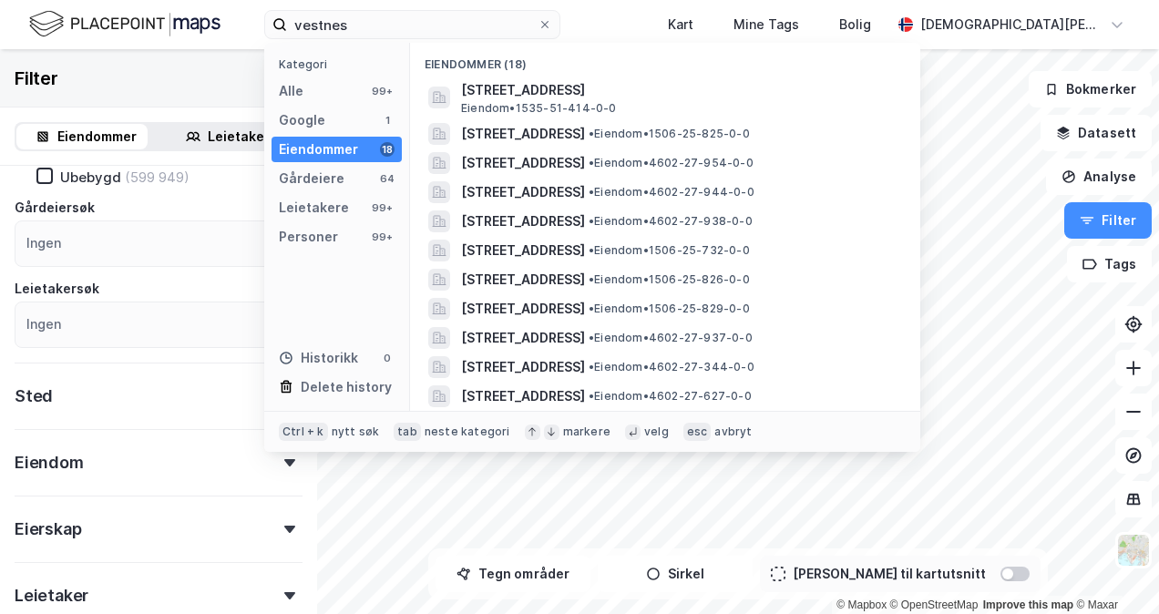
click at [493, 99] on span "Vestneshaugen 2, 6390, VESTNES, VESTNES" at bounding box center [679, 90] width 437 height 22
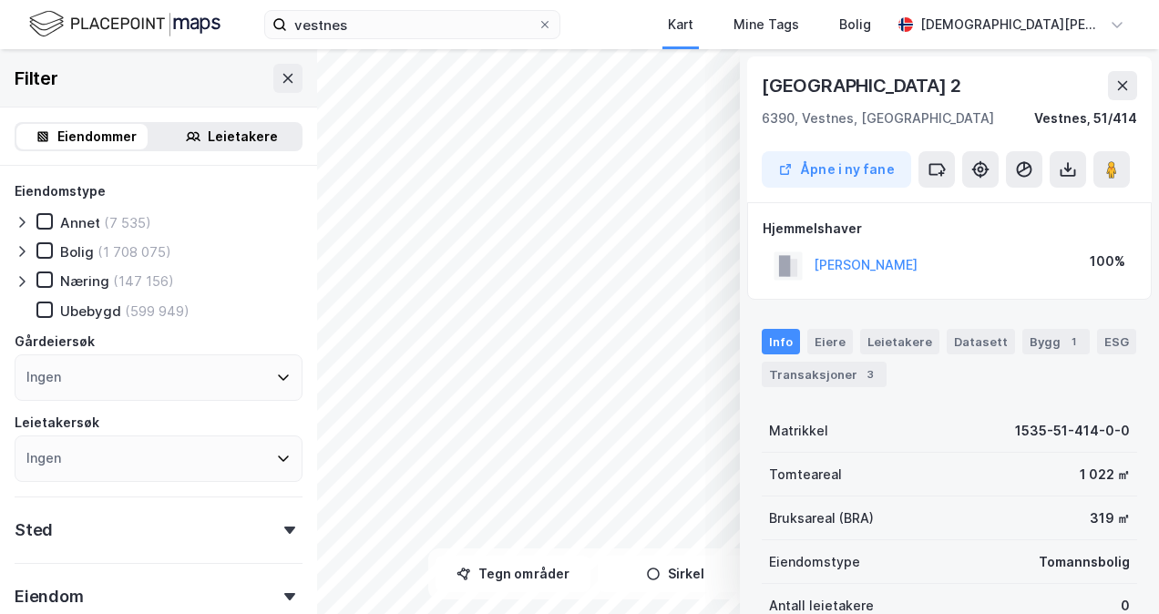
click at [1121, 78] on icon at bounding box center [1122, 85] width 15 height 15
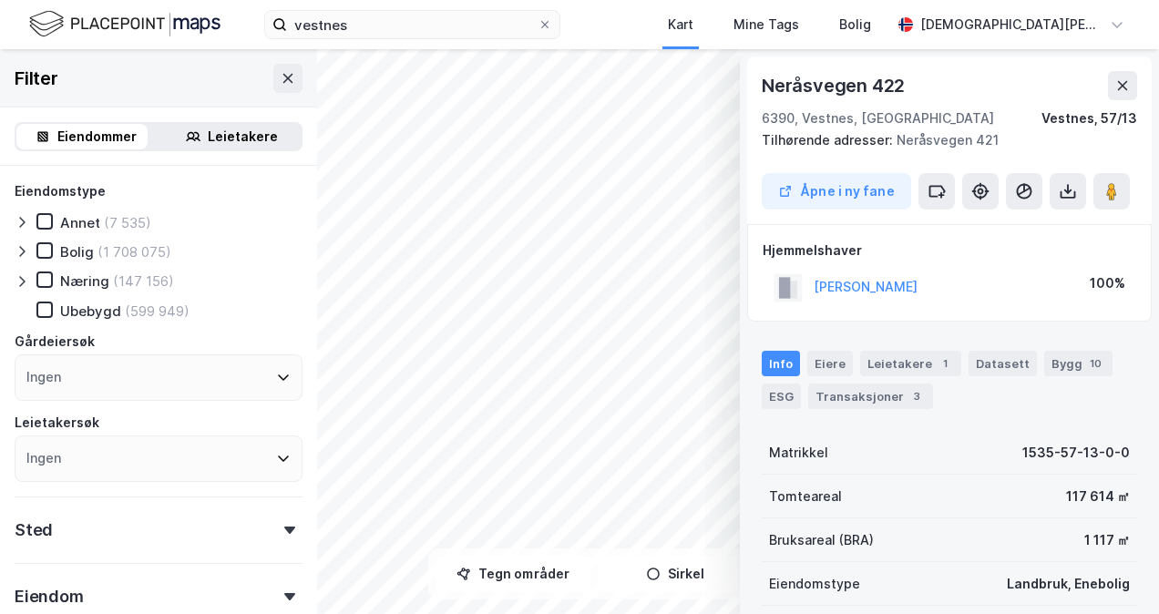
click at [0, 0] on button "ØVERÅS ARVE" at bounding box center [0, 0] width 0 height 0
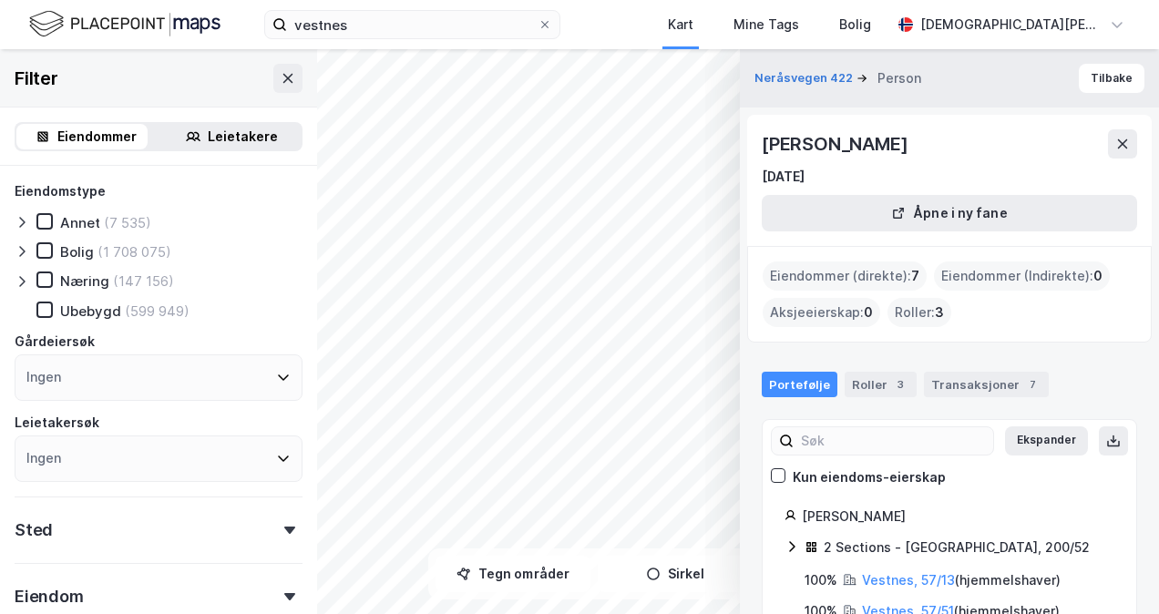
scroll to position [144, 0]
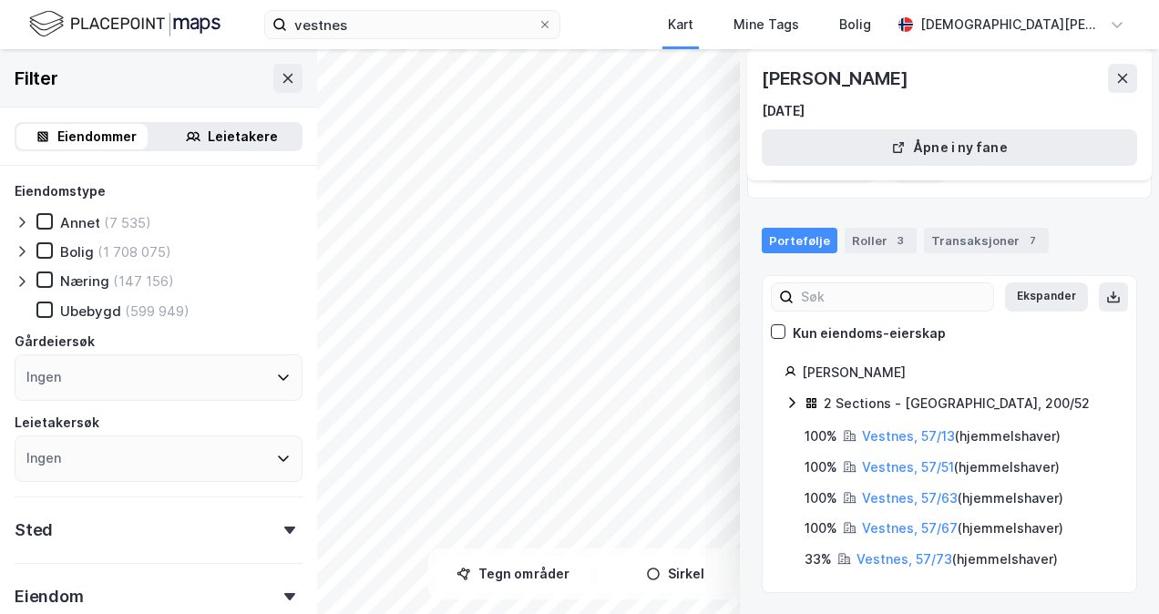
click at [780, 332] on icon at bounding box center [778, 331] width 13 height 13
